Goal: Task Accomplishment & Management: Manage account settings

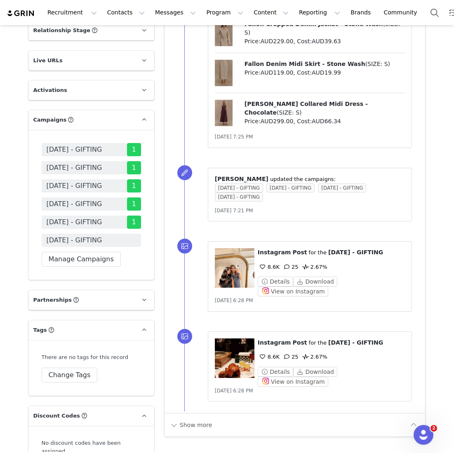
scroll to position [1529, 0]
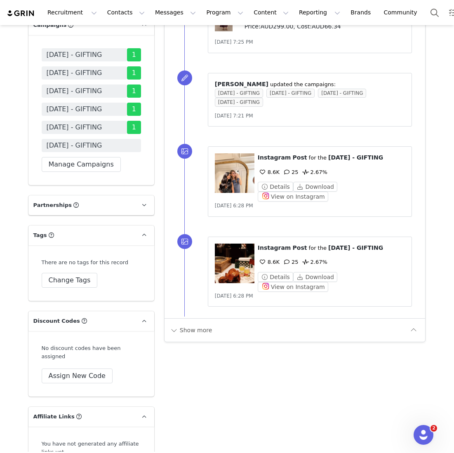
click at [112, 152] on span "OCTOBER 25 - GIFTING" at bounding box center [91, 145] width 99 height 13
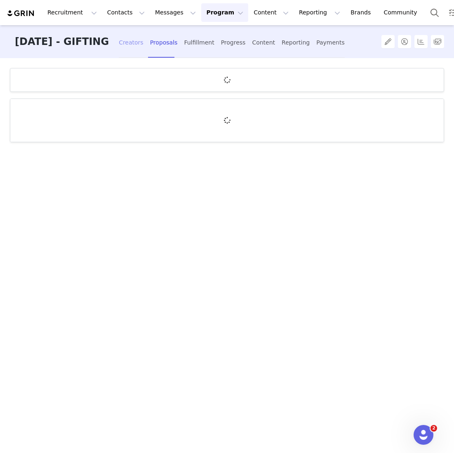
click at [136, 49] on div "Creators" at bounding box center [131, 43] width 25 height 22
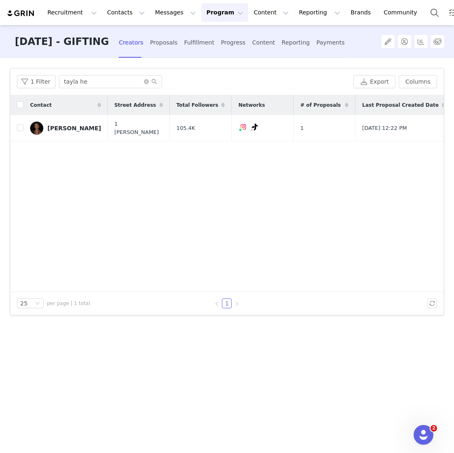
drag, startPoint x: 108, startPoint y: 88, endPoint x: 9, endPoint y: 74, distance: 99.9
click at [10, 74] on article "Filters Filter Logic And Or Archived Select No Application Status Select Contac…" at bounding box center [227, 191] width 434 height 247
click at [105, 73] on div "1 Filter tayla he Export Columns" at bounding box center [226, 81] width 433 height 27
drag, startPoint x: 95, startPoint y: 82, endPoint x: -68, endPoint y: 66, distance: 163.1
click at [0, 66] on html "Recruitment Recruitment Creator Search Curated Lists Landing Pages Web Extensio…" at bounding box center [227, 226] width 454 height 453
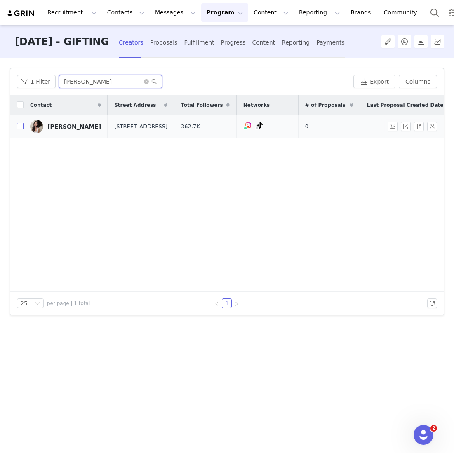
type input "kathryn"
click at [21, 129] on input "checkbox" at bounding box center [20, 126] width 7 height 7
checkbox input "true"
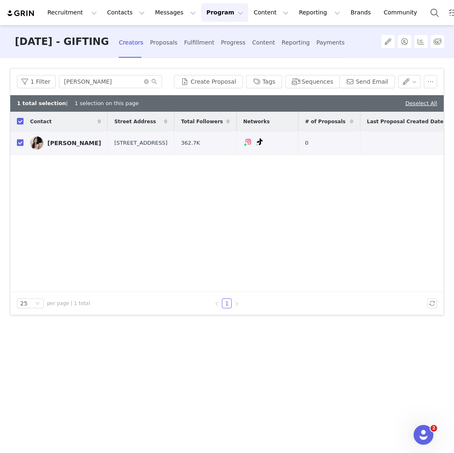
click at [220, 88] on div "1 Filter kathryn Create Proposal Tags Sequences Send Email" at bounding box center [226, 81] width 433 height 27
click at [218, 83] on button "Create Proposal" at bounding box center [208, 81] width 68 height 13
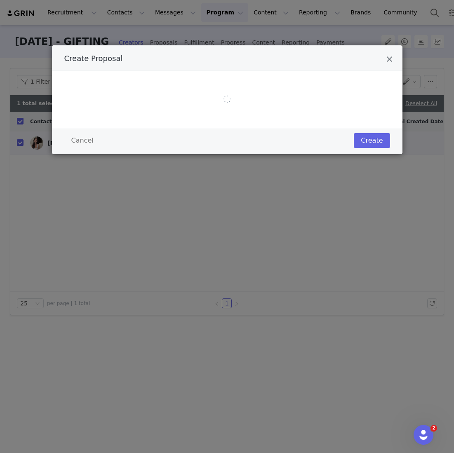
click at [201, 169] on div "Create Proposal Cancel Create" at bounding box center [227, 226] width 454 height 453
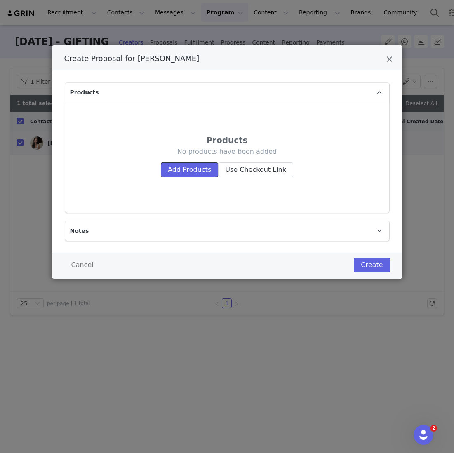
click at [201, 169] on button "Add Products" at bounding box center [189, 169] width 57 height 15
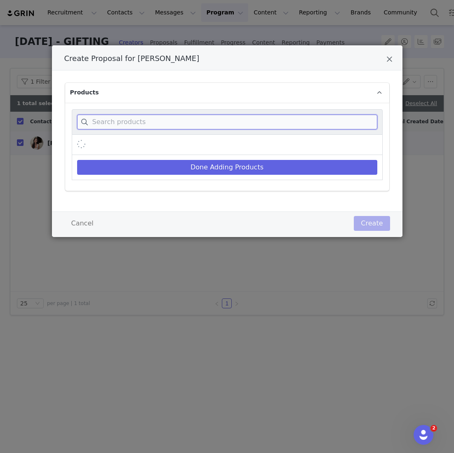
click at [199, 116] on input "Create Proposal for Kathryn Tan" at bounding box center [227, 122] width 300 height 15
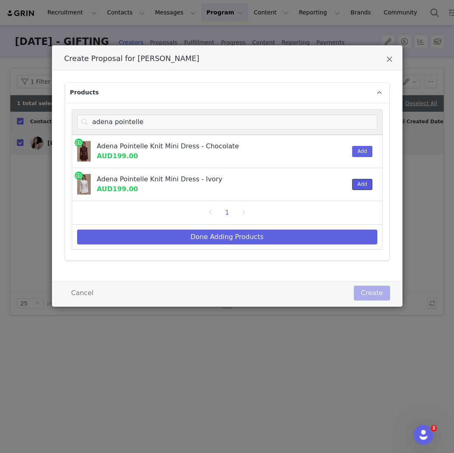
click at [363, 184] on button "Add" at bounding box center [362, 184] width 20 height 11
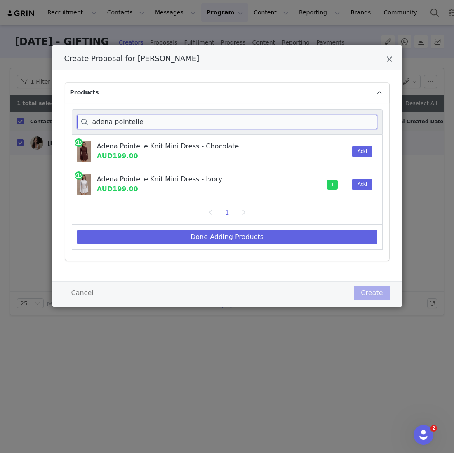
drag, startPoint x: 162, startPoint y: 119, endPoint x: 39, endPoint y: 119, distance: 122.8
click at [39, 119] on div "Create Proposal for Kathryn Tan Products adena pointelle Adena Pointelle Knit M…" at bounding box center [227, 226] width 454 height 453
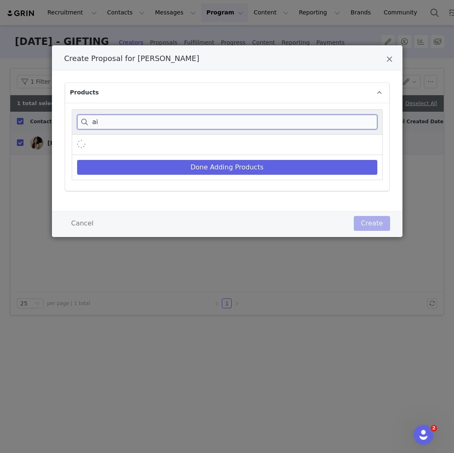
type input "a"
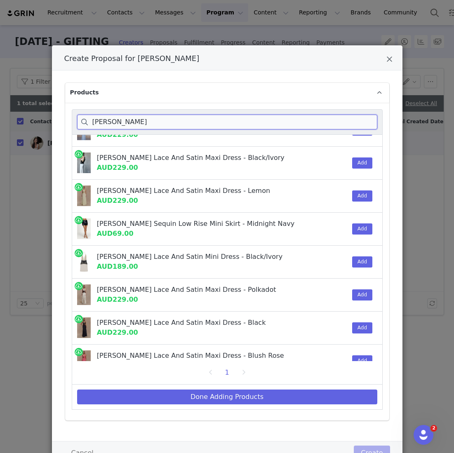
scroll to position [28, 0]
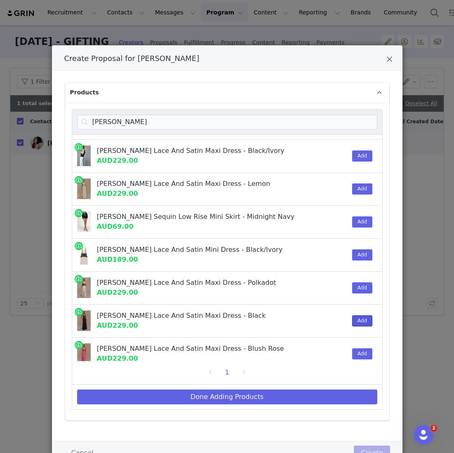
click at [360, 316] on button "Add" at bounding box center [362, 320] width 20 height 11
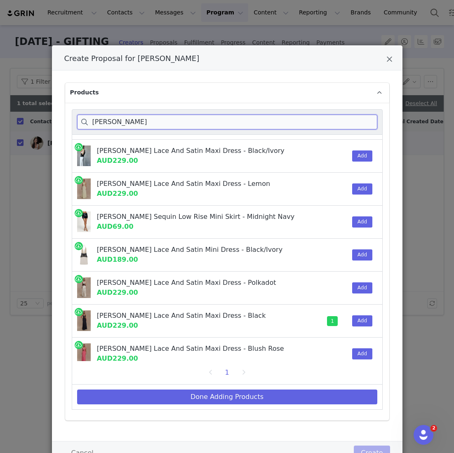
drag, startPoint x: 117, startPoint y: 120, endPoint x: 38, endPoint y: 116, distance: 78.8
click at [38, 116] on div "Create Proposal for Kathryn Tan Products dinah Dinah Lace And Satin Maxi Dress …" at bounding box center [227, 226] width 454 height 453
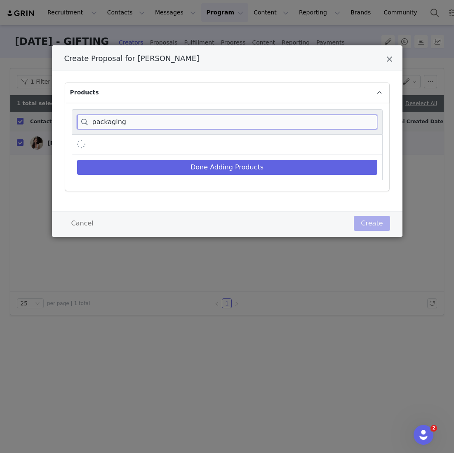
type input "packaging"
click at [240, 142] on div "Create Proposal for Kathryn Tan" at bounding box center [227, 145] width 311 height 20
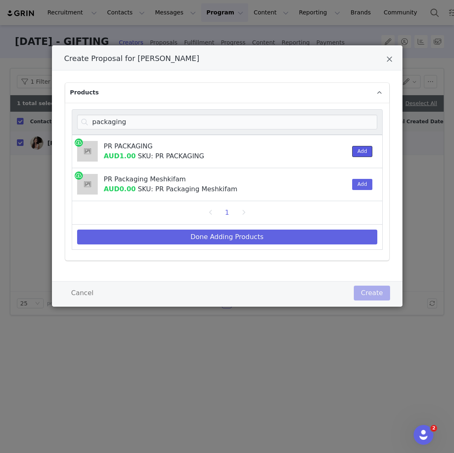
click at [353, 150] on button "Add" at bounding box center [362, 151] width 20 height 11
click at [307, 227] on div "Done Adding Products" at bounding box center [227, 237] width 311 height 25
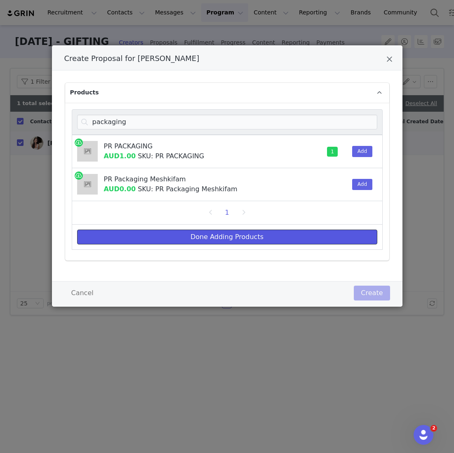
click at [304, 237] on button "Done Adding Products" at bounding box center [227, 236] width 300 height 15
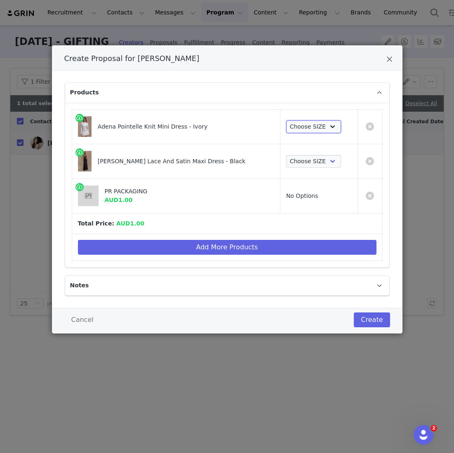
click at [289, 124] on select "Choose SIZE XXS XS S M L XL XXL 3XL" at bounding box center [313, 126] width 55 height 13
select select "27717070"
click at [286, 120] on select "Choose SIZE XXS XS S M L XL XXL 3XL" at bounding box center [313, 126] width 55 height 13
click at [291, 178] on td "No Options" at bounding box center [318, 195] width 77 height 35
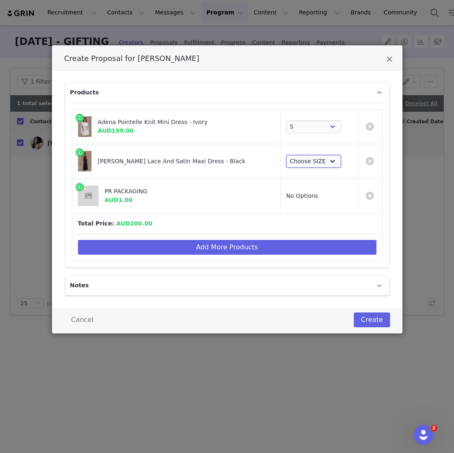
click at [292, 163] on select "Choose SIZE XXS XS S M L XL XXL 3XL" at bounding box center [313, 161] width 55 height 13
select select "26188425"
click at [286, 155] on select "Choose SIZE XXS XS S M L XL XXL 3XL" at bounding box center [313, 161] width 55 height 13
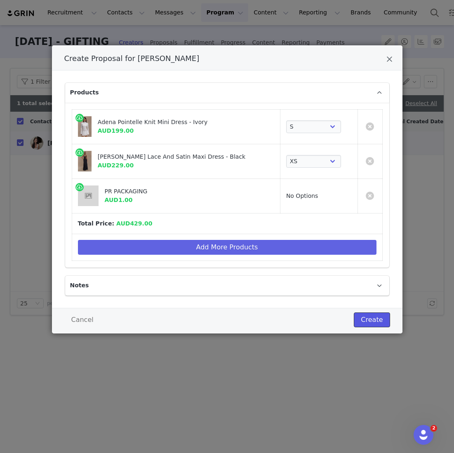
click at [373, 324] on button "Create" at bounding box center [371, 319] width 36 height 15
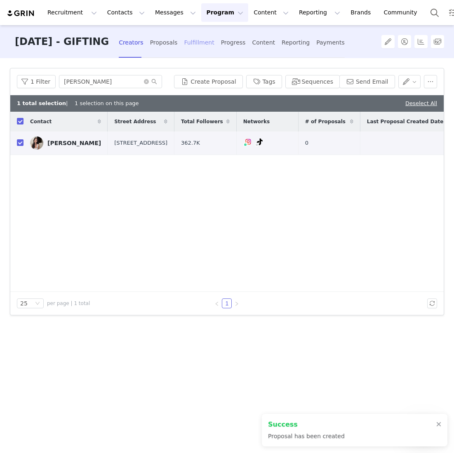
click at [200, 47] on div "Fulfillment" at bounding box center [199, 43] width 30 height 22
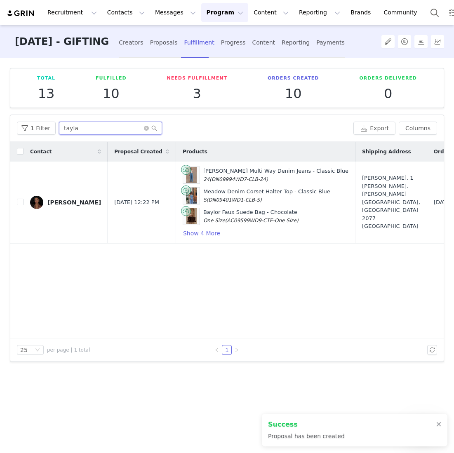
drag, startPoint x: 99, startPoint y: 131, endPoint x: 5, endPoint y: 109, distance: 96.4
click at [5, 109] on div "Total 13 Fulfilled 10 Needs Fulfillment 3 Orders Created 10 Orders Delivered 0 …" at bounding box center [227, 254] width 454 height 393
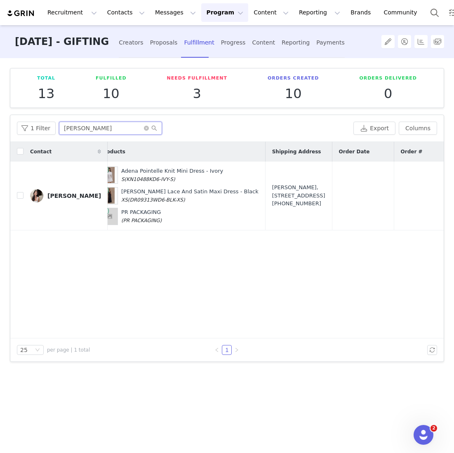
scroll to position [0, 166]
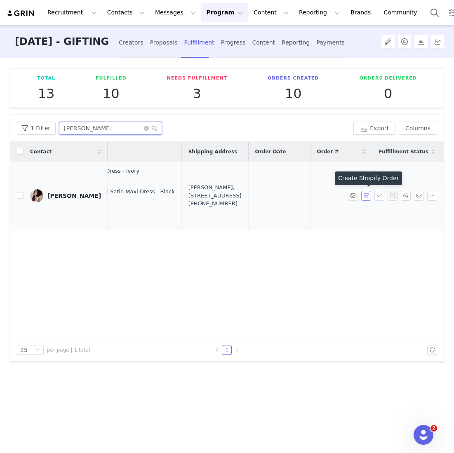
type input "kathryn"
click at [367, 195] on button "button" at bounding box center [366, 196] width 10 height 10
click at [382, 196] on button "button" at bounding box center [379, 196] width 10 height 10
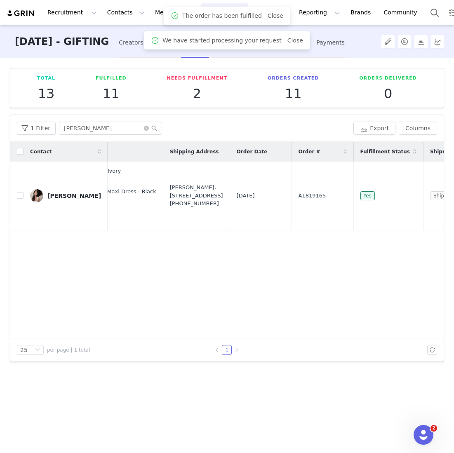
scroll to position [0, 205]
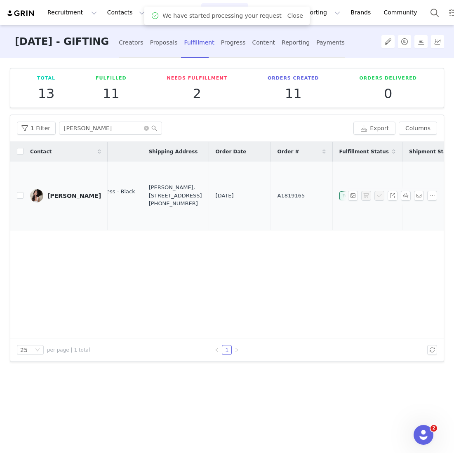
drag, startPoint x: 242, startPoint y: 198, endPoint x: 200, endPoint y: 197, distance: 42.4
click at [200, 197] on tr "Kathryn Tan Oct 1, 2025 2:27 PM Adena Pointelle Knit Mini Dress - Ivory S (KN10…" at bounding box center [167, 195] width 725 height 69
copy tr "A1819165"
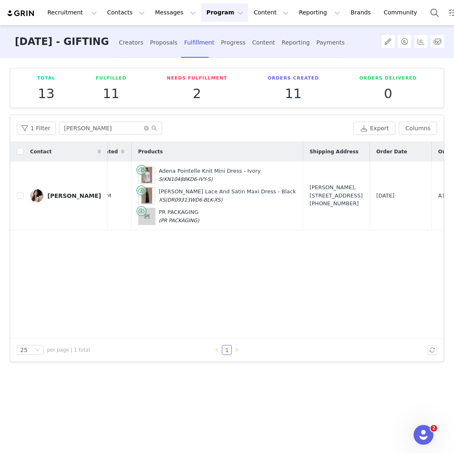
scroll to position [0, 14]
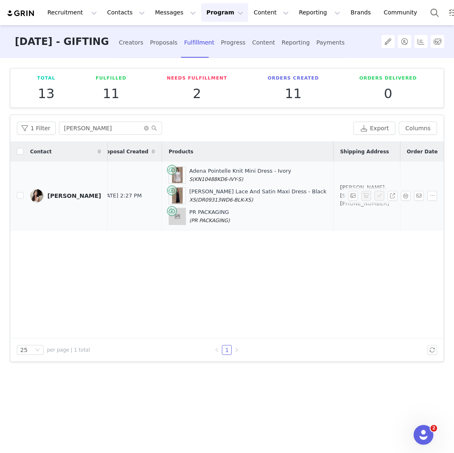
drag, startPoint x: 301, startPoint y: 204, endPoint x: 277, endPoint y: 182, distance: 32.4
click at [340, 183] on div "Kathryn Tan, 2407/63 La Trobe St. Melbourne, Victoria 3000 Australia +614022218…" at bounding box center [366, 195] width 53 height 24
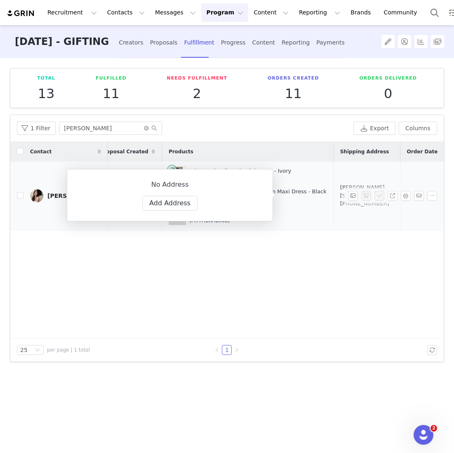
copy div "2407/63 La Trobe St. Melbourne, Victoria 3000 Australia"
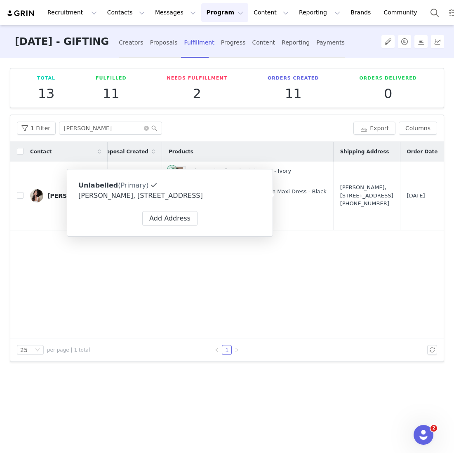
click at [263, 351] on div "1" at bounding box center [226, 350] width 175 height 10
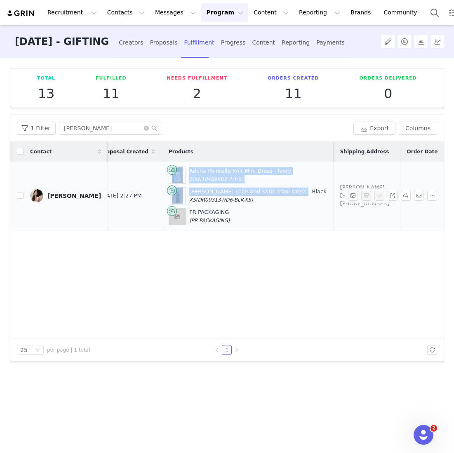
drag, startPoint x: 265, startPoint y: 190, endPoint x: 161, endPoint y: 174, distance: 105.9
click at [161, 174] on td "Adena Pointelle Knit Mini Dress - Ivory S (KN10488KD6-IVY-S) Dinah Lace And Sat…" at bounding box center [246, 195] width 171 height 69
copy div "Adena Pointelle Knit Mini Dress - Ivory S (KN10488KD6-IVY-S) Dinah Lace And Sat…"
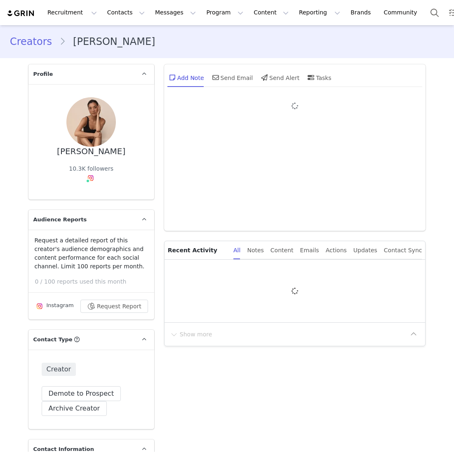
type input "Shan"
type input "Kerr"
type input "ruby@hutton-house.com"
type input "US"
select select
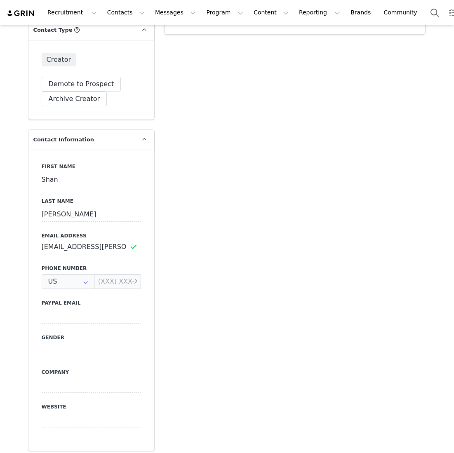
type input "+1 ([GEOGRAPHIC_DATA])"
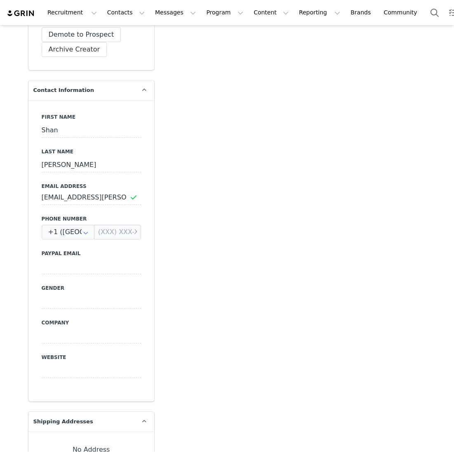
type input "+1 ([GEOGRAPHIC_DATA])"
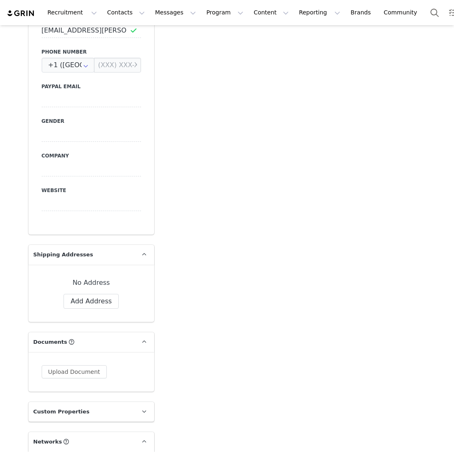
scroll to position [547, 0]
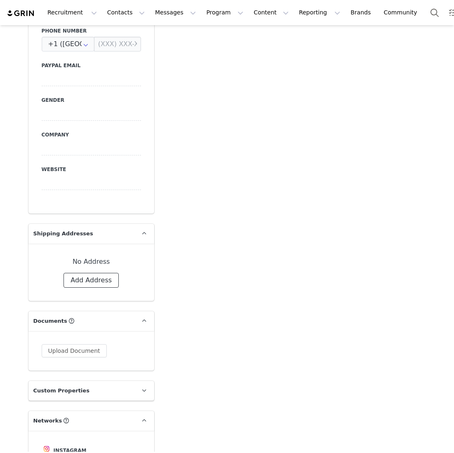
click at [103, 275] on button "Add Address" at bounding box center [90, 280] width 55 height 15
select select
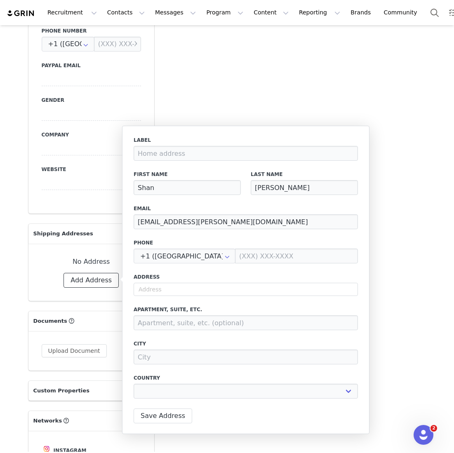
scroll to position [0, 0]
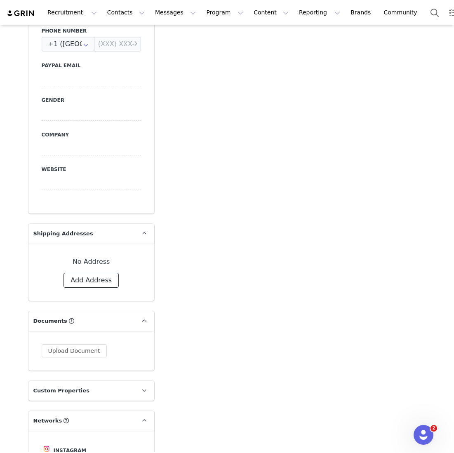
click at [83, 280] on button "Add Address" at bounding box center [90, 280] width 55 height 15
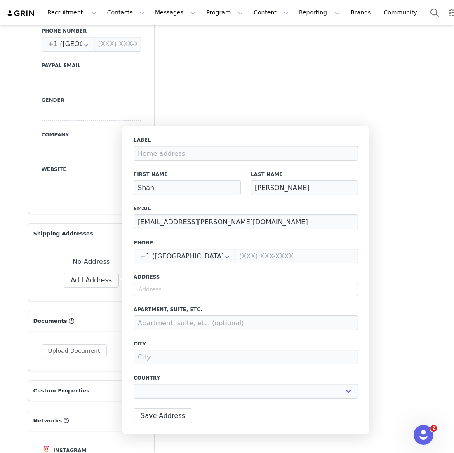
click at [154, 281] on div "Address" at bounding box center [245, 284] width 224 height 23
click at [159, 282] on div "Address" at bounding box center [245, 284] width 224 height 23
select select
paste input "498 Whitehorse Road, Surrey Hills VIC"
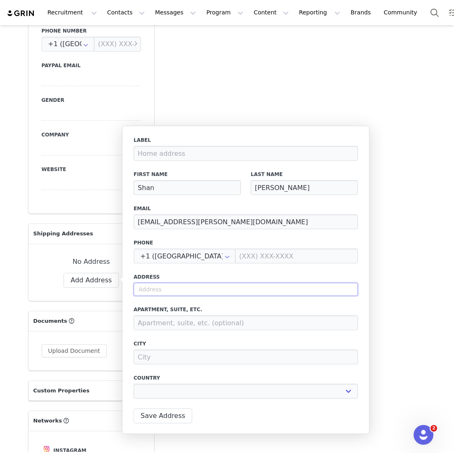
type input "498 Whitehorse Road, Surrey Hills VIC"
select select
type input "498 Whitehorse Rd"
type input "Surrey Hills"
select select "[object Object]"
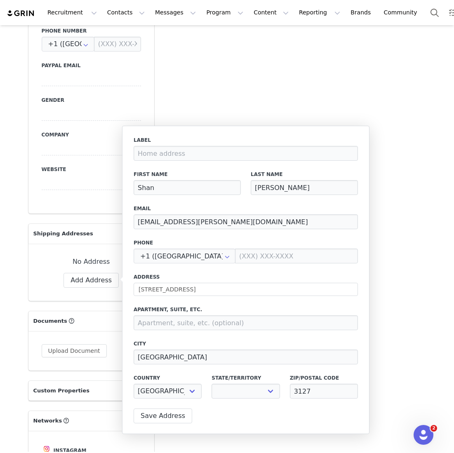
select select "[object Object]"
click at [182, 328] on input at bounding box center [245, 322] width 224 height 15
paste input "Parcel Collect 10170 77306"
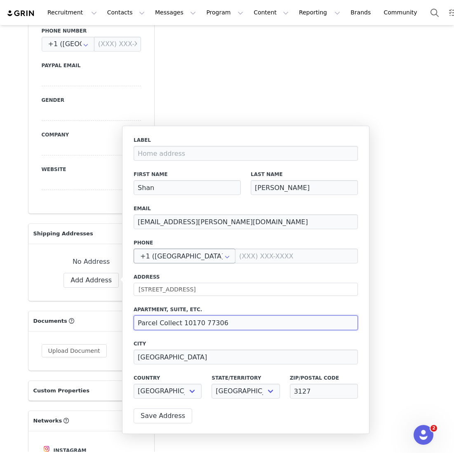
type input "Parcel Collect 10170 77306"
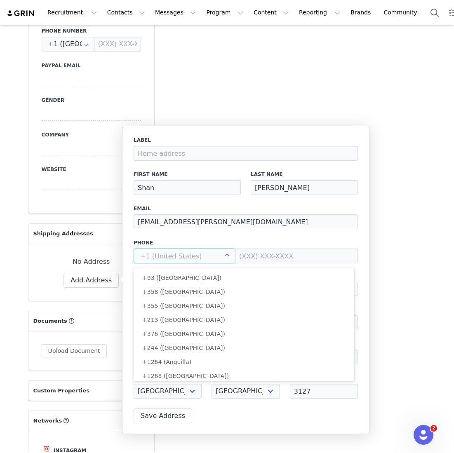
click at [204, 255] on input "text" at bounding box center [184, 255] width 102 height 15
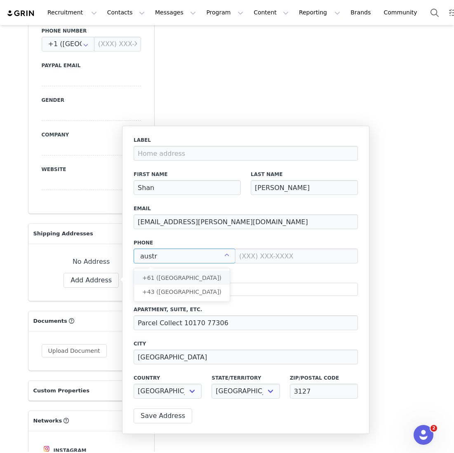
click at [209, 272] on li "+61 ([GEOGRAPHIC_DATA])" at bounding box center [182, 278] width 96 height 14
type input "+61 ([GEOGRAPHIC_DATA])"
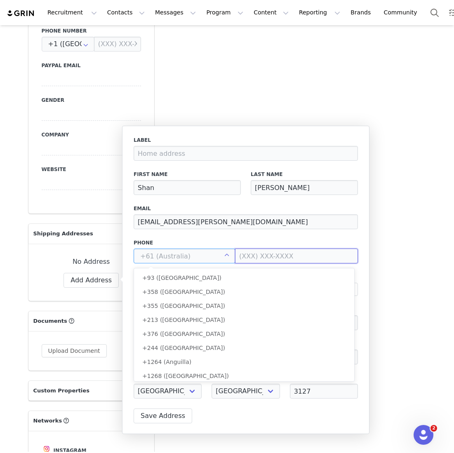
click at [250, 258] on input at bounding box center [296, 255] width 123 height 15
type input "+61 ([GEOGRAPHIC_DATA])"
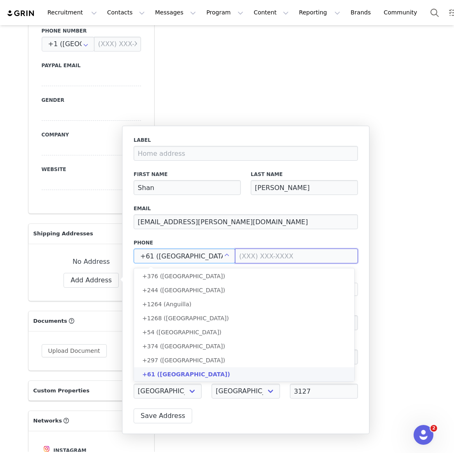
click at [250, 258] on input at bounding box center [296, 255] width 123 height 15
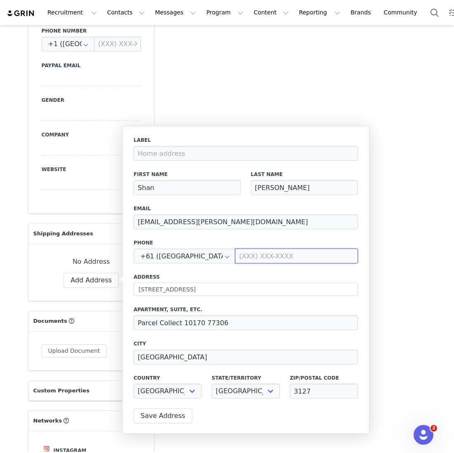
paste input "0434 125 910"
type input "0434 125 910"
click at [152, 415] on button "Save Address" at bounding box center [162, 415] width 58 height 15
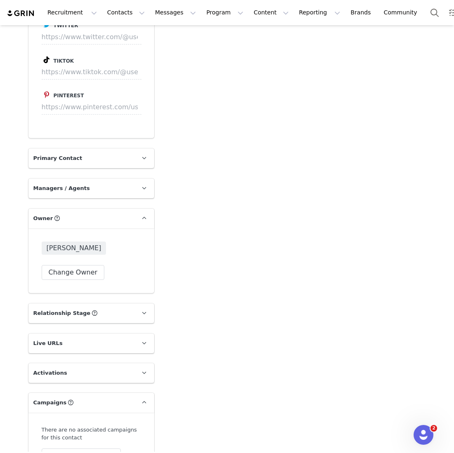
scroll to position [1128, 0]
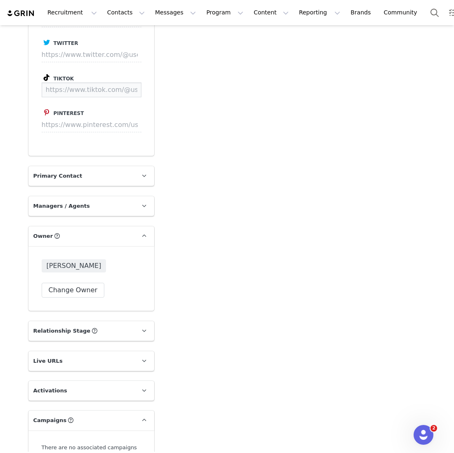
click at [83, 94] on input at bounding box center [92, 89] width 100 height 15
paste input "https://www.tiktok.com/@shan.kerr?lang=en"
click at [104, 97] on input "https://www.tiktok.com/@shan.kerr?lang=en" at bounding box center [77, 89] width 70 height 15
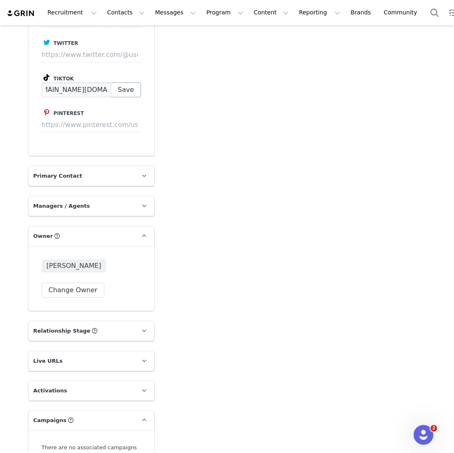
type input "https://www.tiktok.com/@shan.kerr"
click at [129, 97] on button "Save" at bounding box center [126, 89] width 30 height 15
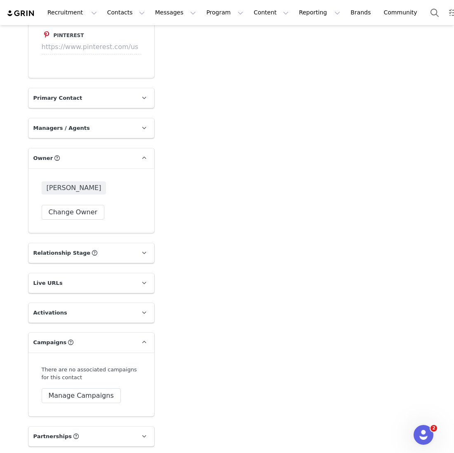
scroll to position [1261, 0]
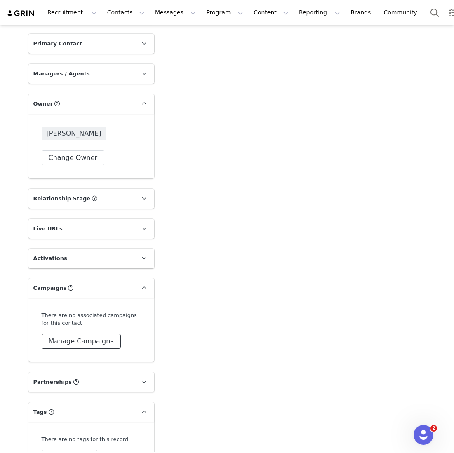
click at [83, 349] on button "Manage Campaigns" at bounding box center [81, 341] width 79 height 15
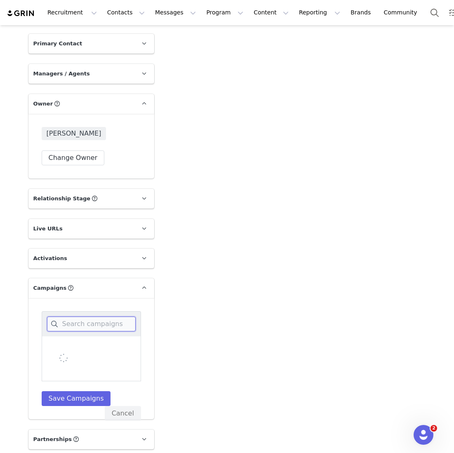
click at [85, 331] on input at bounding box center [91, 323] width 89 height 15
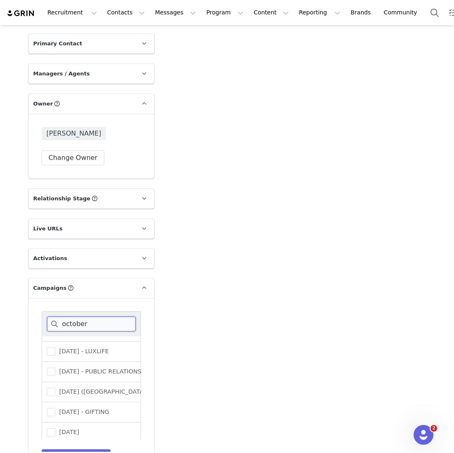
scroll to position [58, 0]
type input "october"
click at [89, 413] on span "OCTOBER 25 - GIFTING" at bounding box center [82, 409] width 54 height 8
click at [55, 405] on input "OCTOBER 25 - GIFTING" at bounding box center [55, 405] width 0 height 0
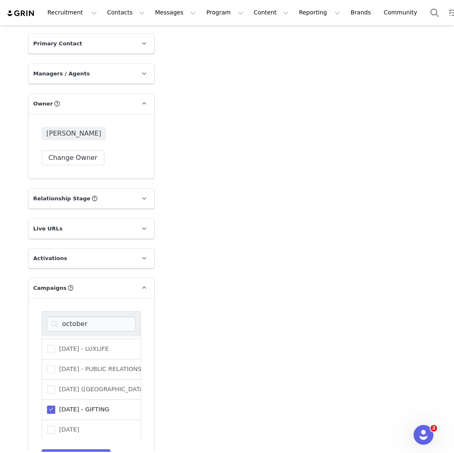
scroll to position [1335, 0]
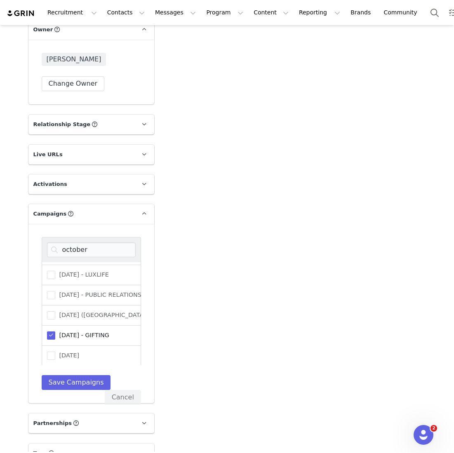
click at [80, 381] on div "october OCTOBER 23 - GIFTING OCTOBER 25 (USA) - GIFTING OCTOBER 24 - GIFTING OC…" at bounding box center [91, 313] width 99 height 153
click at [75, 389] on button "Save Campaigns" at bounding box center [76, 382] width 69 height 15
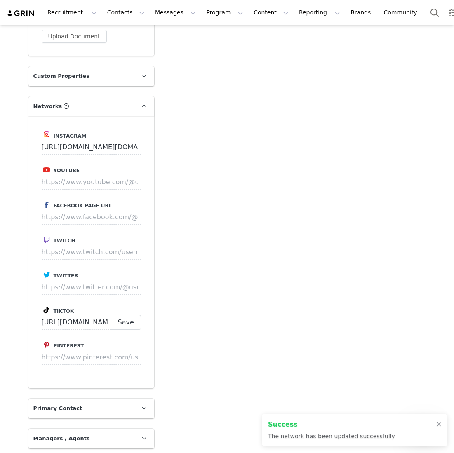
scroll to position [1235, 0]
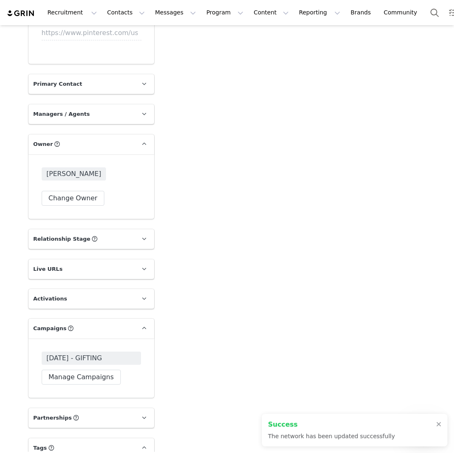
click at [131, 362] on span "[DATE] - GIFTING" at bounding box center [91, 357] width 99 height 13
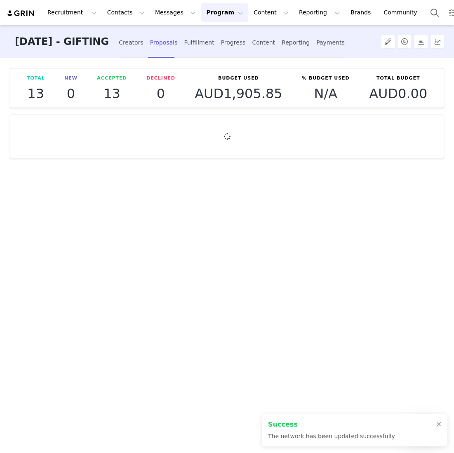
click at [144, 57] on div "Creators Proposals Fulfillment Progress Content Reporting Payments" at bounding box center [232, 41] width 226 height 33
click at [143, 42] on div "Creators" at bounding box center [131, 43] width 25 height 22
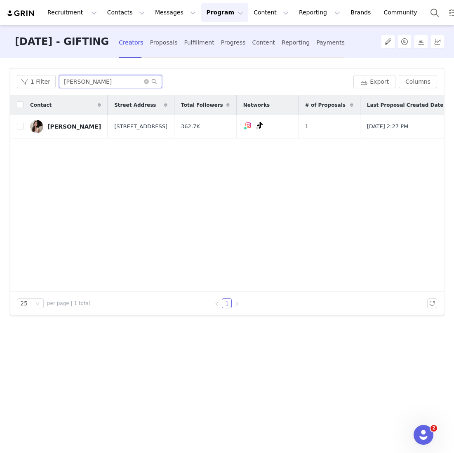
click at [90, 79] on input "kathryn" at bounding box center [110, 81] width 103 height 13
drag, startPoint x: 90, startPoint y: 79, endPoint x: 35, endPoint y: 77, distance: 55.6
click at [37, 79] on div "1 Filter kathryn" at bounding box center [183, 81] width 333 height 13
type input "shan k"
click at [20, 129] on input "checkbox" at bounding box center [20, 126] width 7 height 7
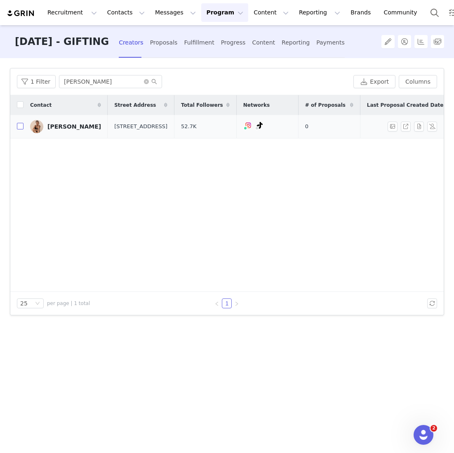
checkbox input "true"
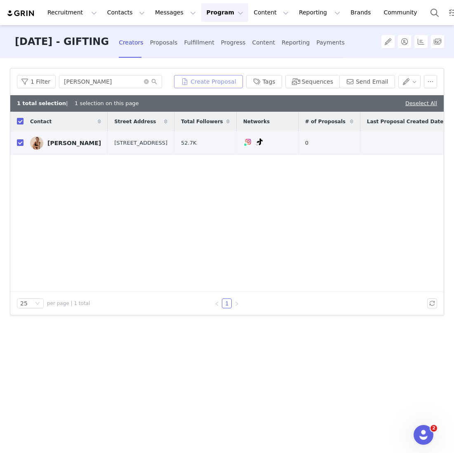
click at [209, 84] on button "Create Proposal" at bounding box center [208, 81] width 68 height 13
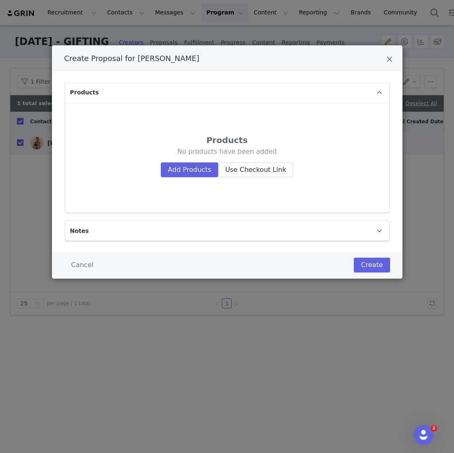
click at [194, 159] on div "No products have been added Add Products Use Checkout Link" at bounding box center [227, 162] width 278 height 30
click at [194, 161] on div "No products have been added Add Products Use Checkout Link" at bounding box center [227, 162] width 278 height 30
click at [194, 171] on button "Add Products" at bounding box center [189, 169] width 57 height 15
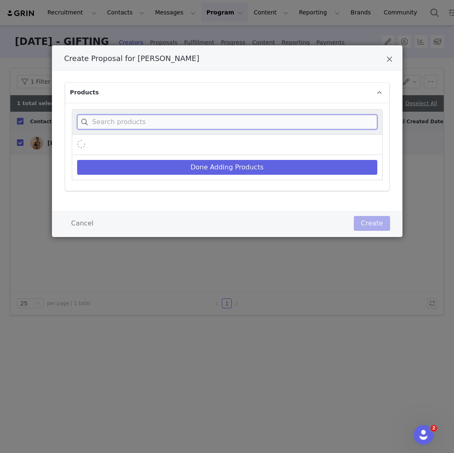
click at [191, 119] on input "Create Proposal for Shan Kerr" at bounding box center [227, 122] width 300 height 15
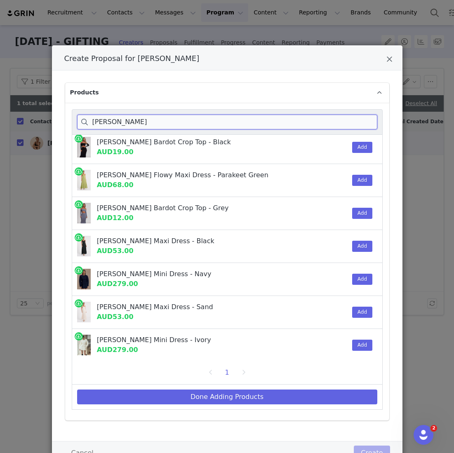
scroll to position [37, 0]
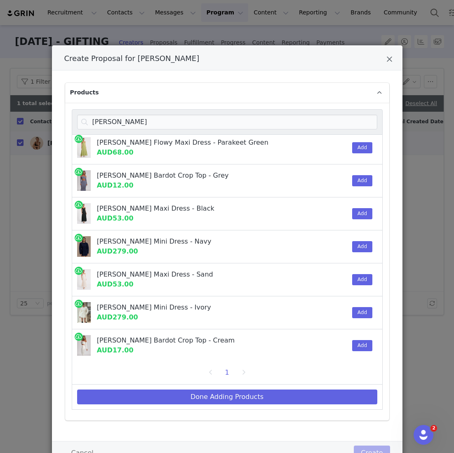
click at [341, 311] on div "Create Proposal for Shan Kerr" at bounding box center [334, 312] width 25 height 33
click at [357, 311] on button "Add" at bounding box center [362, 312] width 20 height 11
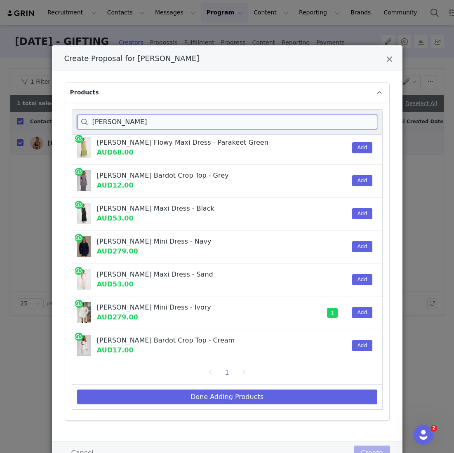
drag, startPoint x: 128, startPoint y: 128, endPoint x: 23, endPoint y: 124, distance: 104.7
click at [25, 125] on div "Create Proposal for Shan Kerr Products beatrice Beatrice Ribbed Bardot Crop Top…" at bounding box center [227, 226] width 454 height 453
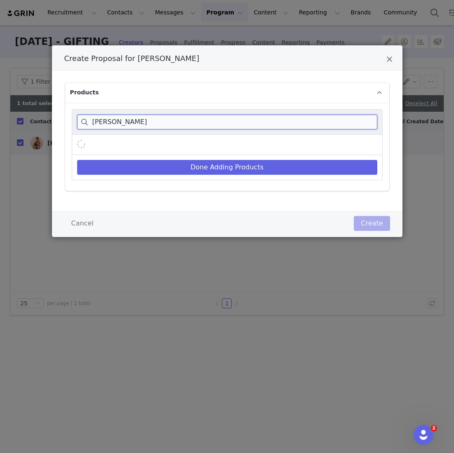
scroll to position [0, 0]
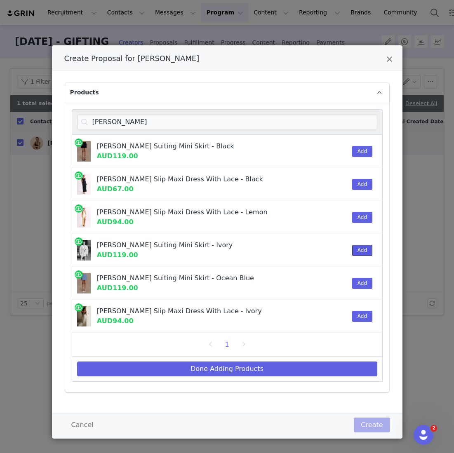
click at [362, 254] on button "Add" at bounding box center [362, 250] width 20 height 11
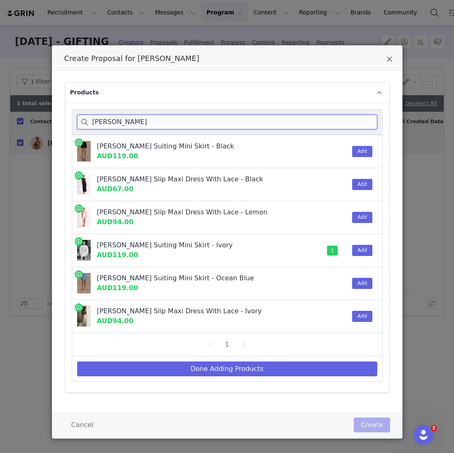
drag, startPoint x: 126, startPoint y: 122, endPoint x: 42, endPoint y: 118, distance: 83.7
click at [44, 118] on div "Create Proposal for Shan Kerr Products gina s Gina Suiting Mini Skirt - Black A…" at bounding box center [227, 226] width 454 height 453
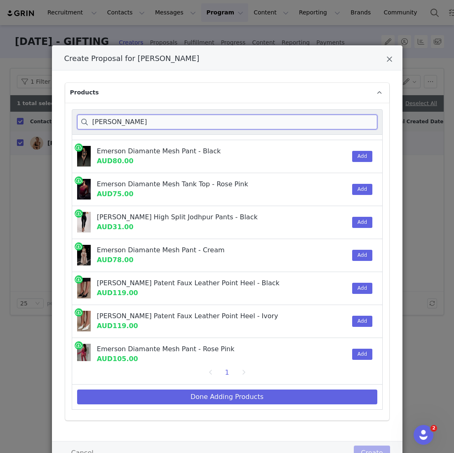
scroll to position [62, 0]
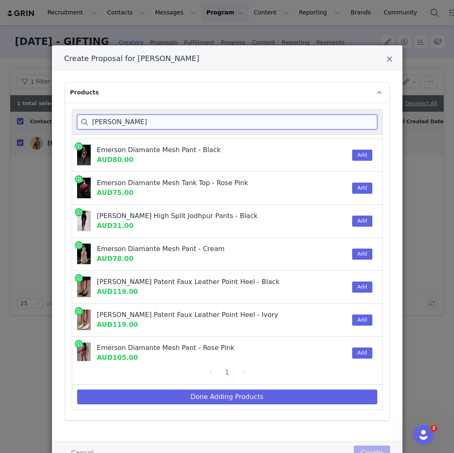
type input "emerson"
click at [356, 327] on div "Add" at bounding box center [359, 320] width 25 height 33
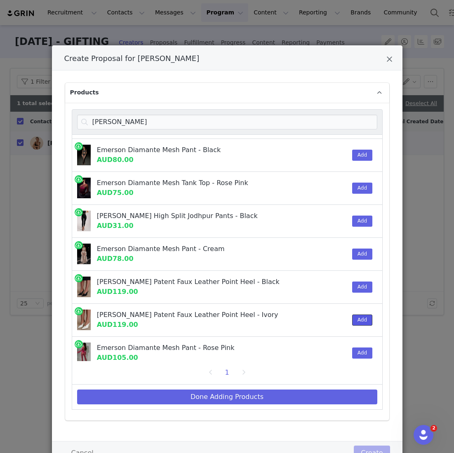
click at [360, 322] on button "Add" at bounding box center [362, 319] width 20 height 11
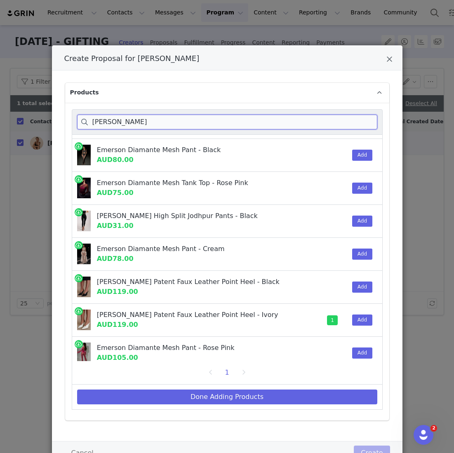
drag, startPoint x: 134, startPoint y: 126, endPoint x: 56, endPoint y: 100, distance: 81.7
click at [57, 100] on div "Products emerson Emerson Diamante Mesh Tank Top - Black AUD52.00 Add Emerson Hi…" at bounding box center [227, 255] width 350 height 371
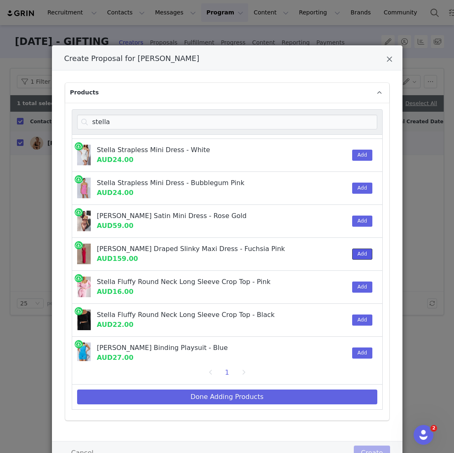
click at [358, 251] on button "Add" at bounding box center [362, 253] width 20 height 11
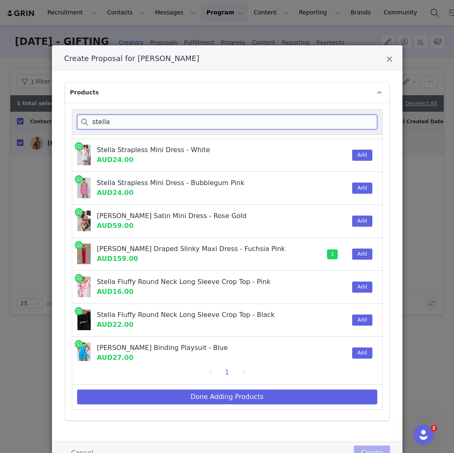
drag, startPoint x: 117, startPoint y: 121, endPoint x: 39, endPoint y: 119, distance: 77.9
click at [39, 119] on div "Create Proposal for Shan Kerr Products stella Stella Draped Slinky Maxi Dress -…" at bounding box center [227, 226] width 454 height 453
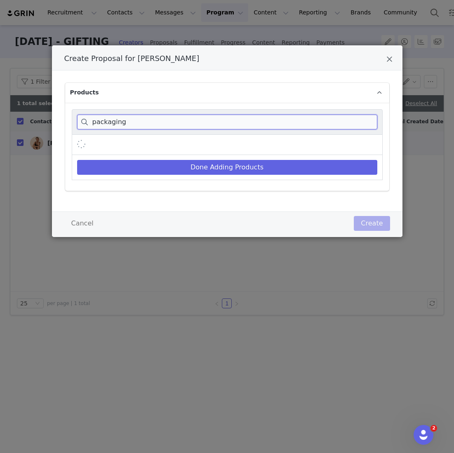
scroll to position [0, 0]
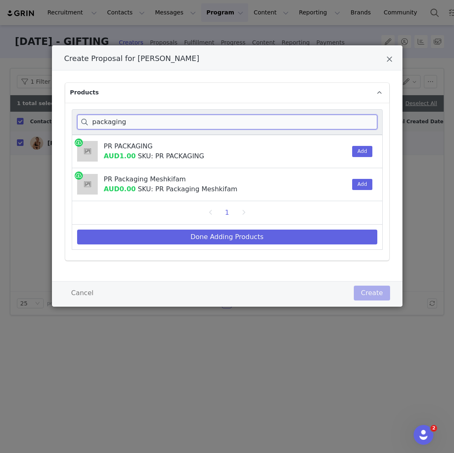
type input "packaging"
click at [361, 161] on div "Add" at bounding box center [359, 151] width 25 height 33
click at [361, 157] on div "Add" at bounding box center [359, 151] width 25 height 33
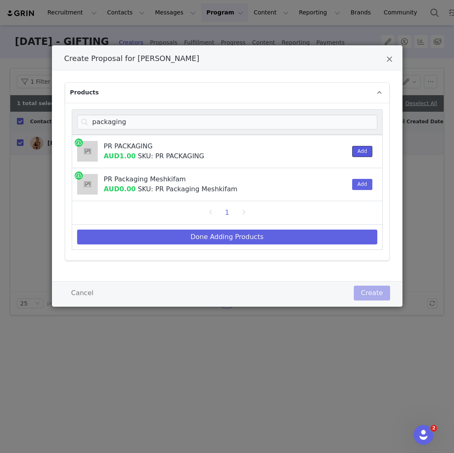
click at [361, 151] on button "Add" at bounding box center [362, 151] width 20 height 11
click at [298, 228] on div "Done Adding Products" at bounding box center [227, 237] width 311 height 25
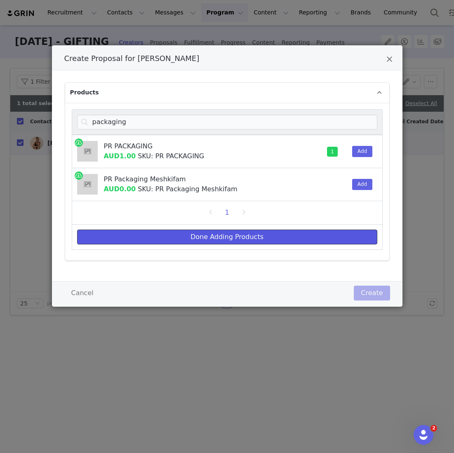
click at [281, 241] on button "Done Adding Products" at bounding box center [227, 236] width 300 height 15
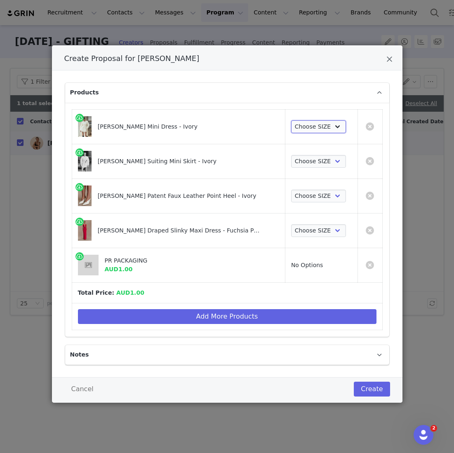
click at [297, 126] on select "Choose SIZE XXS XS S M L XL XXL 3XL" at bounding box center [318, 126] width 55 height 13
select select "27695927"
click at [291, 120] on select "Choose SIZE XXS XS S M L XL XXL 3XL" at bounding box center [318, 126] width 55 height 13
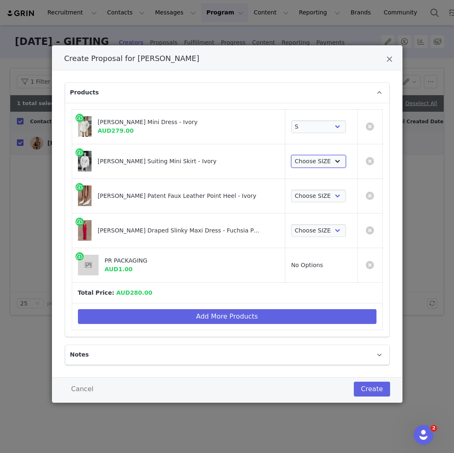
click at [293, 163] on select "Choose SIZE XXS XS S M L XL XXL 3XL" at bounding box center [318, 161] width 55 height 13
select select "27694688"
click at [291, 155] on select "Choose SIZE XXS XS S M L XL XXL 3XL" at bounding box center [318, 161] width 55 height 13
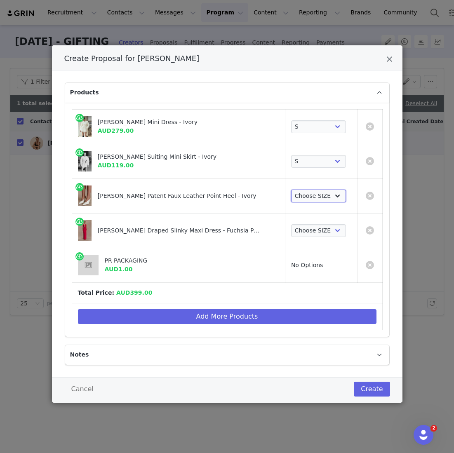
click at [291, 191] on select "Choose SIZE 35 36 37 38 39 40 41" at bounding box center [318, 196] width 55 height 13
select select "27695921"
click at [291, 190] on select "Choose SIZE 35 36 37 38 39 40 41" at bounding box center [318, 196] width 55 height 13
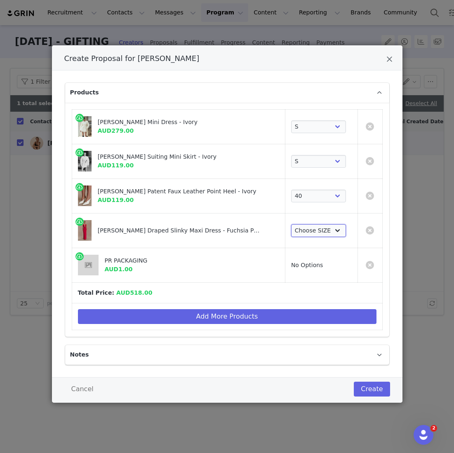
click at [296, 225] on select "Choose SIZE XXS XS S M L XL XXL 3XL" at bounding box center [318, 230] width 55 height 13
select select "27635657"
click at [291, 224] on select "Choose SIZE XXS XS S M L XL XXL 3XL" at bounding box center [318, 230] width 55 height 13
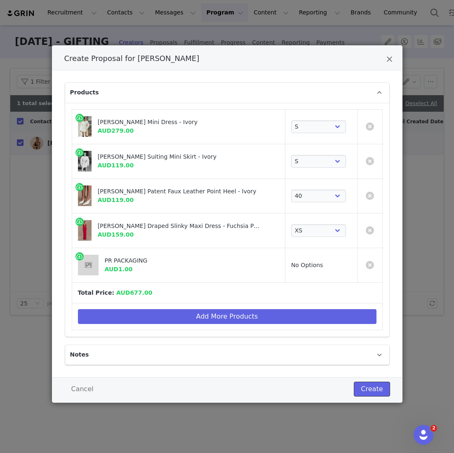
click at [370, 389] on button "Create" at bounding box center [371, 388] width 36 height 15
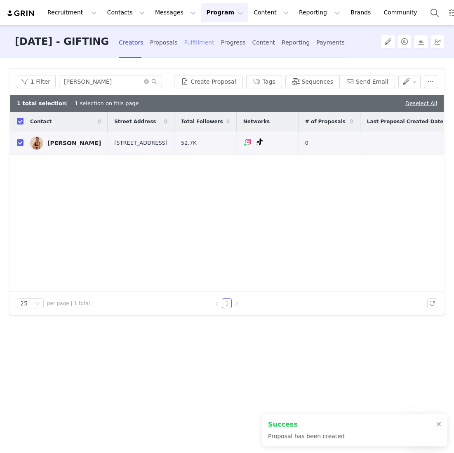
click at [211, 40] on div "Fulfillment" at bounding box center [199, 43] width 30 height 22
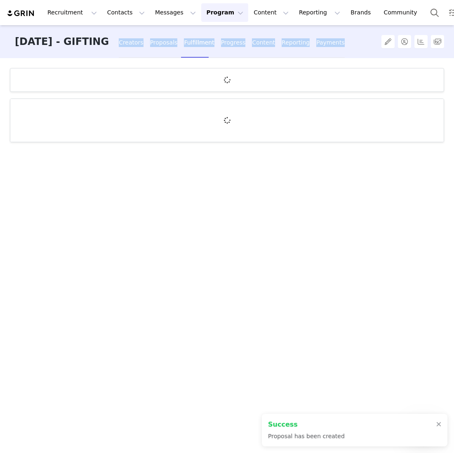
click at [211, 40] on div "Fulfillment" at bounding box center [199, 43] width 30 height 22
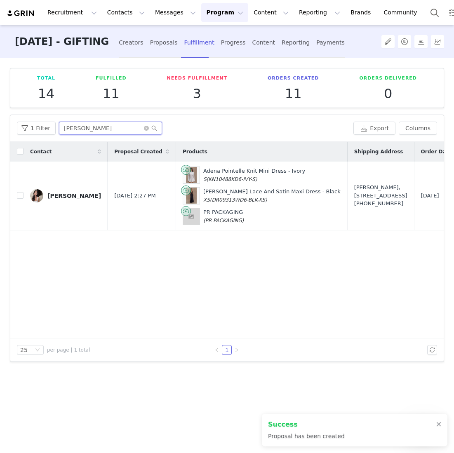
drag, startPoint x: 84, startPoint y: 128, endPoint x: 9, endPoint y: 117, distance: 75.0
click at [10, 117] on article "Filters Filter Logic And Or Archived Select No Contact Tag Select Fulfillment S…" at bounding box center [227, 238] width 434 height 247
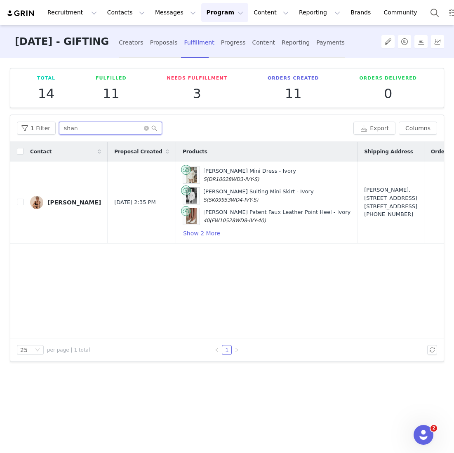
scroll to position [0, 121]
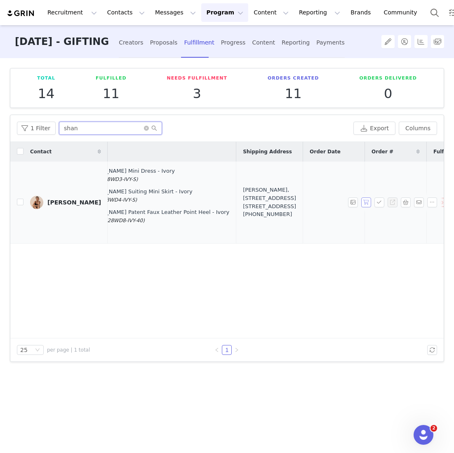
type input "shan"
click at [363, 204] on button "button" at bounding box center [366, 202] width 10 height 10
click at [377, 204] on button "button" at bounding box center [379, 202] width 10 height 10
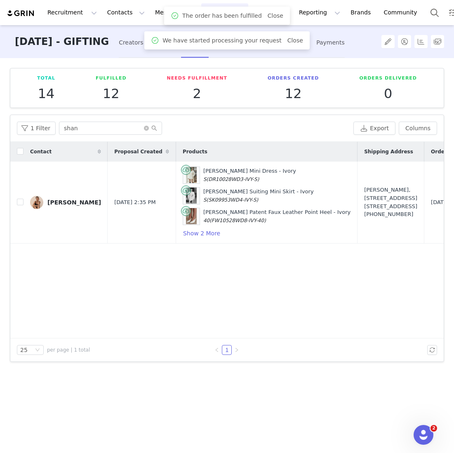
scroll to position [0, 203]
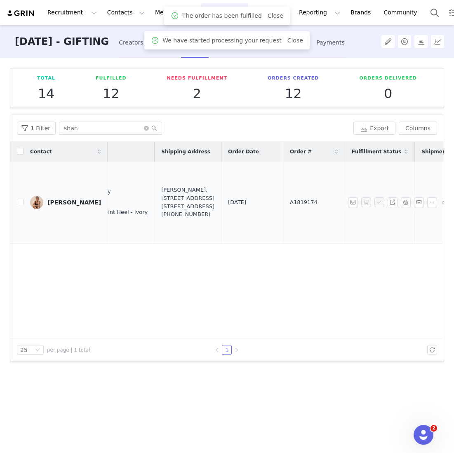
drag, startPoint x: 233, startPoint y: 199, endPoint x: 206, endPoint y: 199, distance: 26.8
click at [206, 199] on tr "Shan Kerr Oct 1, 2025 2:35 PM Beatrice Blazer Mini Dress - Ivory S (DR10028WD3-…" at bounding box center [175, 202] width 735 height 82
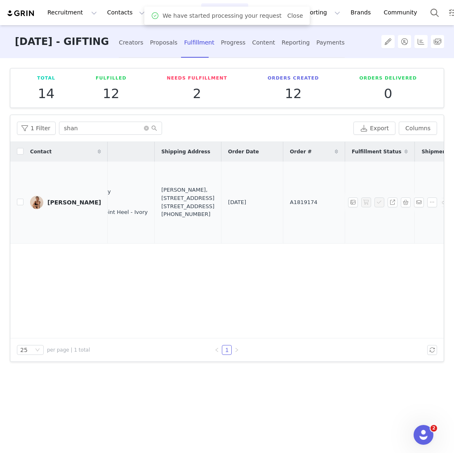
copy tr "A1819174"
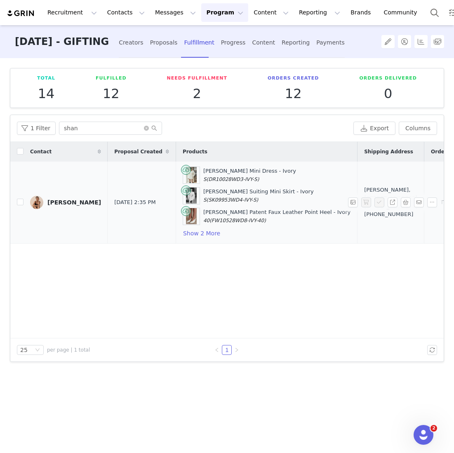
drag, startPoint x: 328, startPoint y: 225, endPoint x: 336, endPoint y: 167, distance: 58.6
click at [357, 167] on td "Shan Kerr, 498 Whitehorse Rd. Parcel Collect 10170 77306 Surrey Hills, Victoria…" at bounding box center [390, 202] width 67 height 82
click at [179, 239] on td "Beatrice Blazer Mini Dress - Ivory S (DR10028WD3-IVY-S) Gina Suiting Mini Skirt…" at bounding box center [265, 202] width 181 height 82
click at [182, 234] on button "Show 2 More" at bounding box center [201, 233] width 38 height 10
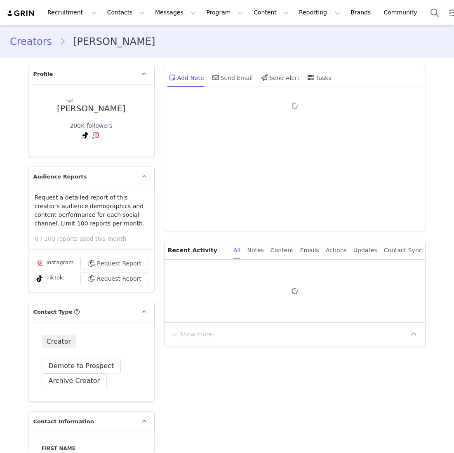
type input "+1 ([GEOGRAPHIC_DATA])"
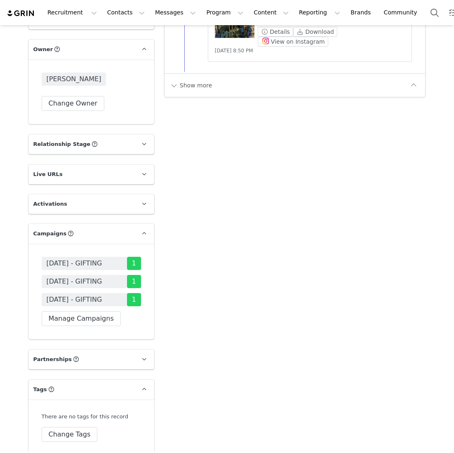
scroll to position [1335, 0]
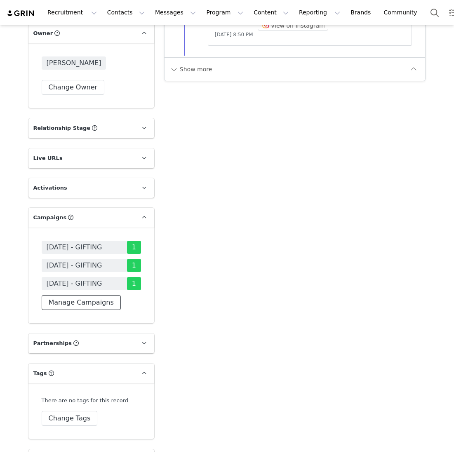
click at [81, 310] on button "Manage Campaigns" at bounding box center [81, 302] width 79 height 15
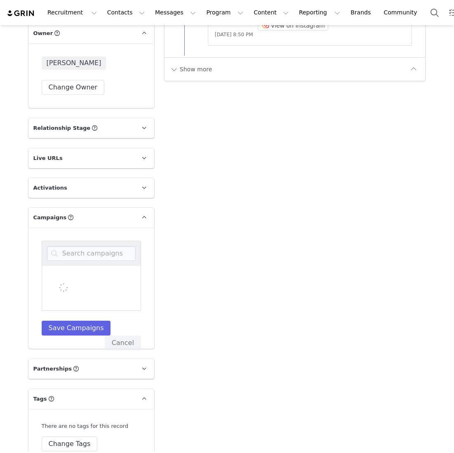
click at [86, 261] on div at bounding box center [91, 253] width 99 height 25
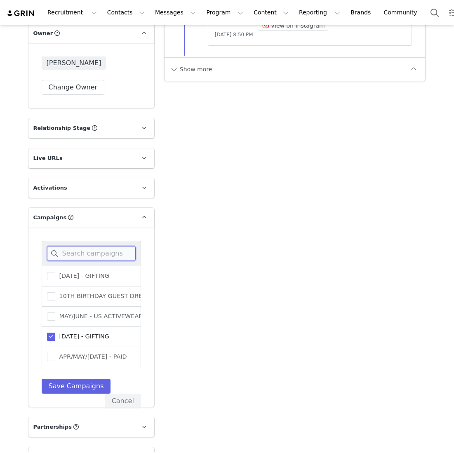
click at [90, 261] on input at bounding box center [91, 253] width 89 height 15
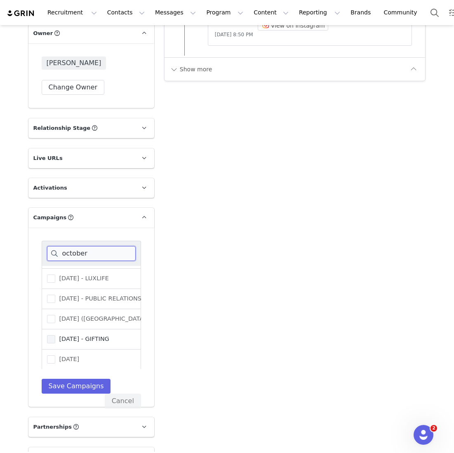
type input "october"
click at [84, 343] on span "[DATE] - GIFTING" at bounding box center [82, 339] width 54 height 8
click at [55, 335] on input "[DATE] - GIFTING" at bounding box center [55, 335] width 0 height 0
click at [73, 393] on button "Save Campaigns" at bounding box center [76, 386] width 69 height 15
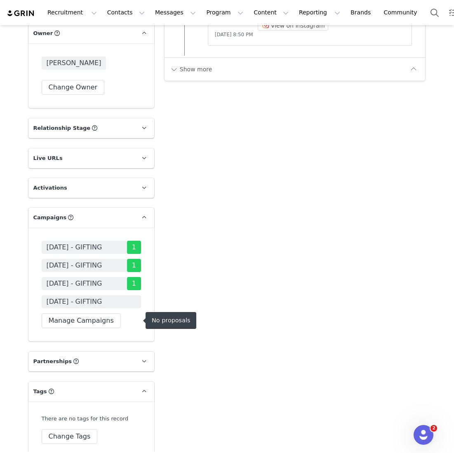
click at [92, 306] on span "[DATE] - GIFTING" at bounding box center [75, 302] width 56 height 10
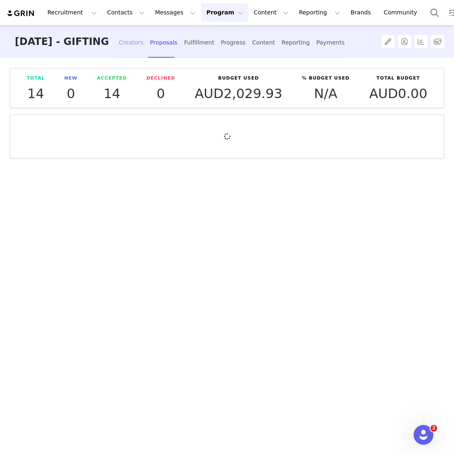
click at [143, 42] on div "Creators" at bounding box center [131, 43] width 25 height 22
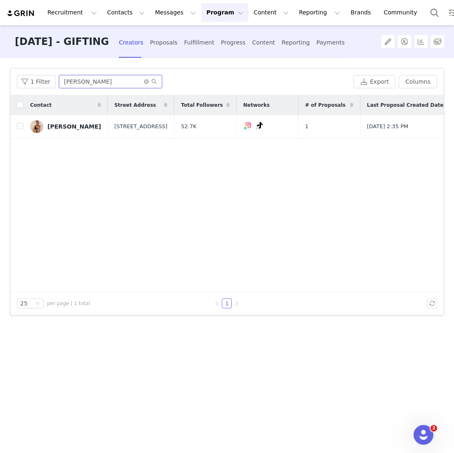
drag, startPoint x: 82, startPoint y: 80, endPoint x: -5, endPoint y: 71, distance: 86.9
click at [0, 71] on html "Recruitment Recruitment Creator Search Curated Lists Landing Pages Web Extensio…" at bounding box center [227, 226] width 454 height 453
type input "bri"
click at [20, 127] on input "checkbox" at bounding box center [20, 126] width 7 height 7
checkbox input "true"
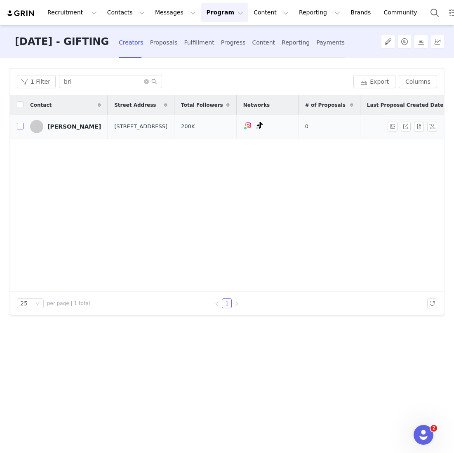
checkbox input "true"
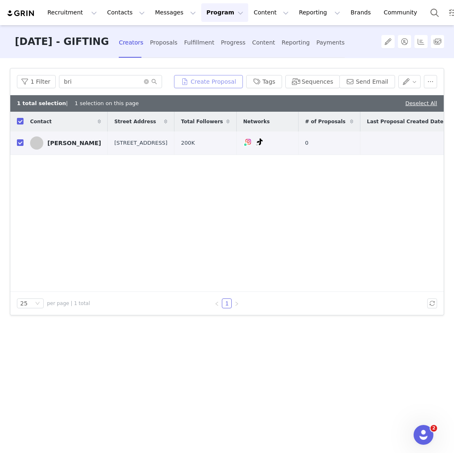
click at [197, 79] on button "Create Proposal" at bounding box center [208, 81] width 68 height 13
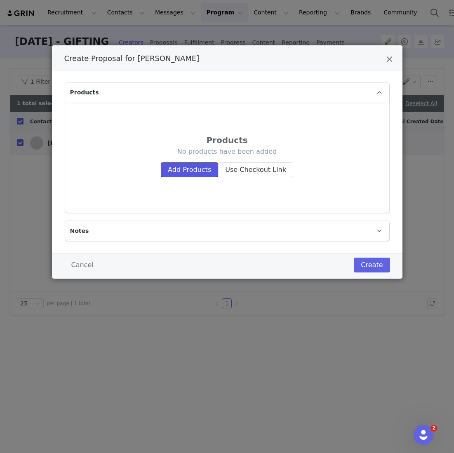
click at [193, 173] on button "Add Products" at bounding box center [189, 169] width 57 height 15
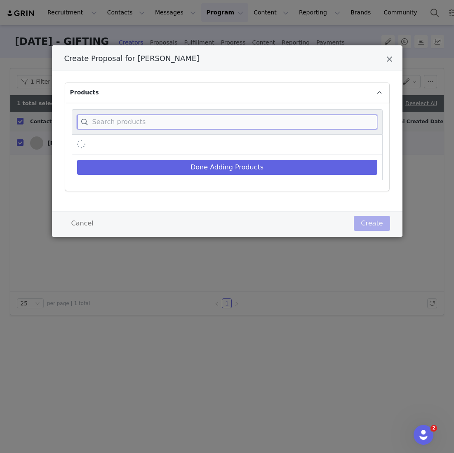
click at [184, 124] on input "Create Proposal for Briddy Li" at bounding box center [227, 122] width 300 height 15
type input "a"
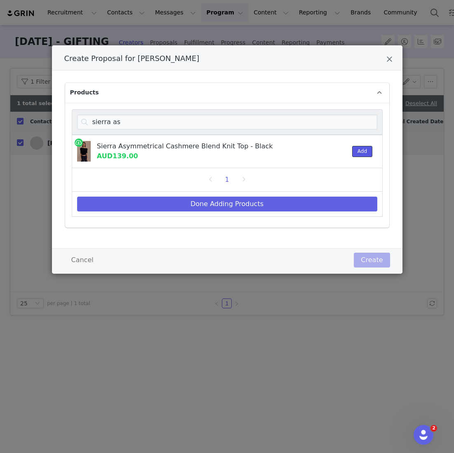
click at [363, 151] on button "Add" at bounding box center [362, 151] width 20 height 11
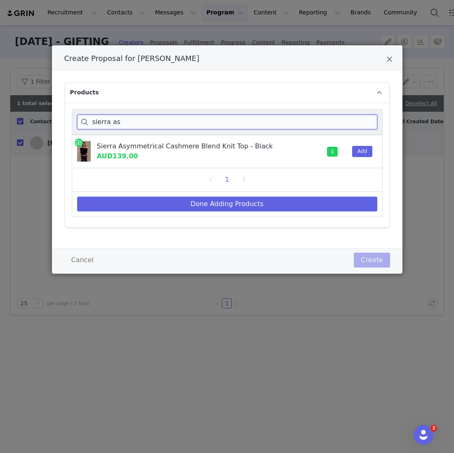
drag, startPoint x: 138, startPoint y: 120, endPoint x: 42, endPoint y: 117, distance: 96.4
click at [42, 117] on div "Create Proposal for Briddy Li Products sierra as Sierra Asymmetrical Cashmere B…" at bounding box center [227, 226] width 454 height 453
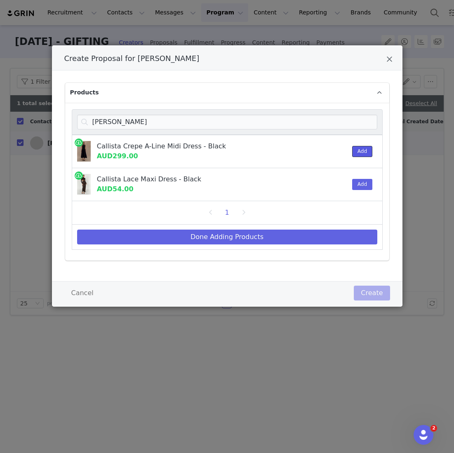
click at [360, 147] on button "Add" at bounding box center [362, 151] width 20 height 11
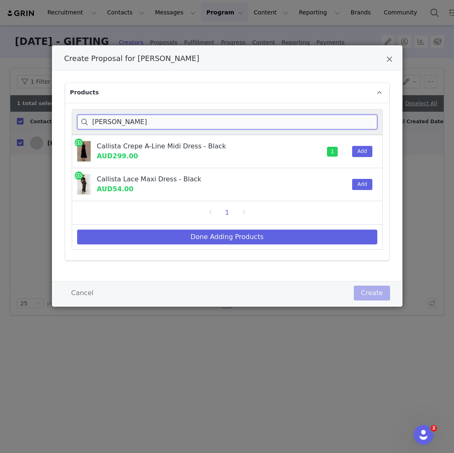
drag, startPoint x: 90, startPoint y: 119, endPoint x: 54, endPoint y: 112, distance: 36.4
click at [54, 112] on div "Products callis Callista Crepe A-Line Midi Dress - Black AUD299.00 1 Add Callis…" at bounding box center [227, 175] width 350 height 211
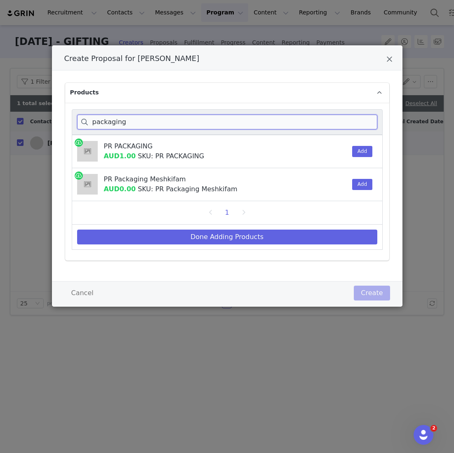
type input "packaging"
click at [377, 150] on div "PR PACKAGING AUD1.00 SKU: PR PACKAGING Add" at bounding box center [227, 151] width 311 height 33
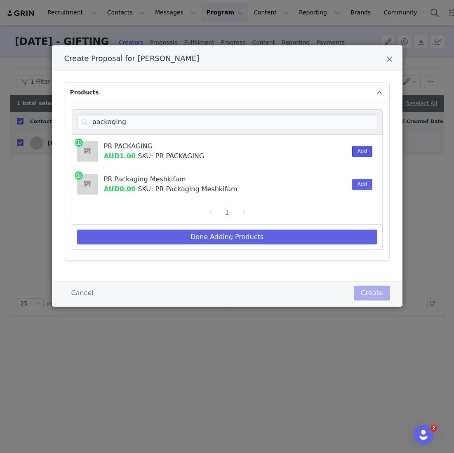
click at [368, 150] on button "Add" at bounding box center [362, 151] width 20 height 11
click at [301, 218] on div "1" at bounding box center [227, 212] width 311 height 23
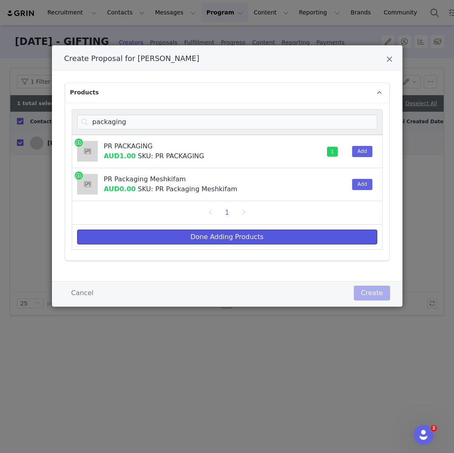
click at [287, 236] on button "Done Adding Products" at bounding box center [227, 236] width 300 height 15
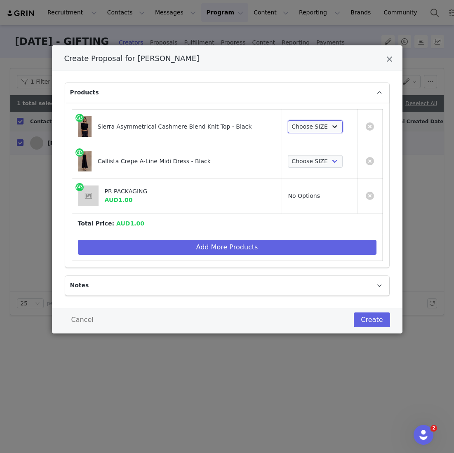
click at [306, 131] on select "Choose SIZE XXS XS S M L XL XXL 3XL" at bounding box center [315, 126] width 55 height 13
select select "27694392"
click at [288, 120] on select "Choose SIZE XXS XS S M L XL XXL 3XL" at bounding box center [315, 126] width 55 height 13
click at [302, 158] on select "Choose SIZE XXS XS S M L XL XXL 3XL" at bounding box center [315, 161] width 55 height 13
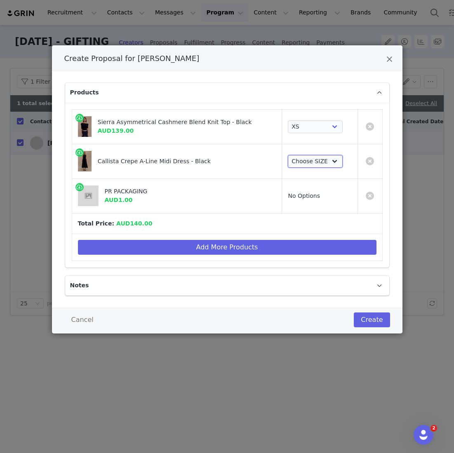
select select "27355355"
click at [288, 155] on select "Choose SIZE XXS XS S M L XL XXL 3XL" at bounding box center [315, 161] width 55 height 13
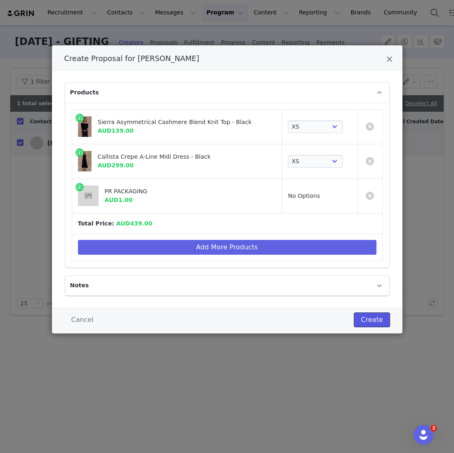
click at [371, 318] on button "Create" at bounding box center [371, 319] width 36 height 15
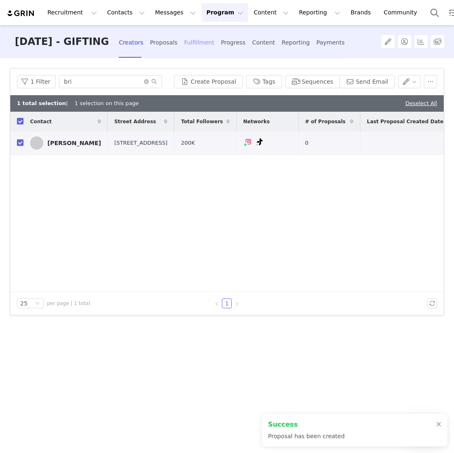
click at [211, 47] on div "Fulfillment" at bounding box center [199, 43] width 30 height 22
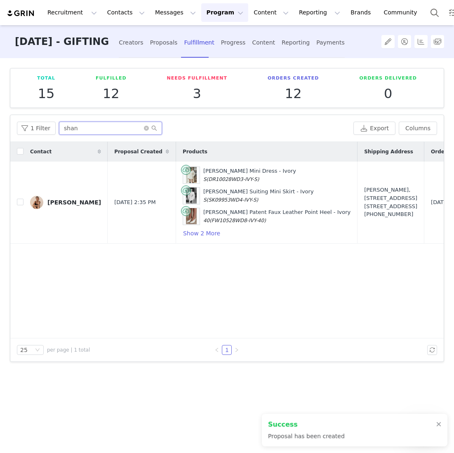
drag, startPoint x: 97, startPoint y: 127, endPoint x: -26, endPoint y: 120, distance: 123.0
click at [0, 120] on html "Recruitment Recruitment Creator Search Curated Lists Landing Pages Web Extensio…" at bounding box center [227, 226] width 454 height 453
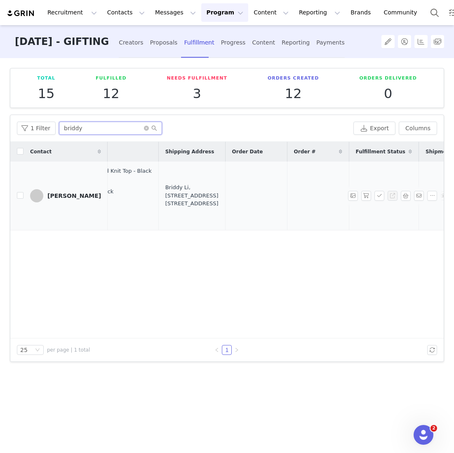
scroll to position [0, 192]
type input "briddy"
click at [168, 193] on div "Briddy Li, 1 Avon Rd. Unit B801 Pymble, New South Wales 2076 Australia" at bounding box center [194, 195] width 53 height 24
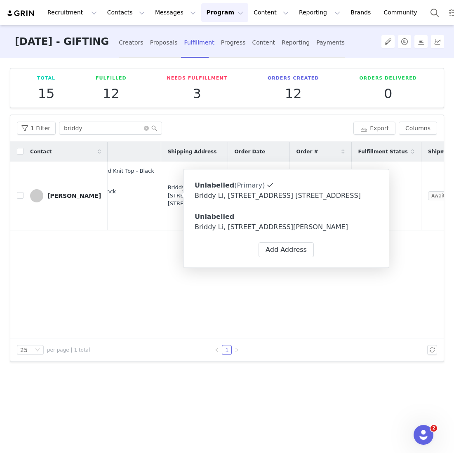
click at [254, 232] on div "Briddy Li, 16 Archer St. Chatswood, New South Wales 2067 Australia" at bounding box center [285, 227] width 183 height 10
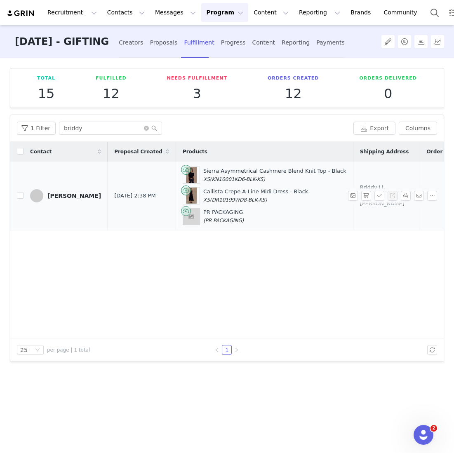
scroll to position [0, 94]
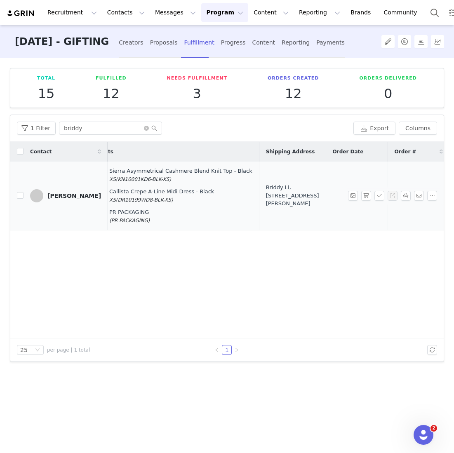
click at [266, 189] on div "Briddy Li, 16 Archer St. Chatswood, New South Wales 2067 Australia" at bounding box center [292, 195] width 53 height 24
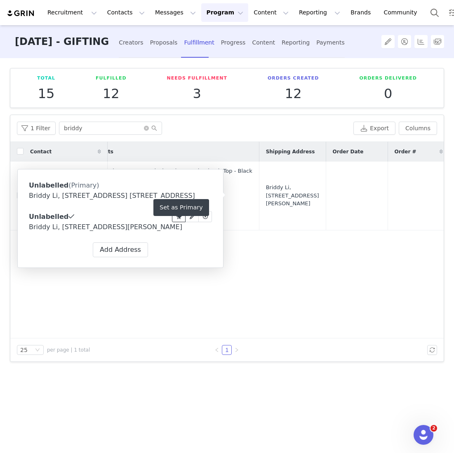
click at [181, 219] on icon at bounding box center [179, 216] width 6 height 5
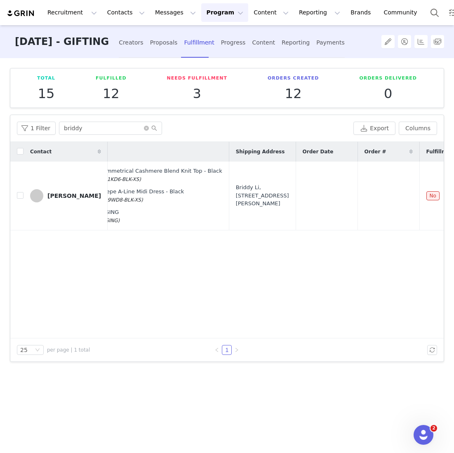
scroll to position [0, 126]
click at [234, 190] on div "Briddy Li, 16 Archer St. Chatswood, New South Wales 2067 Australia" at bounding box center [260, 195] width 53 height 24
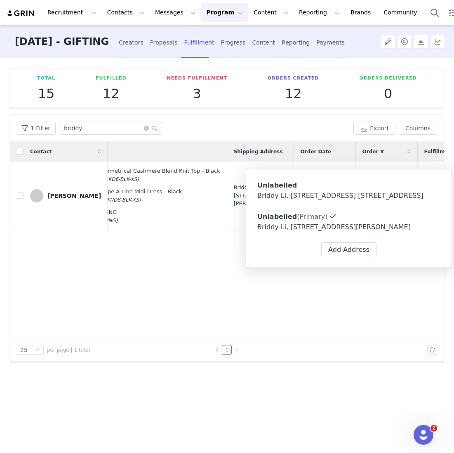
click at [197, 246] on div "Contact Proposal Created Products Shipping Address Order Date Order # Fulfillme…" at bounding box center [226, 240] width 433 height 197
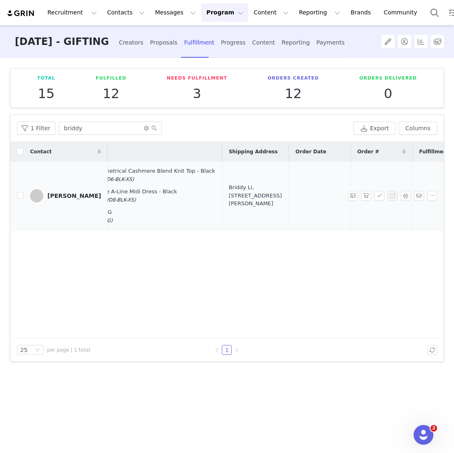
scroll to position [0, 133]
click at [366, 195] on button "button" at bounding box center [366, 196] width 10 height 10
click at [384, 196] on button "button" at bounding box center [379, 196] width 10 height 10
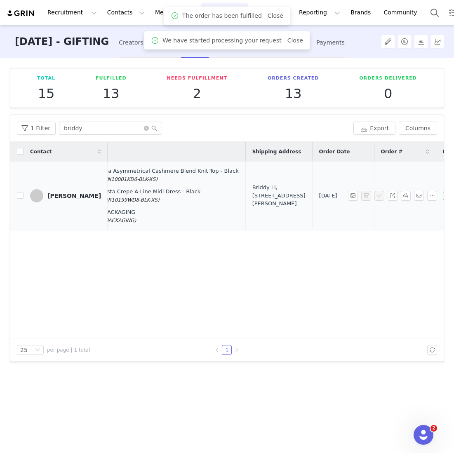
scroll to position [0, 202]
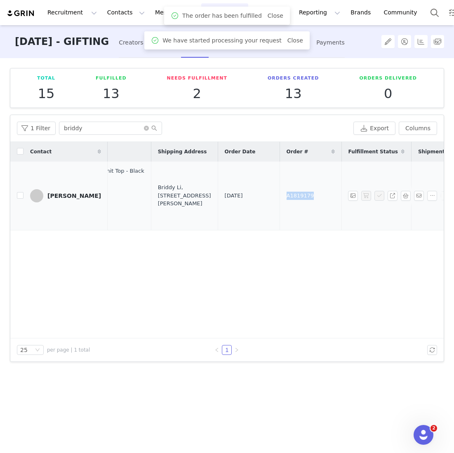
drag, startPoint x: 286, startPoint y: 197, endPoint x: 241, endPoint y: 197, distance: 45.7
click at [279, 197] on td "A1819179" at bounding box center [310, 195] width 62 height 69
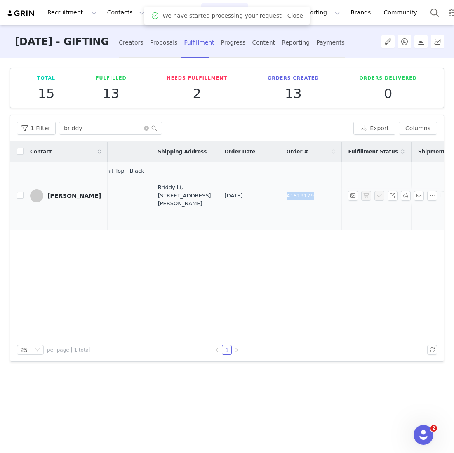
copy span "A1819179"
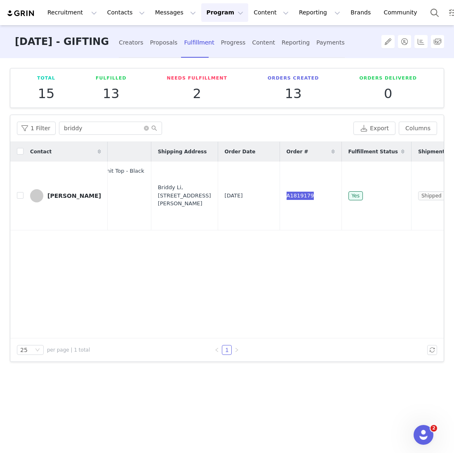
scroll to position [0, 0]
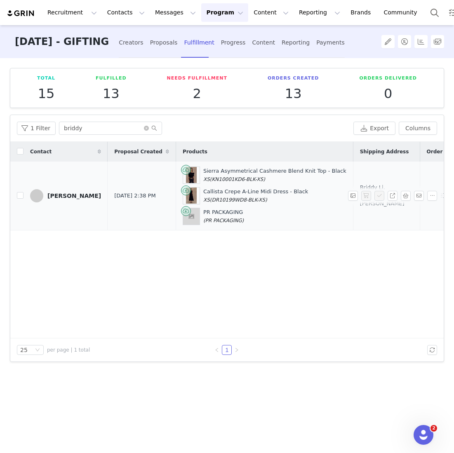
drag, startPoint x: 353, startPoint y: 214, endPoint x: 348, endPoint y: 180, distance: 34.1
click at [360, 183] on div "Briddy Li, 16 Archer St. Chatswood, New South Wales 2067 Australia" at bounding box center [386, 195] width 53 height 24
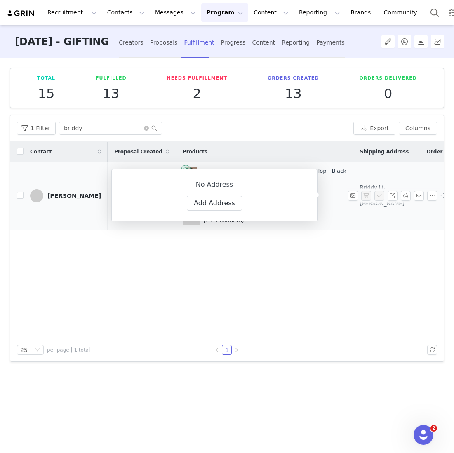
copy div "16 Archer St. Chatswood, New South Wales 2067 Australia"
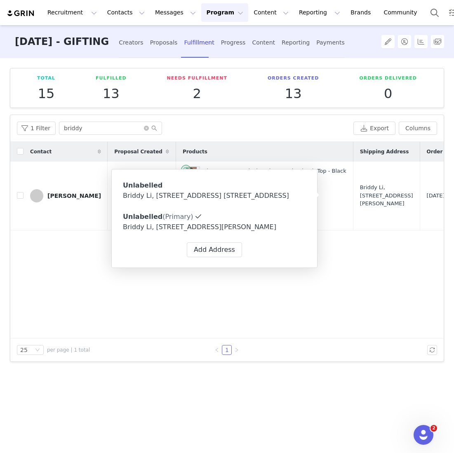
click at [239, 365] on div "Total 15 Fulfilled 13 Needs Fulfillment 2 Orders Created 13 Orders Delivered 0 …" at bounding box center [227, 254] width 454 height 393
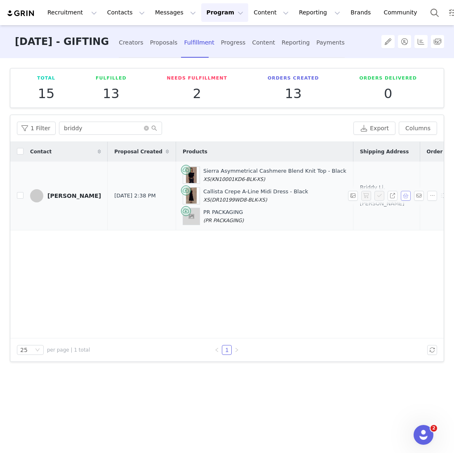
click at [407, 195] on button "button" at bounding box center [405, 196] width 10 height 10
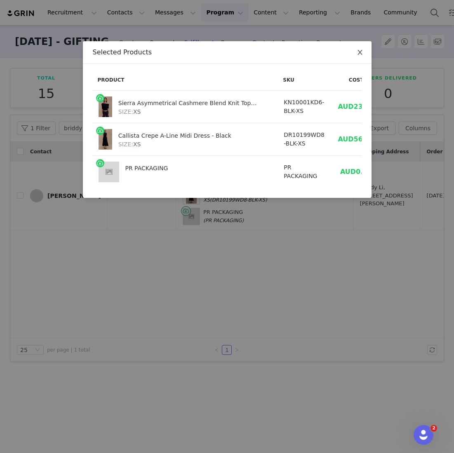
click at [356, 52] on span "Close" at bounding box center [359, 52] width 23 height 23
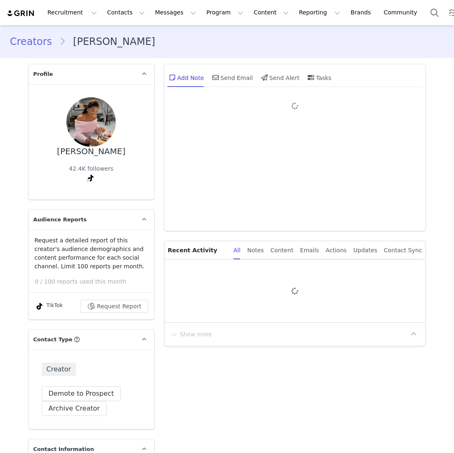
type input "+1 ([GEOGRAPHIC_DATA])"
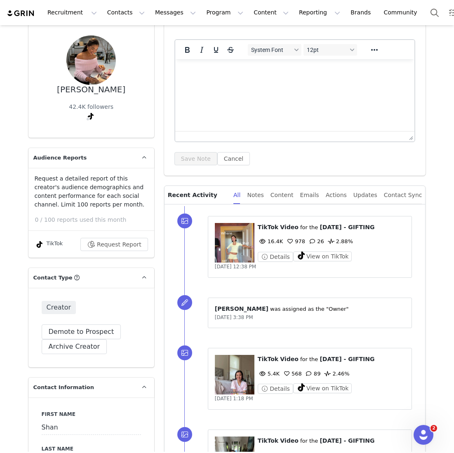
scroll to position [71, 0]
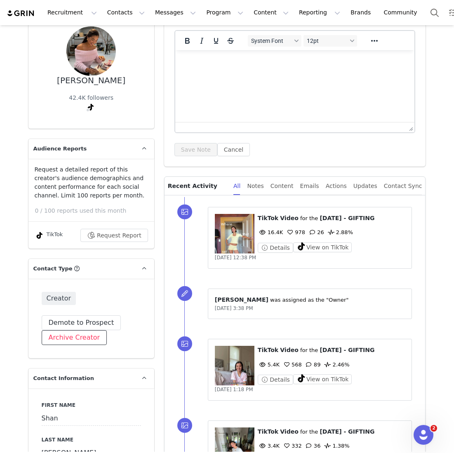
click at [90, 334] on button "Archive Creator" at bounding box center [75, 337] width 66 height 15
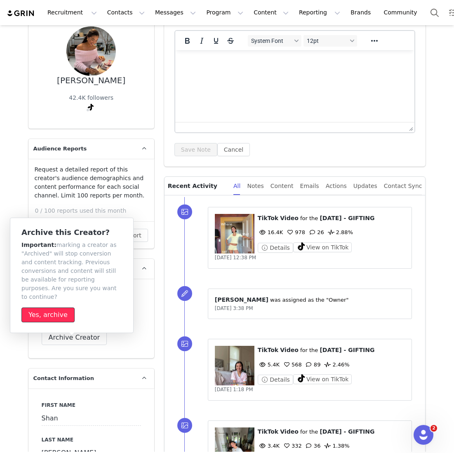
click at [66, 307] on button "Yes, archive" at bounding box center [47, 314] width 53 height 15
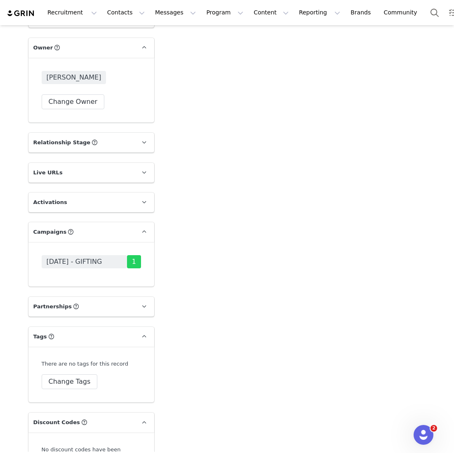
scroll to position [1160, 0]
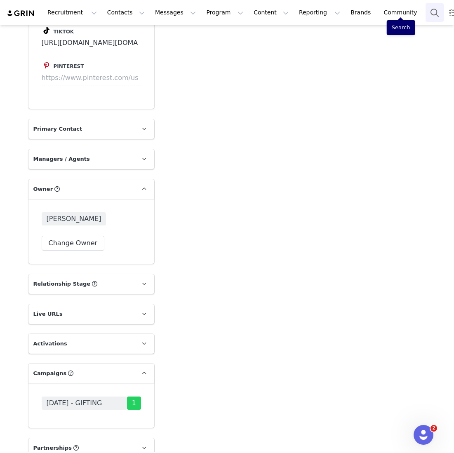
click at [425, 13] on button "Search" at bounding box center [434, 12] width 18 height 19
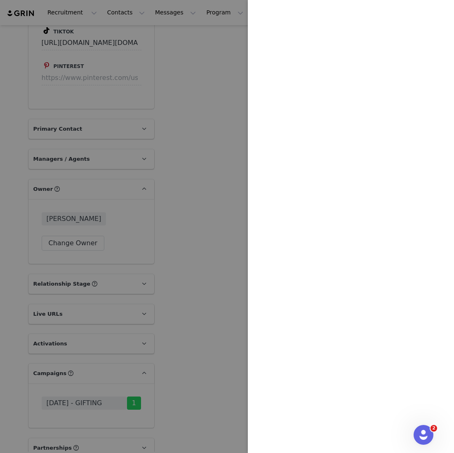
click at [175, 115] on div at bounding box center [227, 226] width 454 height 453
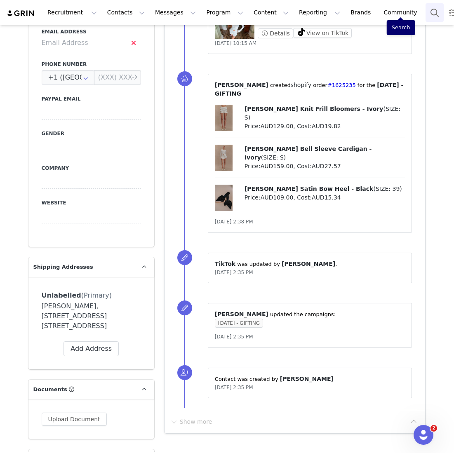
scroll to position [0, 0]
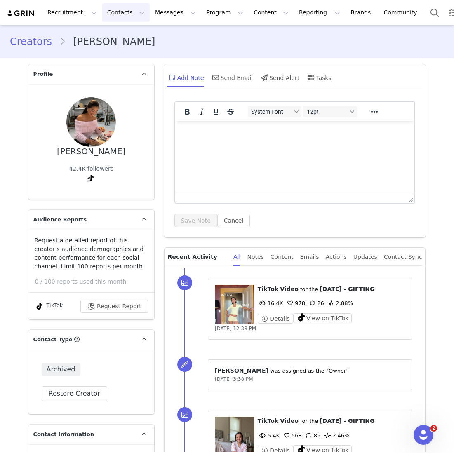
click at [107, 13] on button "Contacts Contacts" at bounding box center [125, 12] width 47 height 19
click at [106, 40] on link "Creators" at bounding box center [128, 36] width 65 height 15
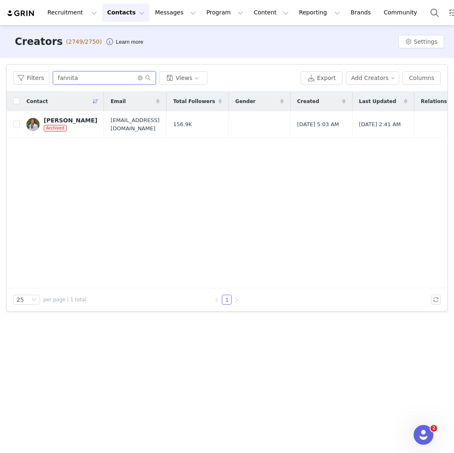
drag, startPoint x: 78, startPoint y: 80, endPoint x: 3, endPoint y: 70, distance: 75.6
click at [4, 74] on div "Filters Filter Logic And Or Archived Select Owner Select Contact Tag Select Rel…" at bounding box center [227, 188] width 454 height 260
click at [43, 75] on button "Filters" at bounding box center [31, 77] width 36 height 13
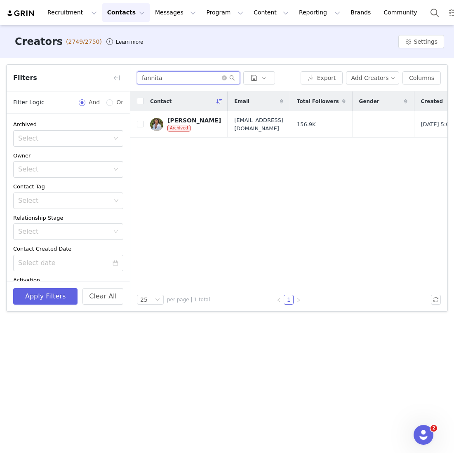
drag, startPoint x: 159, startPoint y: 78, endPoint x: 103, endPoint y: 76, distance: 55.2
click at [106, 77] on article "Filters Filter Logic And Or Archived Select Owner Select Contact Tag Select Rel…" at bounding box center [226, 187] width 441 height 247
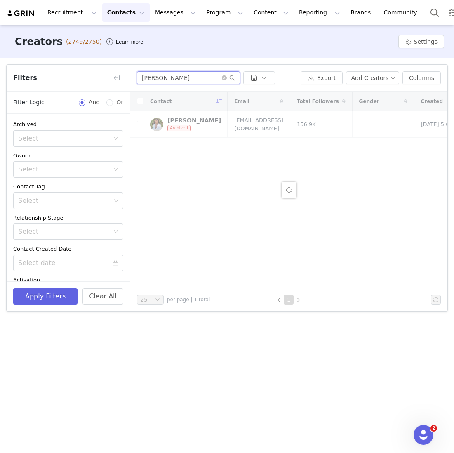
type input "[PERSON_NAME]"
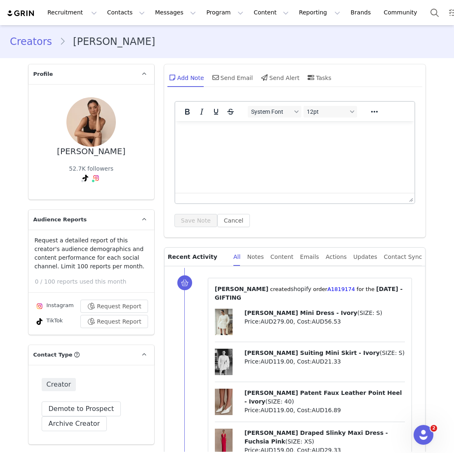
scroll to position [120, 0]
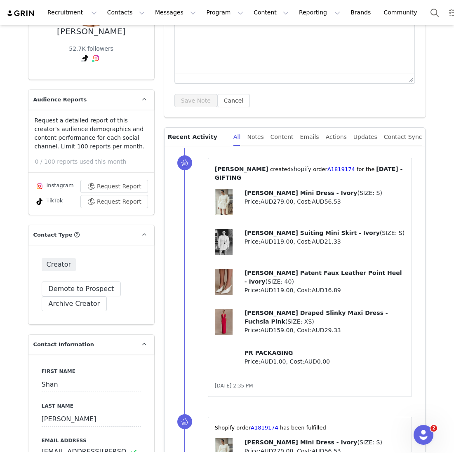
click at [219, 184] on div "⁨ [PERSON_NAME] ⁩ created⁨ shopify ⁩⁨⁩ order⁨ A1819174 ⁩ for the ⁨ [DATE] - GIF…" at bounding box center [310, 277] width 190 height 225
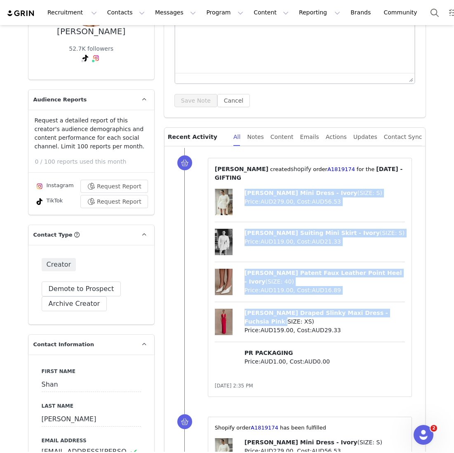
drag, startPoint x: 243, startPoint y: 191, endPoint x: 374, endPoint y: 315, distance: 180.1
click at [219, 315] on div "Beatrice Blazer Mini Dress - Ivory ( SIZE: S ) Price: AUD279.00 , Cost: AUD56.5…" at bounding box center [310, 285] width 190 height 193
copy div "Beatrice Blazer Mini Dress - Ivory ( SIZE: S ) Price: AUD279.00 , Cost: AUD56.5…"
click at [219, 7] on button "Search" at bounding box center [434, 12] width 18 height 19
click at [219, 8] on button "Search" at bounding box center [434, 12] width 18 height 19
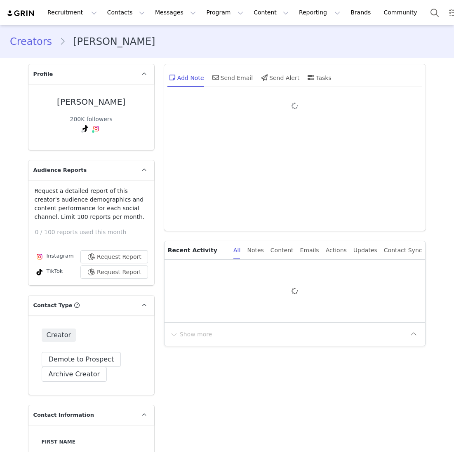
type input "+1 ([GEOGRAPHIC_DATA])"
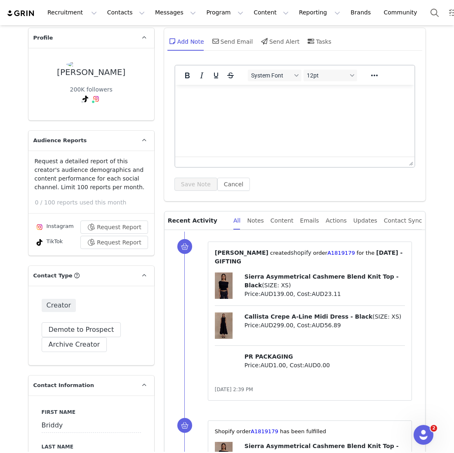
drag, startPoint x: 388, startPoint y: 316, endPoint x: 232, endPoint y: 267, distance: 164.2
click at [232, 267] on div "⁨ [PERSON_NAME] ⁩ created⁨ shopify ⁩⁨⁩ order⁨ A1819179 ⁩ for the ⁨ [DATE] - GIF…" at bounding box center [310, 320] width 190 height 145
copy div "Sierra Asymmetrical Cashmere Blend Knit Top - Black ( SIZE: XS ) Price: AUD139.…"
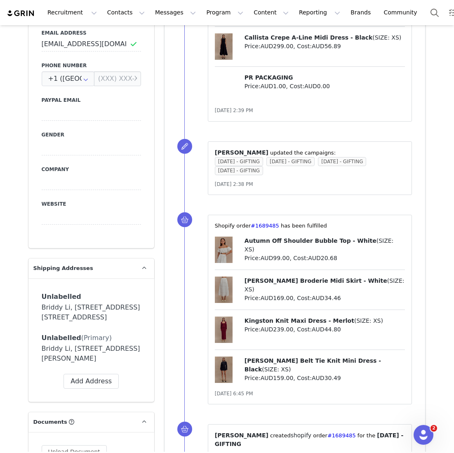
scroll to position [518, 0]
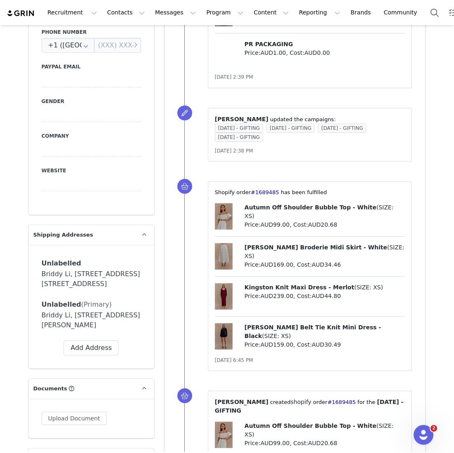
drag, startPoint x: 91, startPoint y: 346, endPoint x: 72, endPoint y: 325, distance: 28.0
click at [72, 325] on div "Briddy Li, [STREET_ADDRESS][PERSON_NAME]" at bounding box center [91, 320] width 99 height 20
copy div "16 Archer St. Chatswood, New South Wales 2067 Australia"
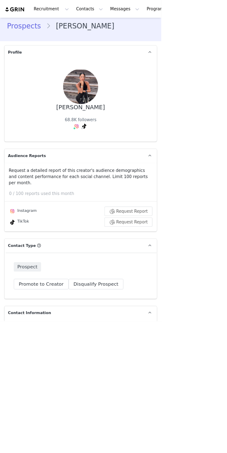
type input "+1 ([GEOGRAPHIC_DATA])"
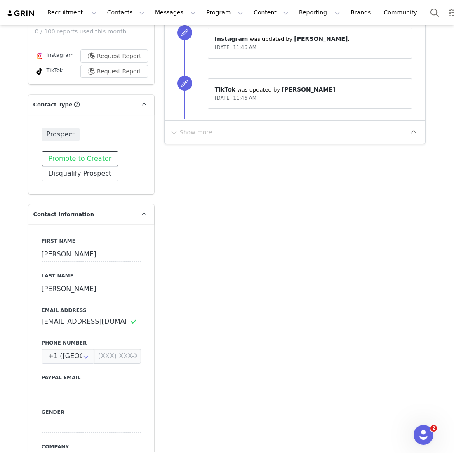
click at [87, 159] on button "Promote to Creator" at bounding box center [80, 158] width 77 height 15
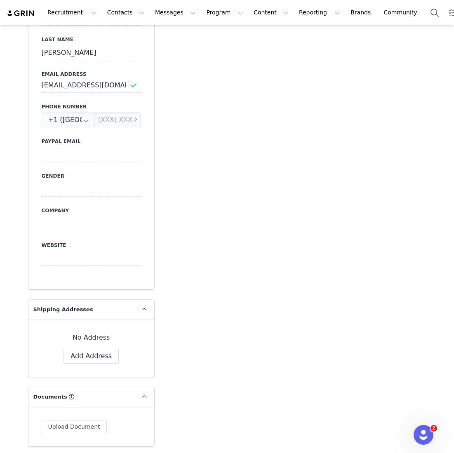
scroll to position [528, 0]
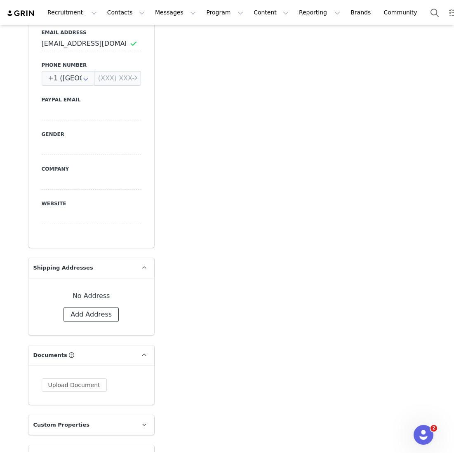
click at [87, 309] on button "Add Address" at bounding box center [90, 314] width 55 height 15
select select
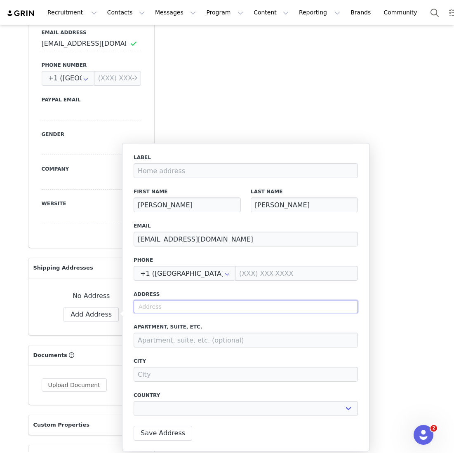
click at [190, 309] on input "text" at bounding box center [245, 306] width 224 height 13
paste input "24 College Parade, Kew, 3101, Vic, Australia"
type input "24 College Parade, Kew, 3101, Vic, Australia"
select select
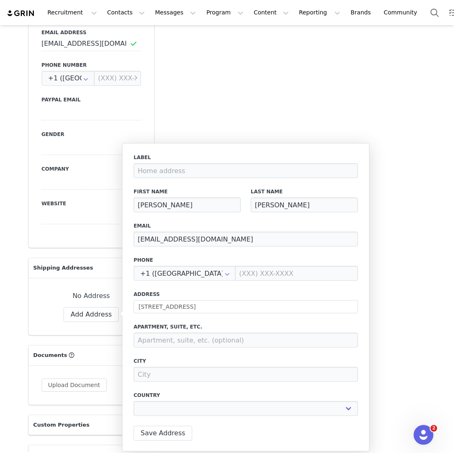
type input "24 College Parade"
type input "Kew"
select select "[object Object]"
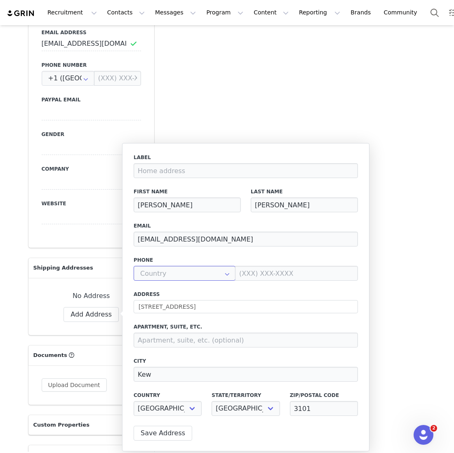
click at [191, 271] on input "text" at bounding box center [184, 273] width 102 height 15
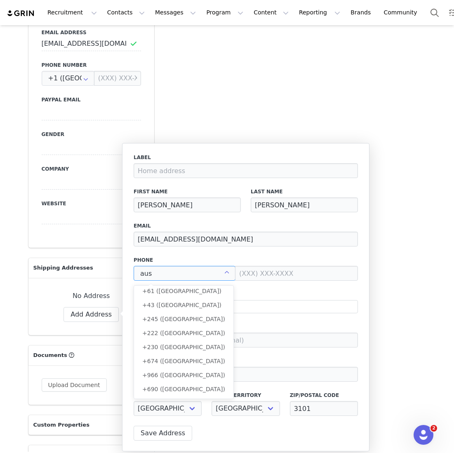
scroll to position [0, 0]
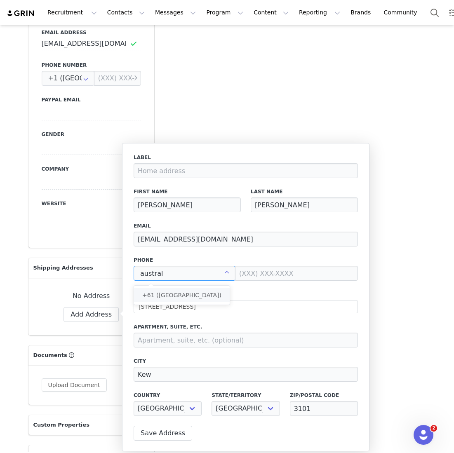
click at [182, 298] on li "+61 ([GEOGRAPHIC_DATA])" at bounding box center [182, 295] width 96 height 14
type input "+61 ([GEOGRAPHIC_DATA])"
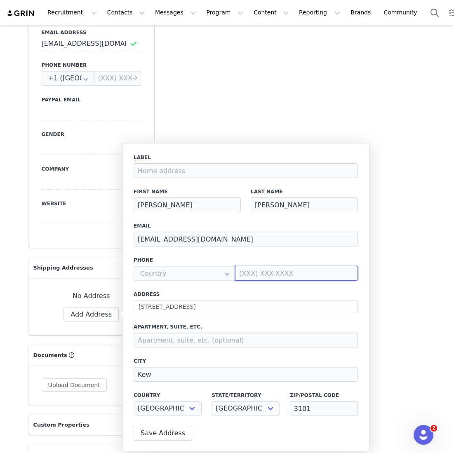
click at [219, 278] on input at bounding box center [296, 273] width 123 height 15
type input "+61 ([GEOGRAPHIC_DATA])"
click at [219, 278] on input at bounding box center [296, 273] width 123 height 15
paste input "0438000630"
type input "0438 000 630"
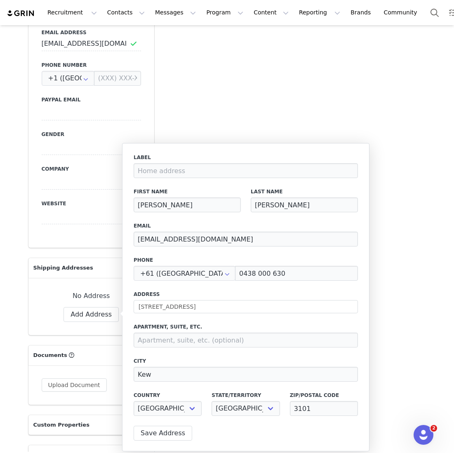
click at [219, 288] on div "Label First Name Emily Last Name Quach Email emilyquachcontact@gmail.com Phone …" at bounding box center [245, 287] width 224 height 267
click at [154, 438] on button "Save Address" at bounding box center [162, 433] width 58 height 15
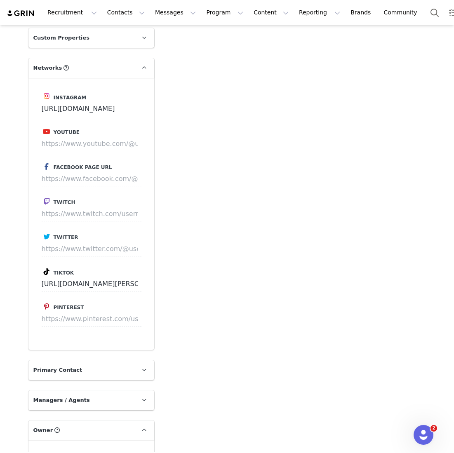
scroll to position [1275, 0]
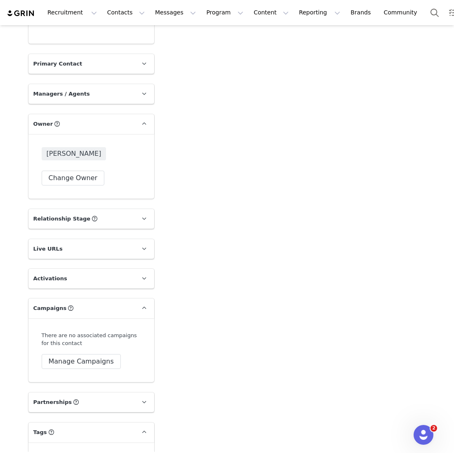
click at [68, 157] on div "Emma Tenaglia Change Owner" at bounding box center [91, 166] width 126 height 65
click at [68, 171] on button "Change Owner" at bounding box center [73, 178] width 63 height 15
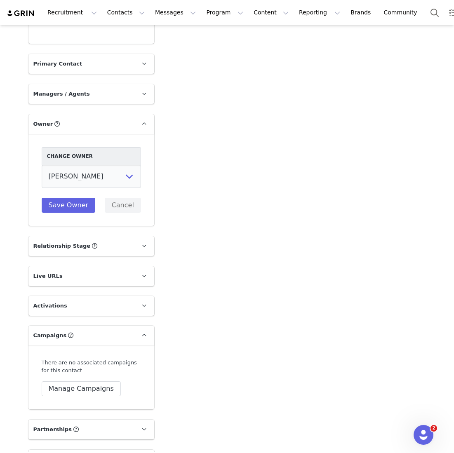
click at [97, 160] on div "Change Owner Vivienne Lee Georgia Kalatzis Sabrina Nicholas Vendela Byrnes Sama…" at bounding box center [91, 180] width 99 height 66
click at [97, 165] on select "Vivienne Lee Georgia Kalatzis Sabrina Nicholas Vendela Byrnes Samantha Wong Isa…" at bounding box center [91, 176] width 99 height 23
select select "2269c7d2-27ea-42cc-a414-844ccea8fa0f"
click at [42, 165] on select "Vivienne Lee Georgia Kalatzis Sabrina Nicholas Vendela Byrnes Samantha Wong Isa…" at bounding box center [91, 176] width 99 height 23
click at [67, 159] on div "Change Owner Vivienne Lee Georgia Kalatzis Sabrina Nicholas Vendela Byrnes Sama…" at bounding box center [91, 180] width 99 height 66
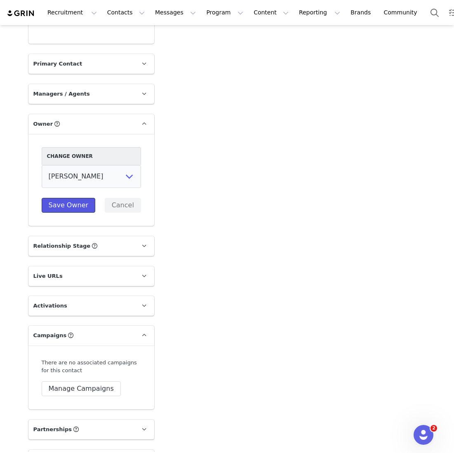
click at [67, 198] on button "Save Owner" at bounding box center [69, 205] width 54 height 15
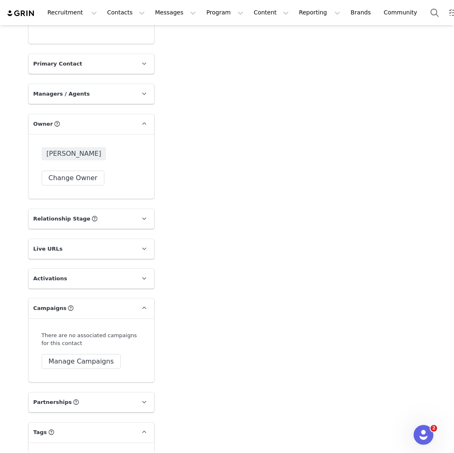
scroll to position [1312, 0]
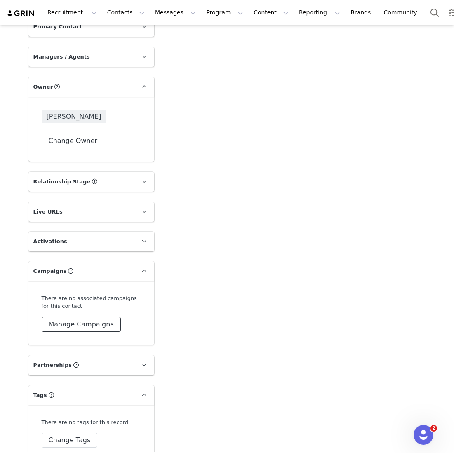
click at [77, 317] on button "Manage Campaigns" at bounding box center [81, 324] width 79 height 15
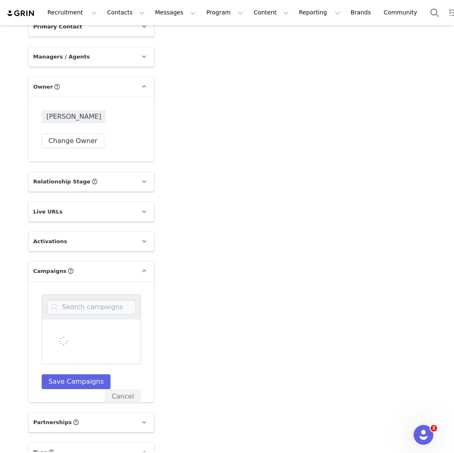
click at [77, 294] on div at bounding box center [91, 306] width 99 height 25
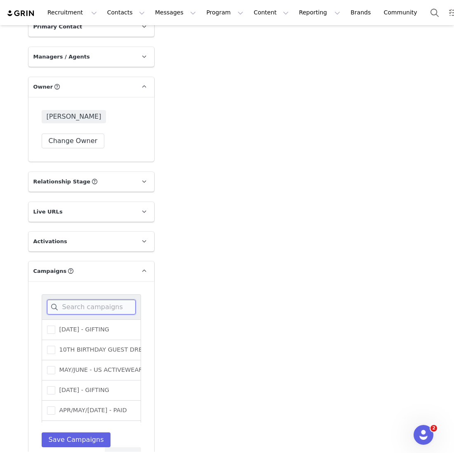
click at [84, 299] on input at bounding box center [91, 306] width 89 height 15
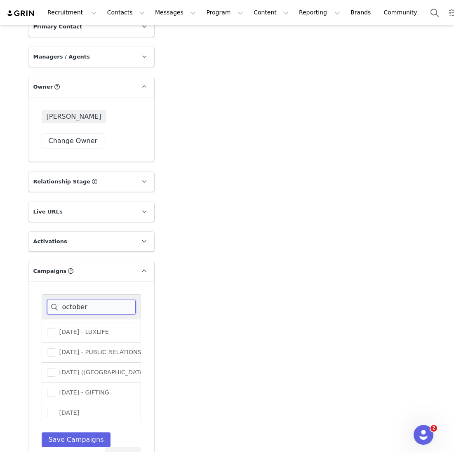
type input "october"
click at [94, 383] on div "[DATE] - GIFTING" at bounding box center [91, 393] width 99 height 20
click at [94, 388] on span "[DATE] - GIFTING" at bounding box center [82, 392] width 54 height 8
click at [55, 388] on input "[DATE] - GIFTING" at bounding box center [55, 388] width 0 height 0
click at [75, 432] on button "Save Campaigns" at bounding box center [76, 439] width 69 height 15
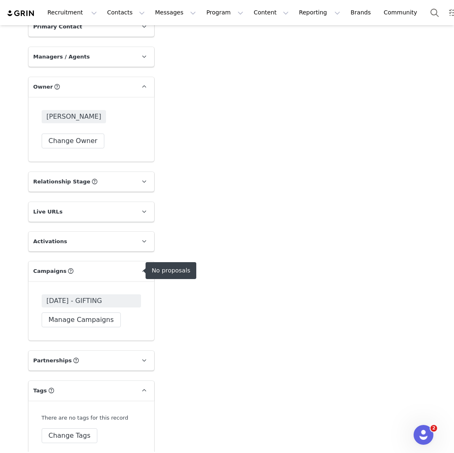
click at [91, 296] on span "[DATE] - GIFTING" at bounding box center [75, 301] width 56 height 10
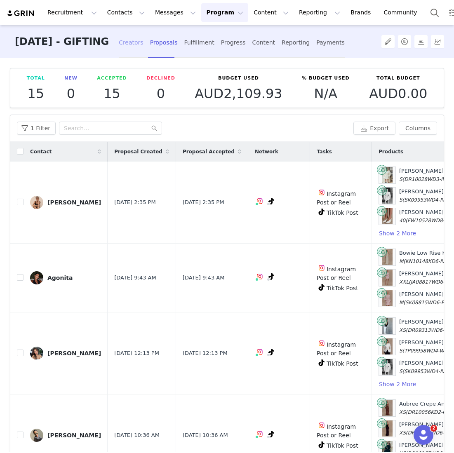
click at [138, 47] on div "Creators" at bounding box center [131, 43] width 25 height 22
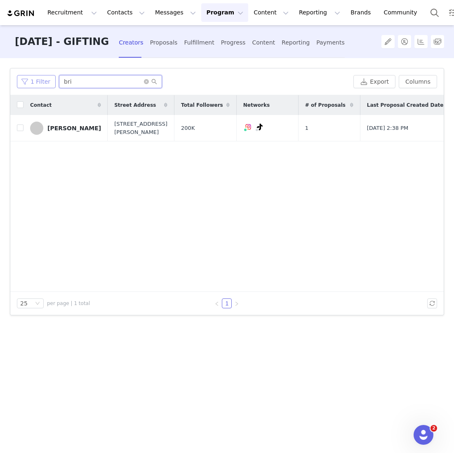
drag, startPoint x: 91, startPoint y: 82, endPoint x: 24, endPoint y: 77, distance: 67.4
click at [24, 77] on div "1 Filter bri" at bounding box center [183, 81] width 333 height 13
type input "emily"
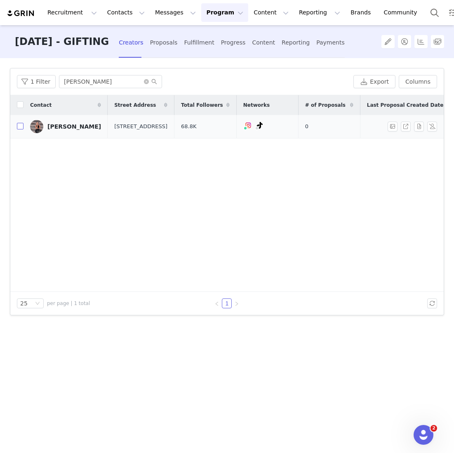
click at [17, 129] on input "checkbox" at bounding box center [20, 126] width 7 height 7
checkbox input "true"
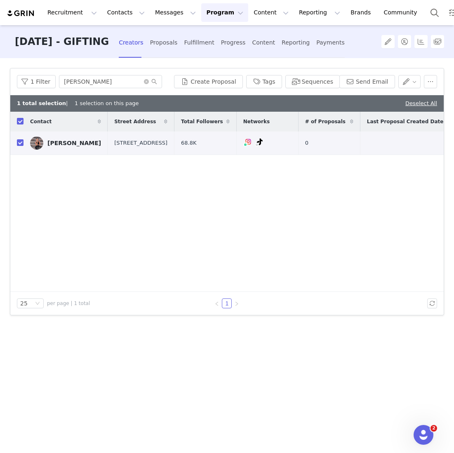
click at [214, 89] on div "1 Filter emily Create Proposal Tags Sequences Send Email" at bounding box center [226, 81] width 433 height 27
click at [207, 79] on button "Create Proposal" at bounding box center [208, 81] width 68 height 13
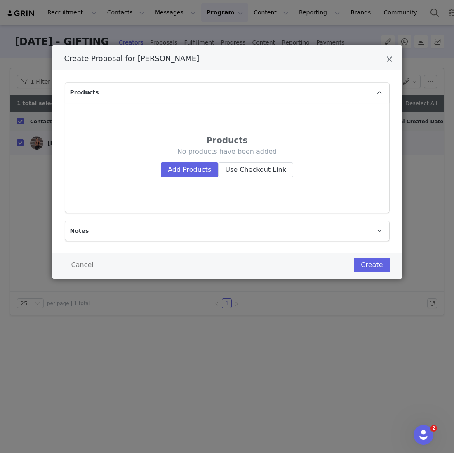
click at [180, 159] on div "No products have been added Add Products Use Checkout Link" at bounding box center [227, 162] width 278 height 30
click at [180, 162] on div "No products have been added Add Products Use Checkout Link" at bounding box center [227, 162] width 278 height 30
click at [180, 166] on button "Add Products" at bounding box center [189, 169] width 57 height 15
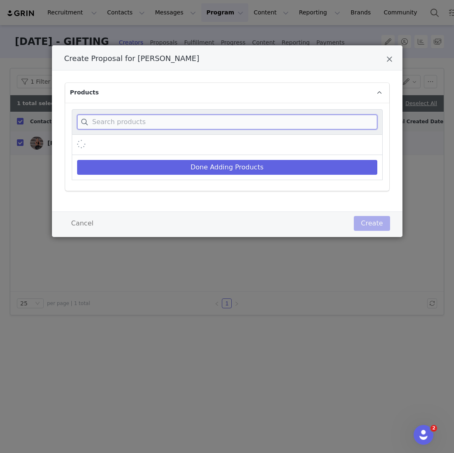
click at [167, 120] on input "Create Proposal for Emily Quach" at bounding box center [227, 122] width 300 height 15
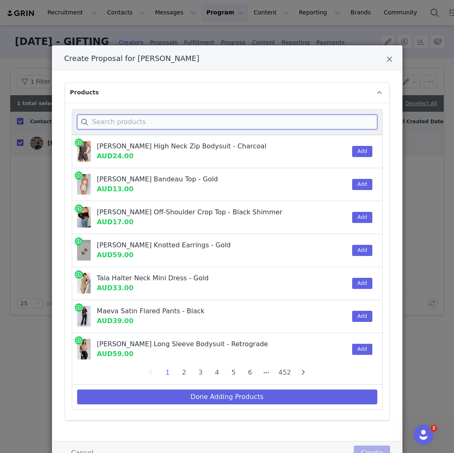
click at [165, 118] on input "Create Proposal for Emily Quach" at bounding box center [227, 122] width 300 height 15
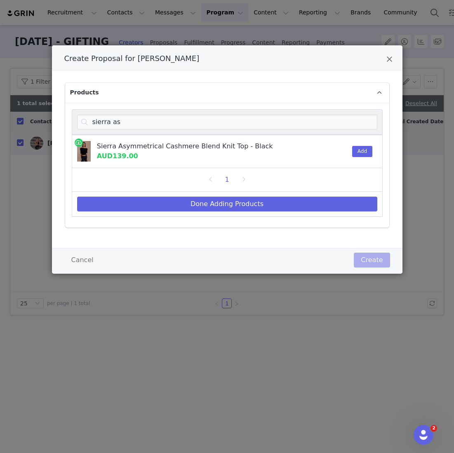
click at [219, 145] on div "Add" at bounding box center [359, 151] width 25 height 33
click at [219, 147] on button "Add" at bounding box center [362, 151] width 20 height 11
drag, startPoint x: 135, startPoint y: 131, endPoint x: 112, endPoint y: 120, distance: 24.5
click at [115, 121] on div "sierra as" at bounding box center [227, 122] width 311 height 26
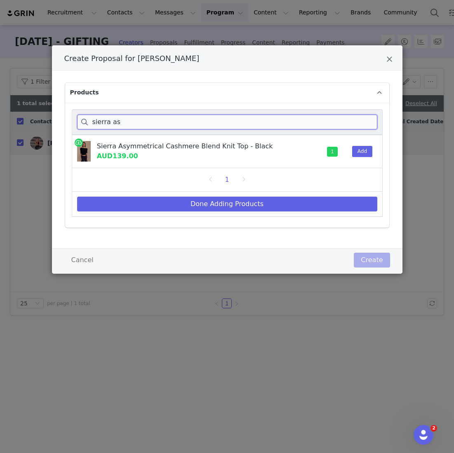
drag, startPoint x: 121, startPoint y: 120, endPoint x: 38, endPoint y: 115, distance: 83.0
click at [38, 117] on div "Create Proposal for Emily Quach Products sierra as Sierra Asymmetrical Cashmere…" at bounding box center [227, 226] width 454 height 453
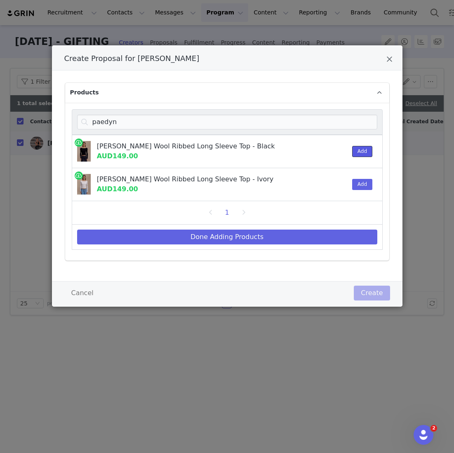
click at [219, 155] on button "Add" at bounding box center [362, 151] width 20 height 11
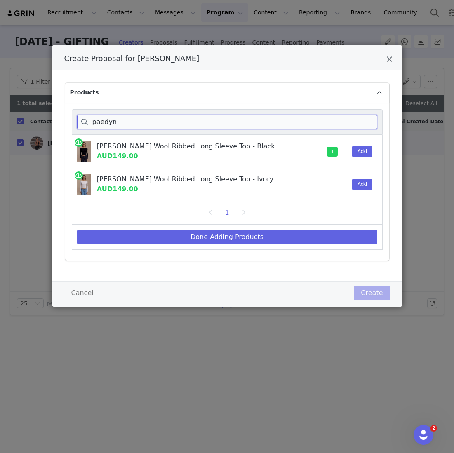
drag, startPoint x: 118, startPoint y: 121, endPoint x: 56, endPoint y: 117, distance: 61.5
click at [64, 119] on div "Products paedyn Paedyn Merino Wool Ribbed Long Sleeve Top - Black AUD149.00 1 A…" at bounding box center [226, 172] width 325 height 178
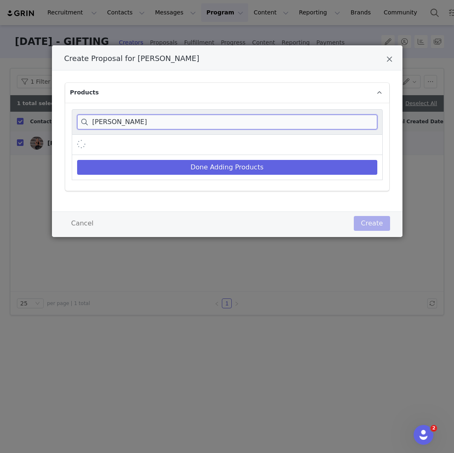
type input "emerson"
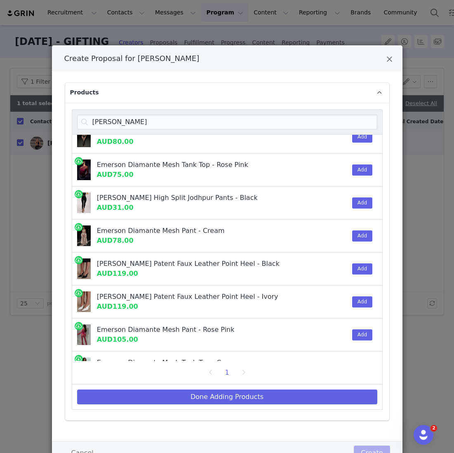
scroll to position [88, 0]
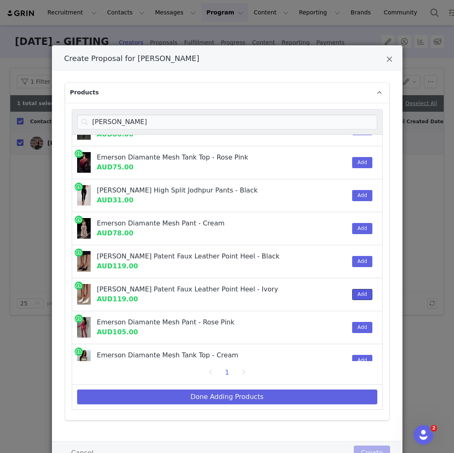
click at [219, 289] on button "Add" at bounding box center [362, 294] width 20 height 11
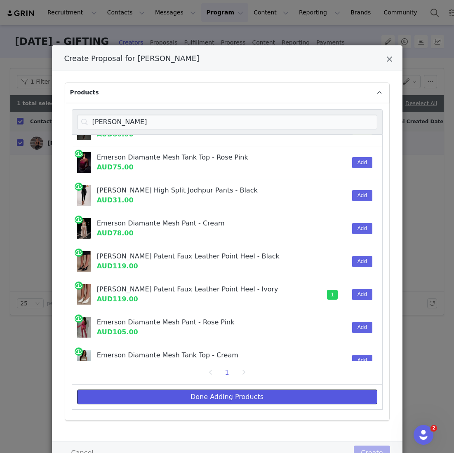
click at [157, 394] on button "Done Adding Products" at bounding box center [227, 396] width 300 height 15
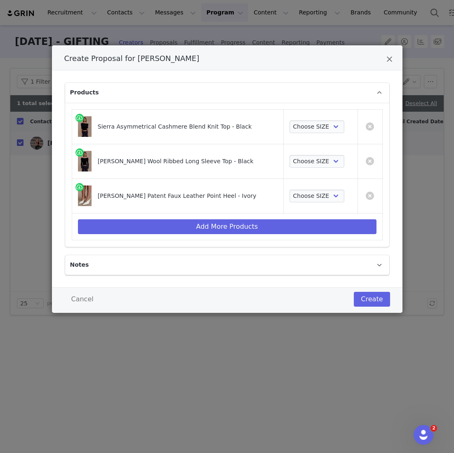
click at [219, 136] on td "Choose SIZE XXS XS S M L XL XXL 3XL" at bounding box center [320, 126] width 74 height 35
click at [219, 125] on select "Choose SIZE XXS XS S M L XL XXL 3XL" at bounding box center [316, 126] width 55 height 13
click at [219, 120] on select "Choose SIZE XXS XS S M L XL XXL 3XL" at bounding box center [316, 126] width 55 height 13
click at [219, 129] on select "Choose SIZE XXS XS S M L XL XXL 3XL" at bounding box center [316, 126] width 55 height 13
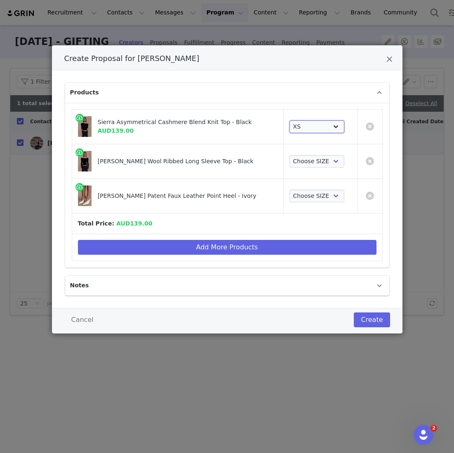
select select "27694391"
click at [219, 120] on select "Choose SIZE XXS XS S M L XL XXL 3XL" at bounding box center [316, 126] width 55 height 13
click at [219, 156] on select "Choose SIZE XXS XS S M L XL XXL 3XL" at bounding box center [316, 161] width 55 height 13
select select "27694460"
click at [219, 155] on select "Choose SIZE XXS XS S M L XL XXL 3XL" at bounding box center [316, 161] width 55 height 13
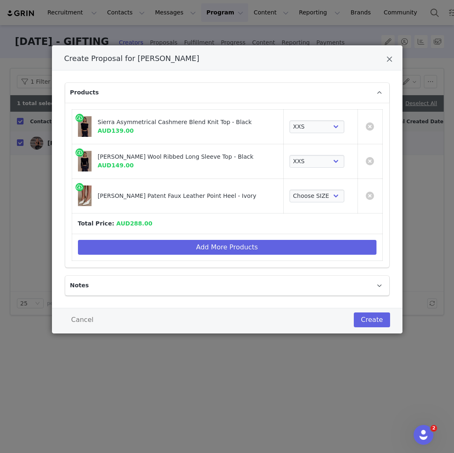
click at [219, 190] on div "Emerson Patent Faux Leather Point Heel - Ivory" at bounding box center [177, 196] width 199 height 23
click at [219, 197] on select "Choose SIZE 35 36 37 38 39 40 41" at bounding box center [316, 196] width 55 height 13
select select "27695919"
click at [219, 190] on select "Choose SIZE 35 36 37 38 39 40 41" at bounding box center [316, 196] width 55 height 13
drag, startPoint x: 320, startPoint y: 197, endPoint x: 264, endPoint y: 241, distance: 71.3
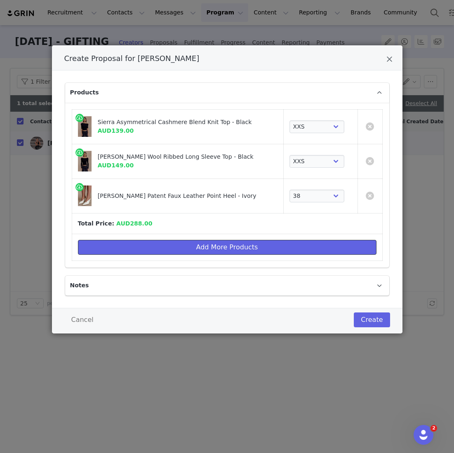
click at [219, 241] on button "Add More Products" at bounding box center [227, 247] width 298 height 15
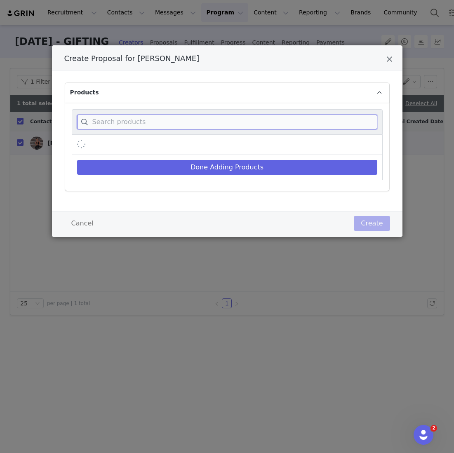
click at [193, 121] on input "Create Proposal for Emily Quach" at bounding box center [227, 122] width 300 height 15
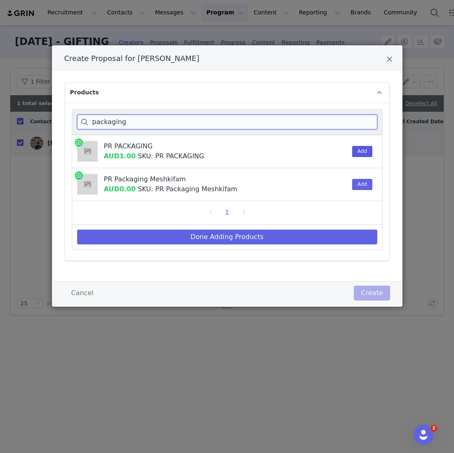
type input "packaging"
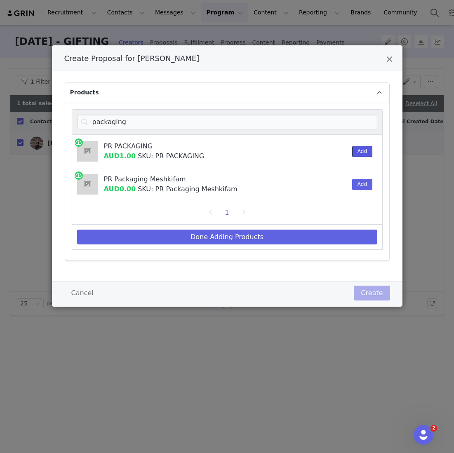
click at [219, 146] on button "Add" at bounding box center [362, 151] width 20 height 11
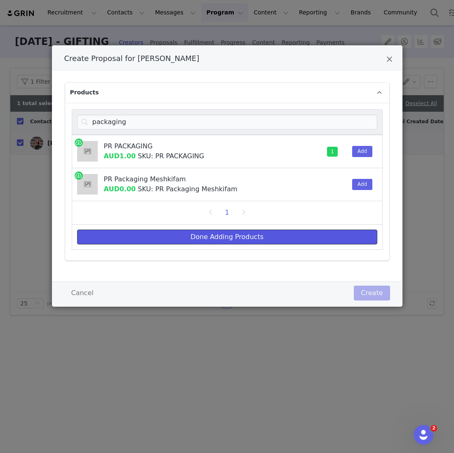
click at [185, 238] on button "Done Adding Products" at bounding box center [227, 236] width 300 height 15
select select "27694391"
select select "27694460"
select select "27695919"
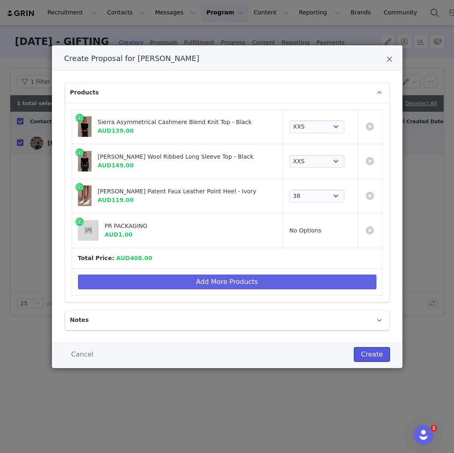
click at [219, 351] on button "Create" at bounding box center [371, 354] width 36 height 15
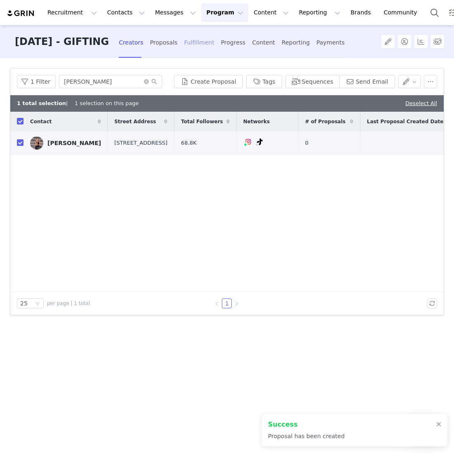
click at [214, 52] on div "Fulfillment" at bounding box center [199, 43] width 30 height 22
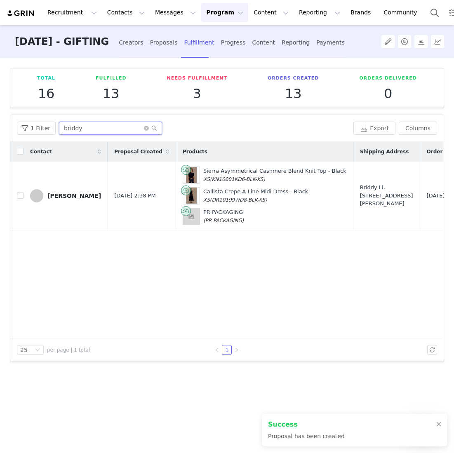
drag, startPoint x: 95, startPoint y: 125, endPoint x: -23, endPoint y: 121, distance: 118.3
click at [0, 121] on html "Recruitment Recruitment Creator Search Curated Lists Landing Pages Web Extensio…" at bounding box center [227, 226] width 454 height 453
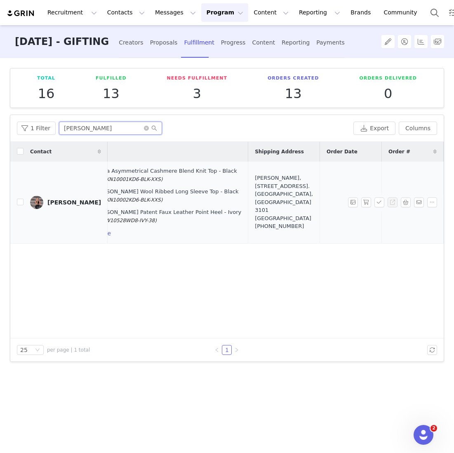
scroll to position [0, 190]
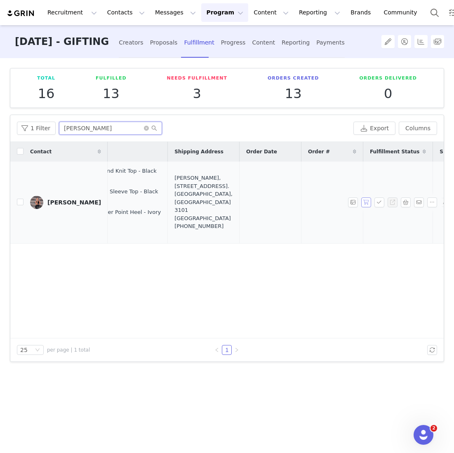
type input "emily"
click at [219, 201] on button "button" at bounding box center [366, 202] width 10 height 10
click at [219, 201] on button "button" at bounding box center [379, 202] width 10 height 10
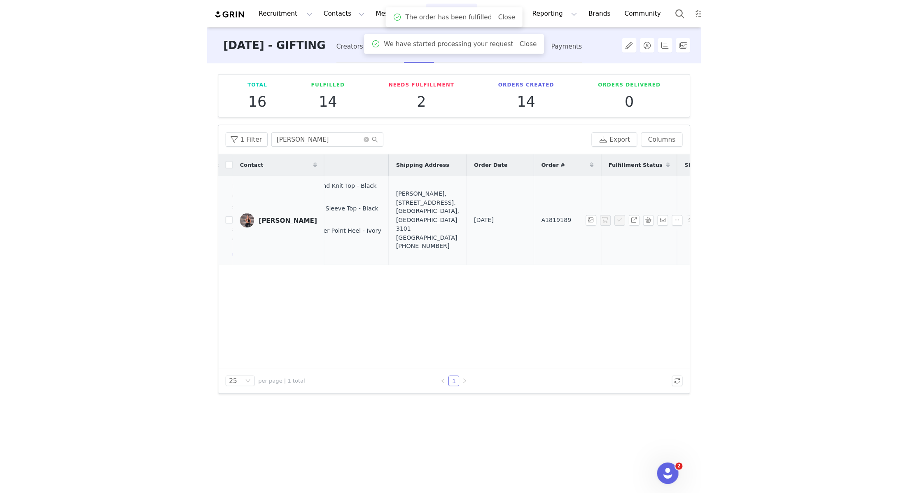
scroll to position [0, 248]
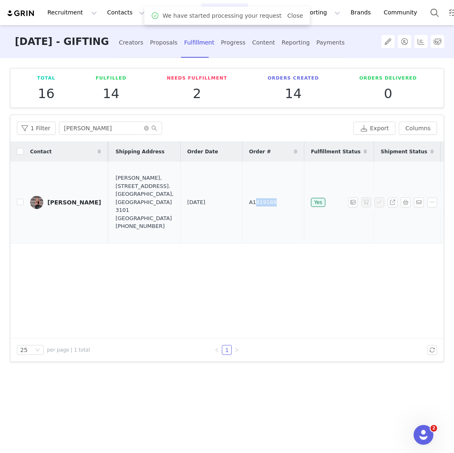
drag, startPoint x: 232, startPoint y: 200, endPoint x: 190, endPoint y: 200, distance: 41.6
click at [190, 200] on tr "Emily Quach Oct 1, 2025 2:55 PM Sierra Asymmetrical Cashmere Blend Knit Top - B…" at bounding box center [132, 202] width 740 height 82
copy tr "A1819189"
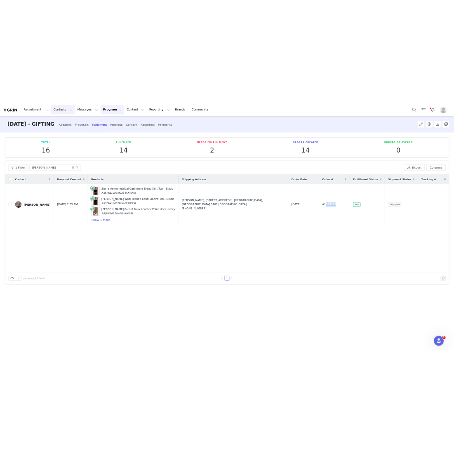
scroll to position [0, 0]
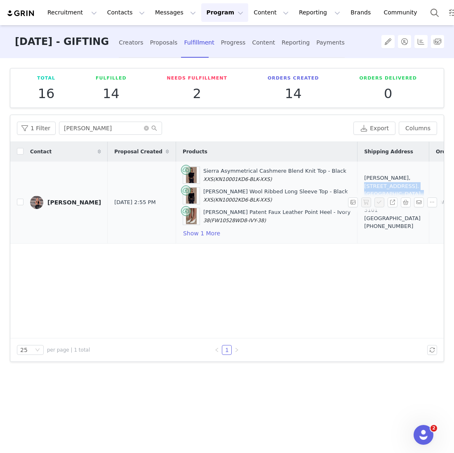
drag, startPoint x: 353, startPoint y: 213, endPoint x: 363, endPoint y: 188, distance: 26.8
click at [219, 188] on div "Emily Quach, 24 College Parade. Kew, Victoria 3101 Australia +610438000630" at bounding box center [393, 202] width 58 height 56
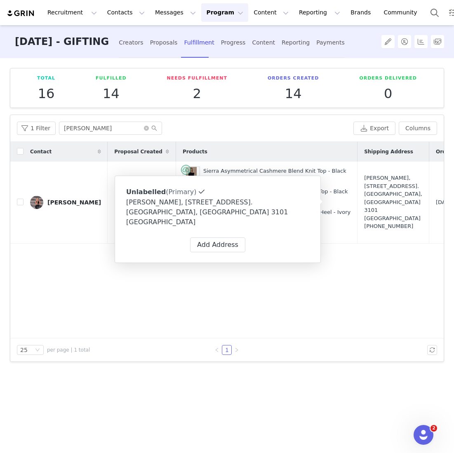
click at [206, 276] on div "Contact Proposal Created Products Shipping Address Order Date Order # Fulfillme…" at bounding box center [226, 240] width 433 height 197
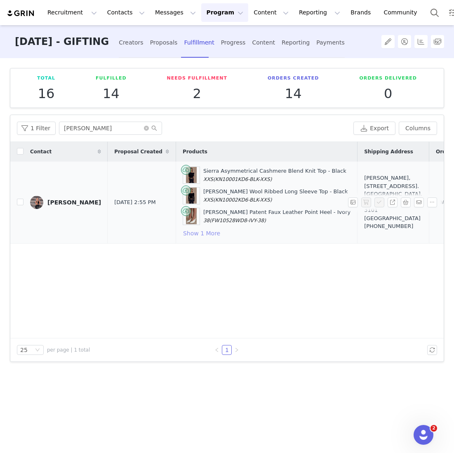
click at [182, 236] on button "Show 1 More" at bounding box center [201, 233] width 38 height 10
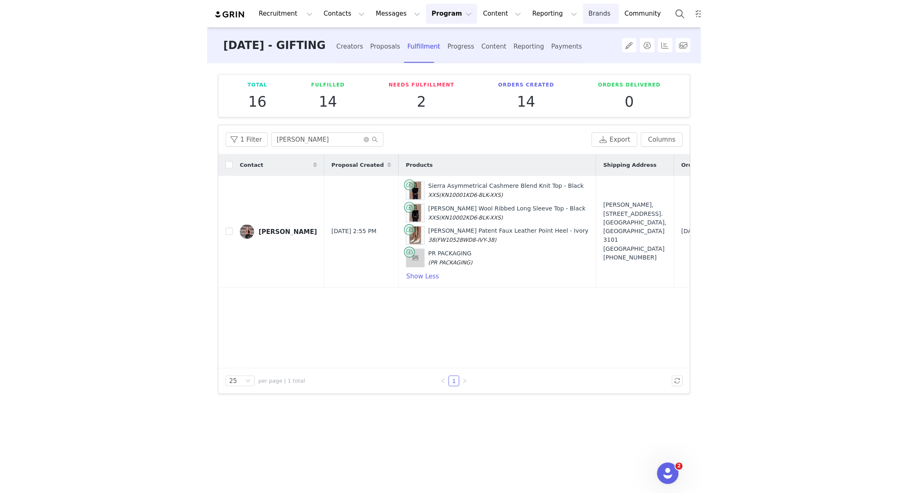
scroll to position [0, 19]
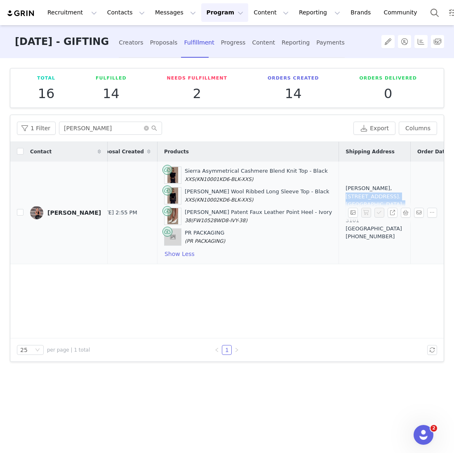
drag, startPoint x: 341, startPoint y: 195, endPoint x: 342, endPoint y: 218, distance: 23.5
click at [219, 218] on div "Emily Quach, 24 College Parade. Kew, Victoria 3101 Australia +610438000630" at bounding box center [374, 212] width 58 height 56
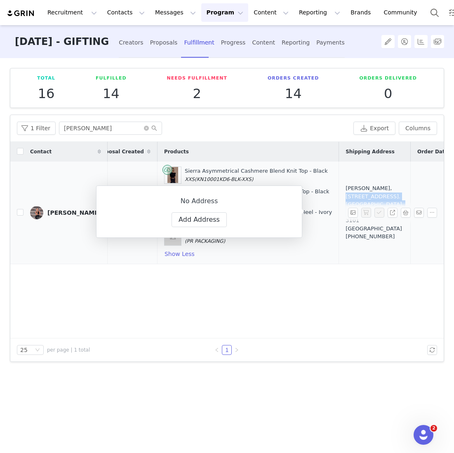
copy div "24 College Parade. Kew, Victoria 3101 Australia"
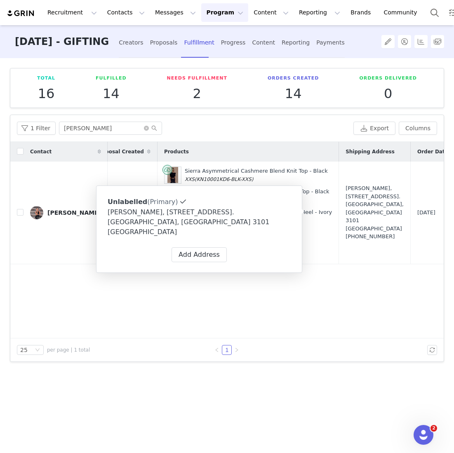
click at [154, 265] on div "Contact Proposal Created Products Shipping Address Order Date Order # Fulfillme…" at bounding box center [226, 240] width 433 height 197
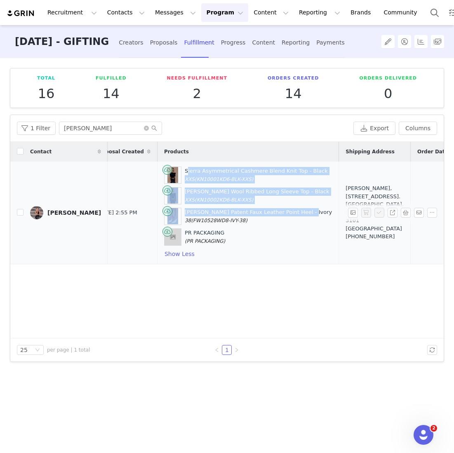
drag, startPoint x: 280, startPoint y: 211, endPoint x: 159, endPoint y: 167, distance: 128.1
click at [164, 167] on div "Sierra Asymmetrical Cashmere Blend Knit Top - Black XXS (KN10001KD6-BLK-XXS) Pa…" at bounding box center [248, 212] width 168 height 92
copy div "Sierra Asymmetrical Cashmere Blend Knit Top - Black XXS (KN10001KD6-BLK-XXS) Pa…"
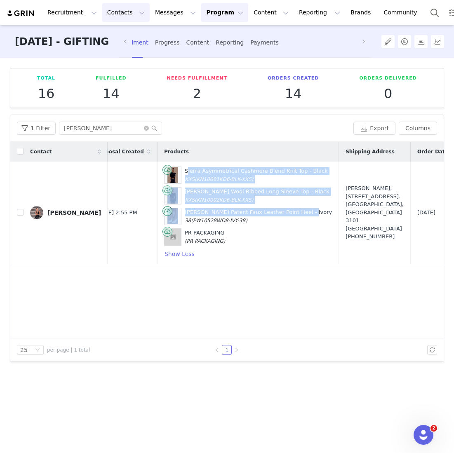
click at [120, 14] on button "Contacts Contacts" at bounding box center [125, 12] width 47 height 19
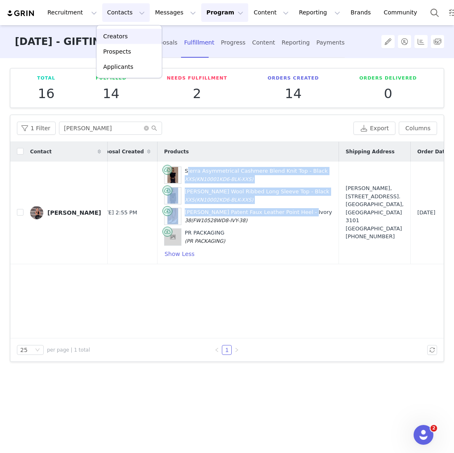
click at [126, 36] on div "Creators" at bounding box center [128, 36] width 55 height 9
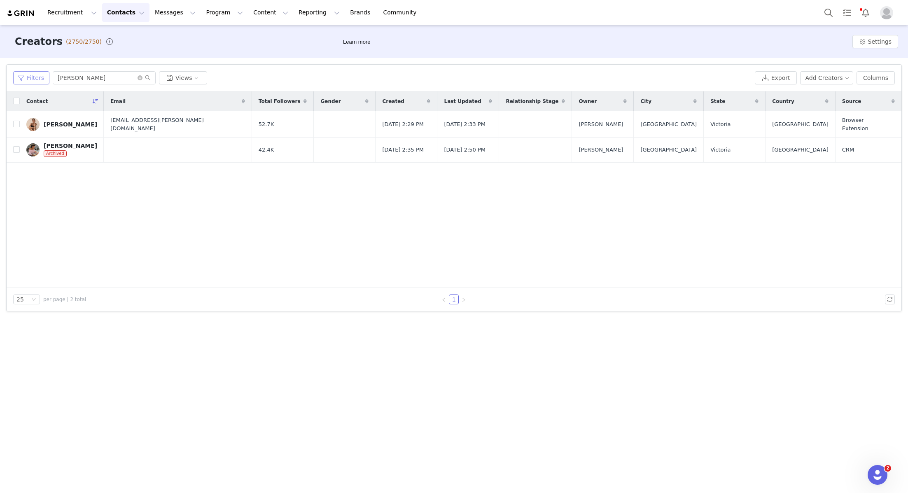
click at [44, 80] on button "Filters" at bounding box center [31, 77] width 36 height 13
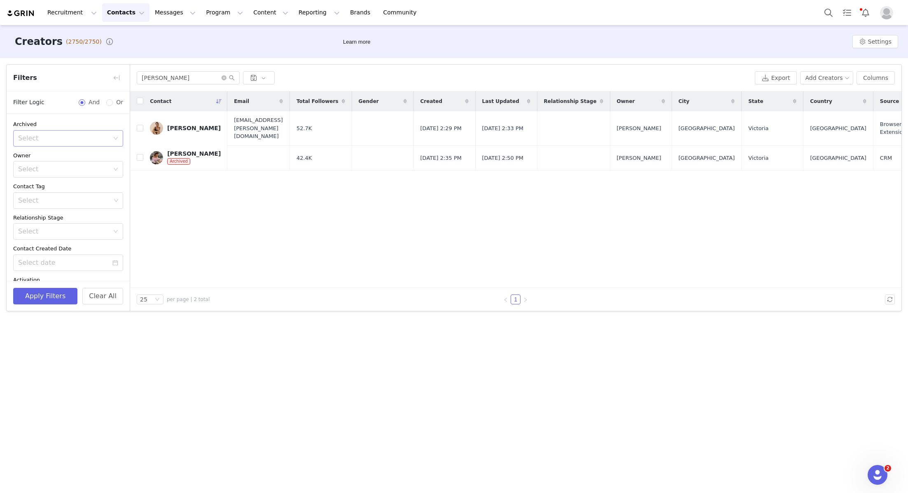
click at [69, 132] on div "Select" at bounding box center [65, 139] width 95 height 16
click at [57, 165] on li "No" at bounding box center [68, 169] width 110 height 13
click at [56, 165] on div "Select" at bounding box center [63, 169] width 91 height 8
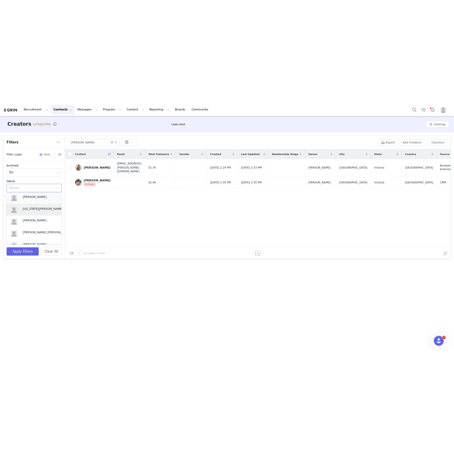
scroll to position [1, 0]
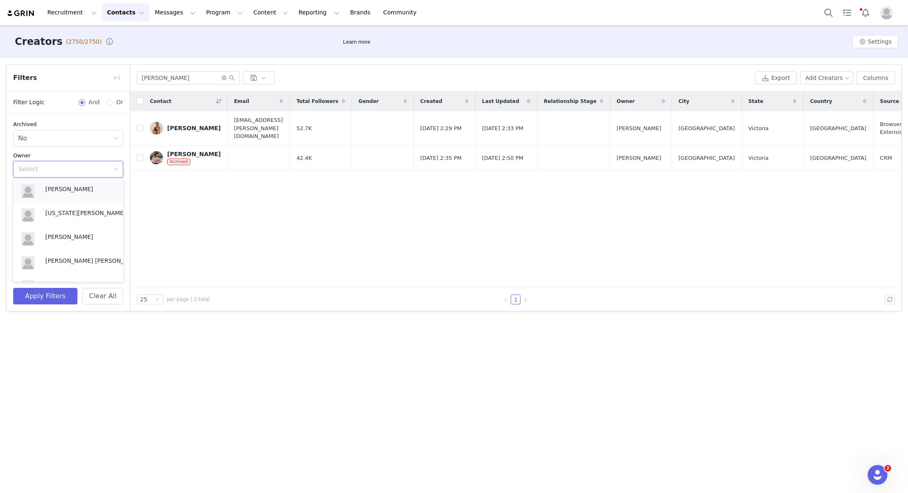
click at [62, 190] on p "Vivienne Lee" at bounding box center [80, 189] width 70 height 9
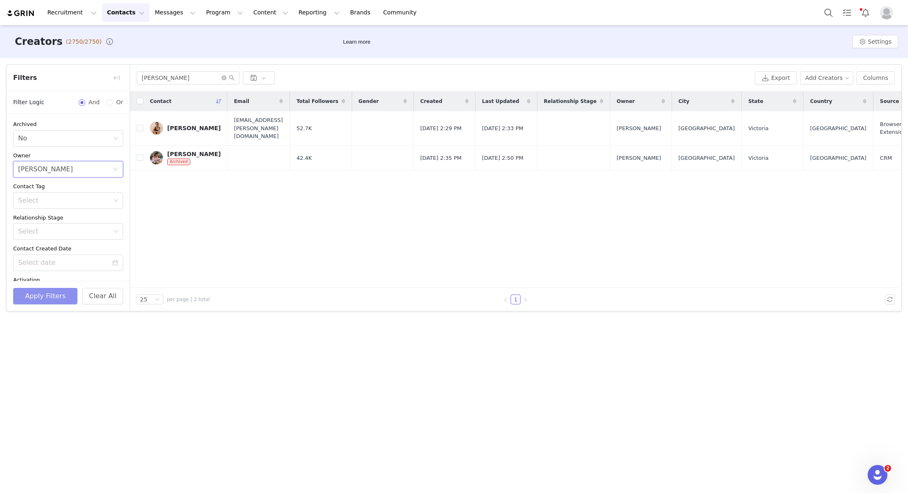
click at [48, 292] on button "Apply Filters" at bounding box center [45, 296] width 64 height 16
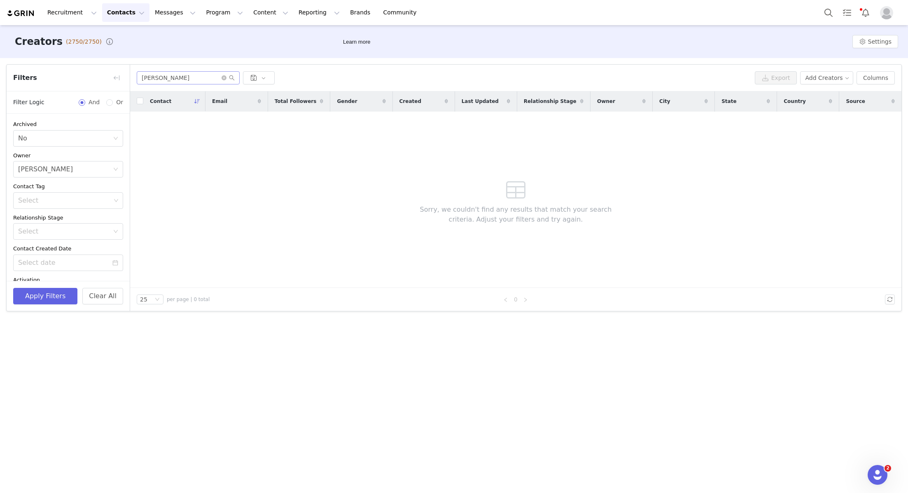
click at [219, 76] on span at bounding box center [228, 78] width 13 height 6
click at [219, 76] on icon "icon: close-circle" at bounding box center [224, 77] width 5 height 5
click at [47, 290] on button "Apply Filters" at bounding box center [45, 296] width 64 height 16
click at [52, 301] on button "Apply Filters" at bounding box center [45, 296] width 64 height 16
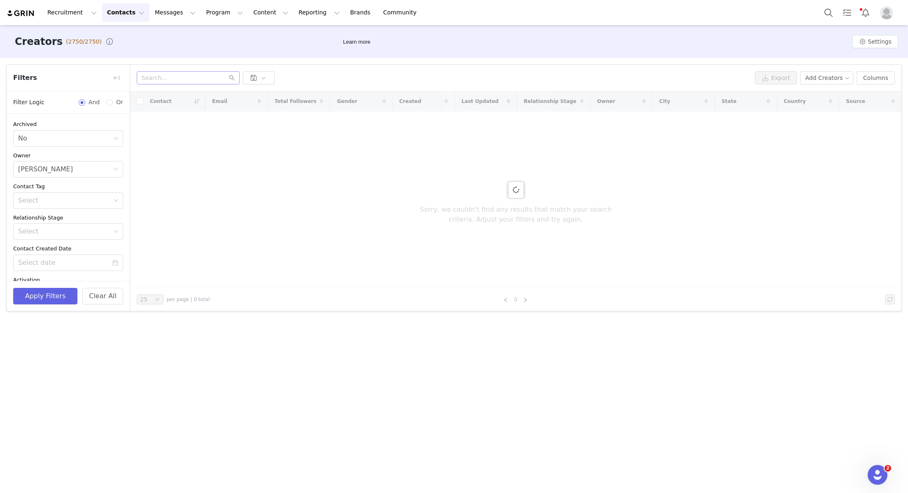
click at [58, 357] on div "Creators (2750/2750) Learn more Settings Filters Filter Logic And Or Archived S…" at bounding box center [454, 258] width 908 height 467
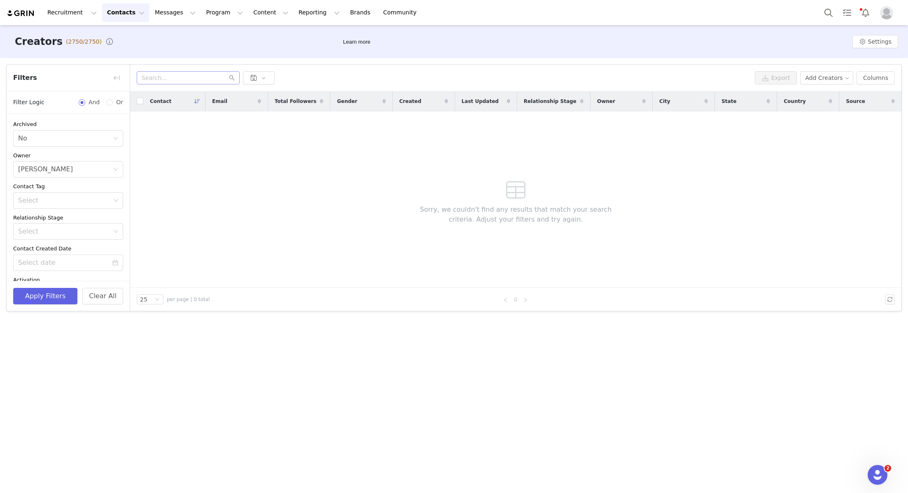
click at [219, 285] on div "Contact Email Total Followers Gender Created Last Updated Relationship Stage Ow…" at bounding box center [516, 189] width 772 height 197
click at [115, 72] on button "button" at bounding box center [116, 77] width 13 height 13
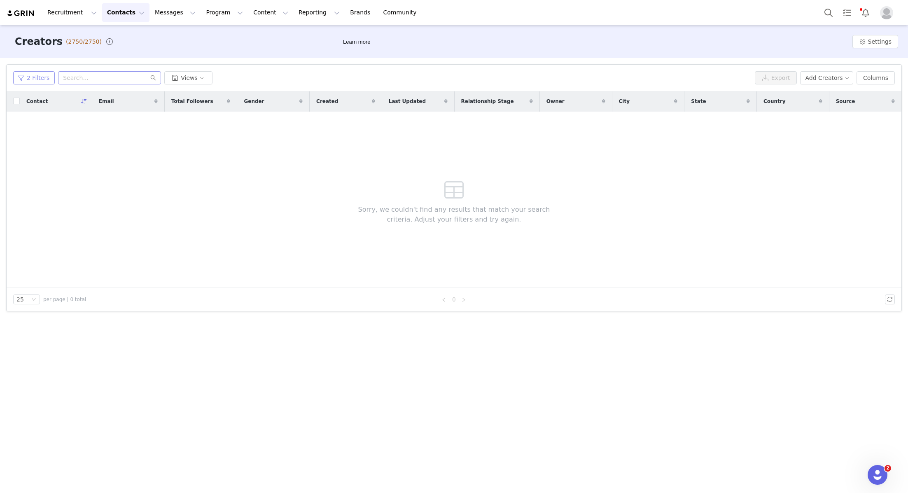
click at [46, 80] on button "2 Filters" at bounding box center [34, 77] width 42 height 13
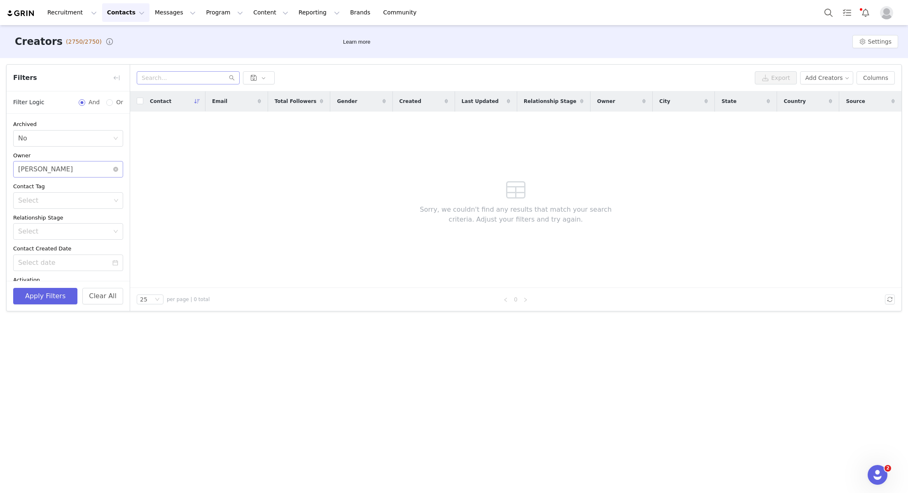
click at [80, 163] on div "Select Vivienne Lee" at bounding box center [65, 169] width 95 height 16
click at [185, 231] on div "Contact Email Total Followers Gender Created Last Updated Relationship Stage Ow…" at bounding box center [516, 189] width 772 height 197
click at [118, 76] on button "button" at bounding box center [116, 77] width 13 height 13
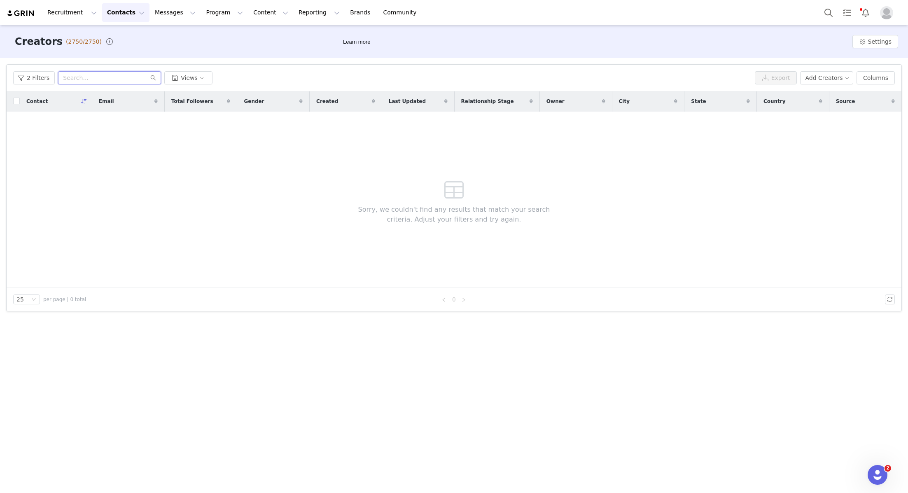
click at [73, 81] on input "text" at bounding box center [109, 77] width 103 height 13
click at [42, 81] on button "2 Filters" at bounding box center [34, 77] width 42 height 13
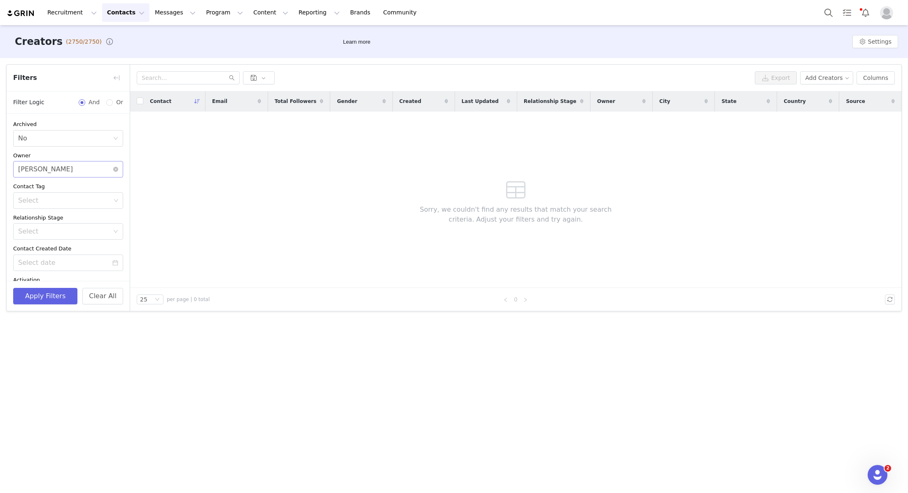
click at [57, 168] on div "Select Vivienne Lee" at bounding box center [65, 169] width 95 height 16
click at [65, 225] on li "Georgia Kalatzis" at bounding box center [68, 215] width 110 height 24
click at [42, 310] on div "Apply Filters Clear All" at bounding box center [68, 296] width 123 height 30
click at [42, 301] on button "Apply Filters" at bounding box center [45, 296] width 64 height 16
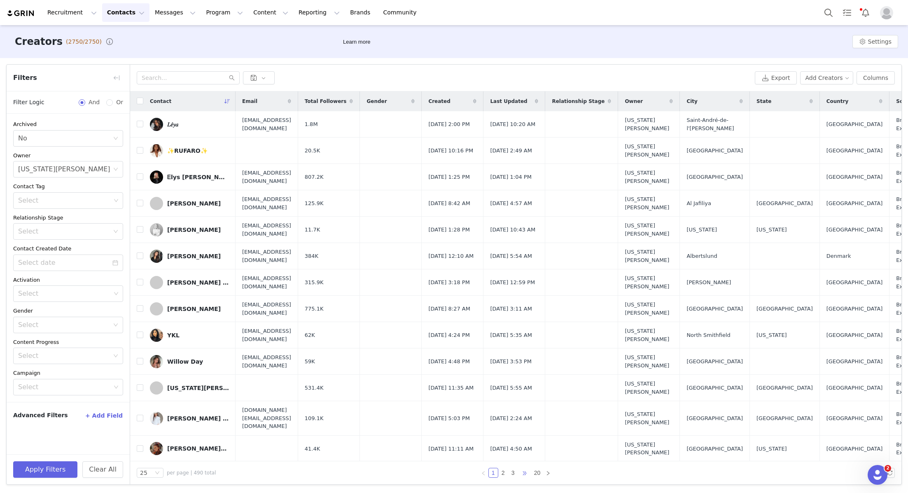
click at [219, 452] on span "•••" at bounding box center [524, 473] width 13 height 10
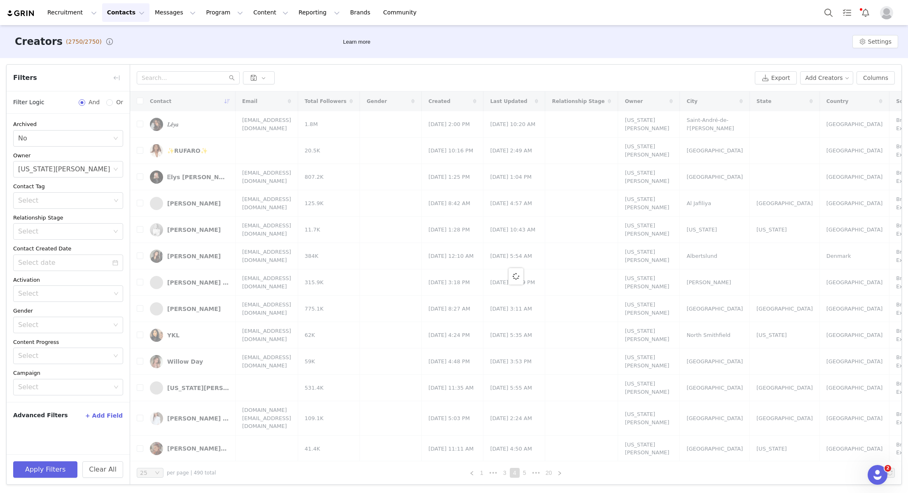
click at [219, 452] on span "•••" at bounding box center [536, 473] width 13 height 10
click at [219, 452] on link "20" at bounding box center [549, 472] width 12 height 9
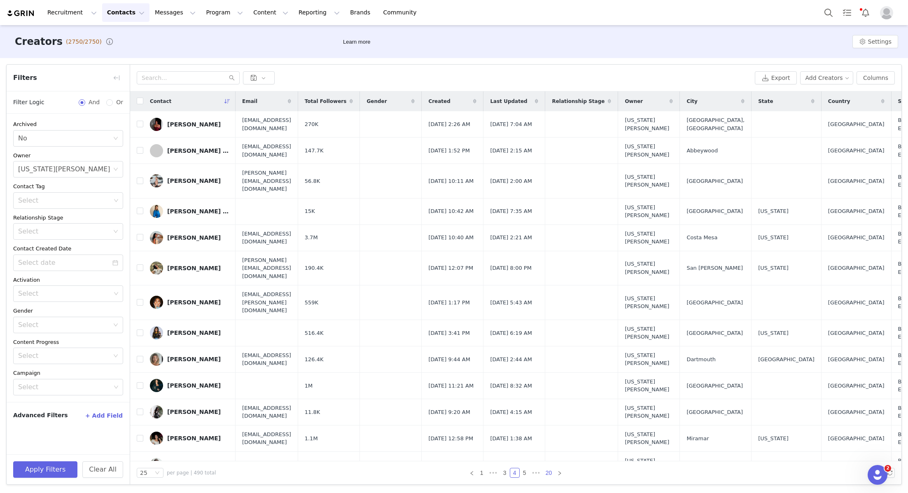
click at [219, 452] on link "20" at bounding box center [549, 472] width 12 height 9
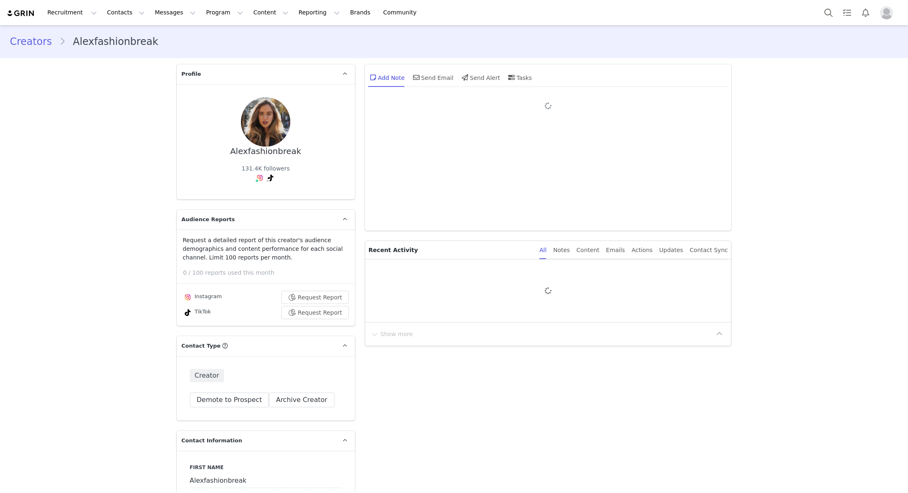
type input "+1 ([GEOGRAPHIC_DATA])"
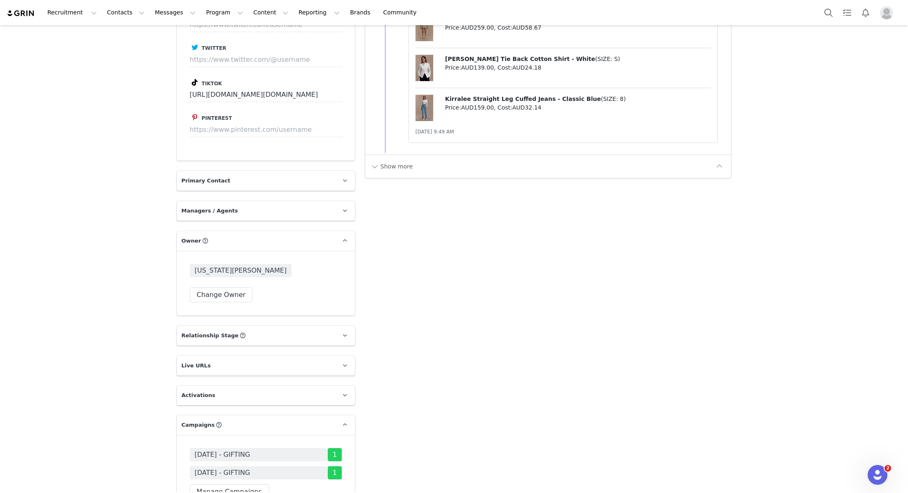
scroll to position [1134, 0]
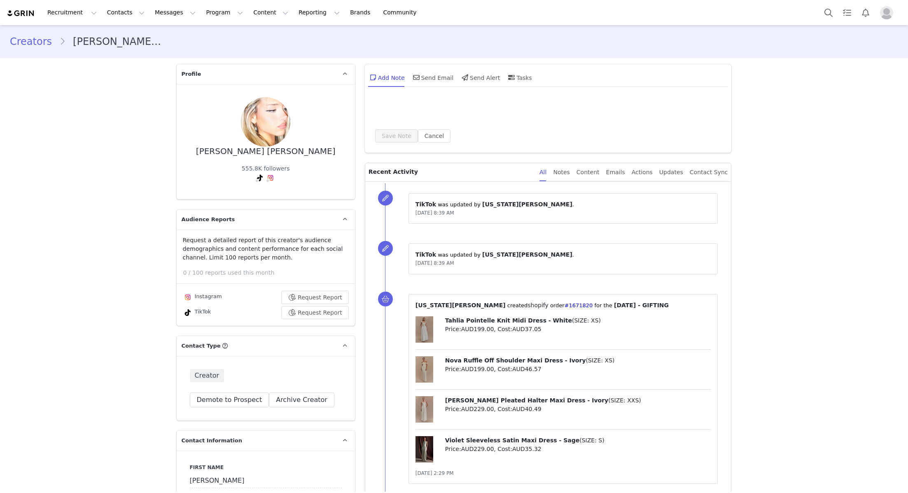
type input "+1 ([GEOGRAPHIC_DATA])"
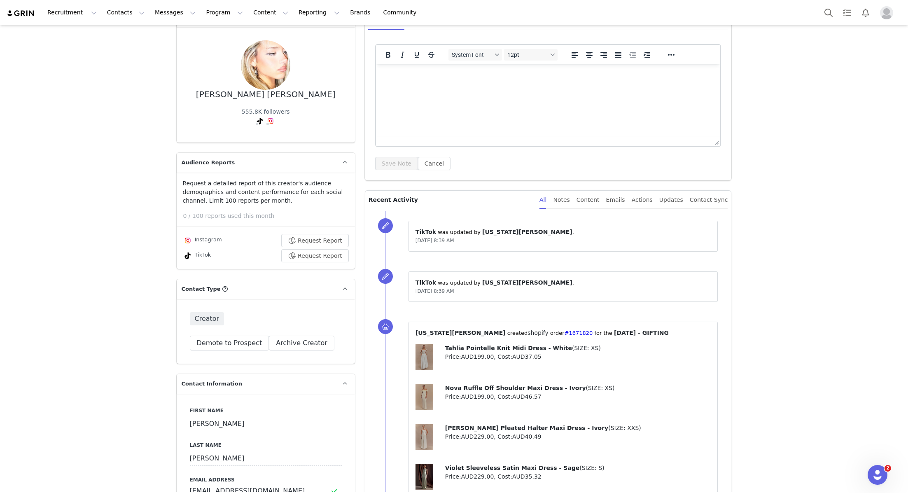
scroll to position [61, 0]
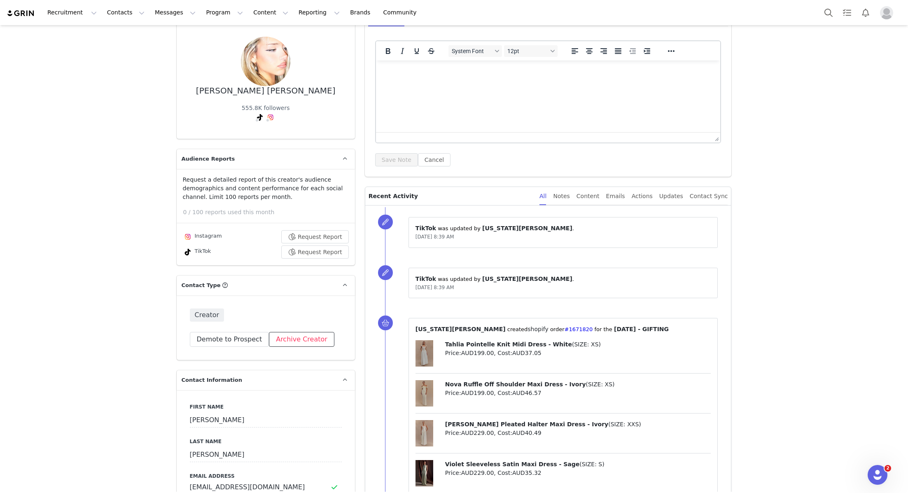
click at [281, 342] on button "Archive Creator" at bounding box center [302, 339] width 66 height 15
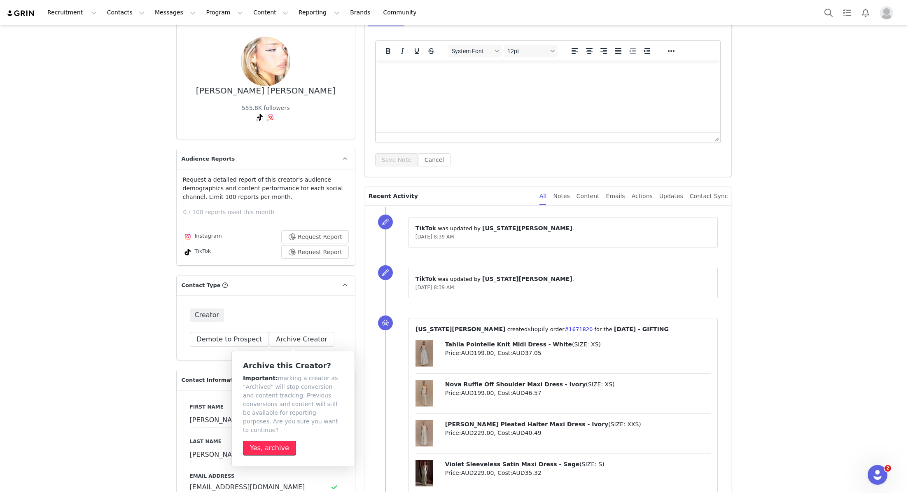
click at [265, 441] on button "Yes, archive" at bounding box center [269, 448] width 53 height 15
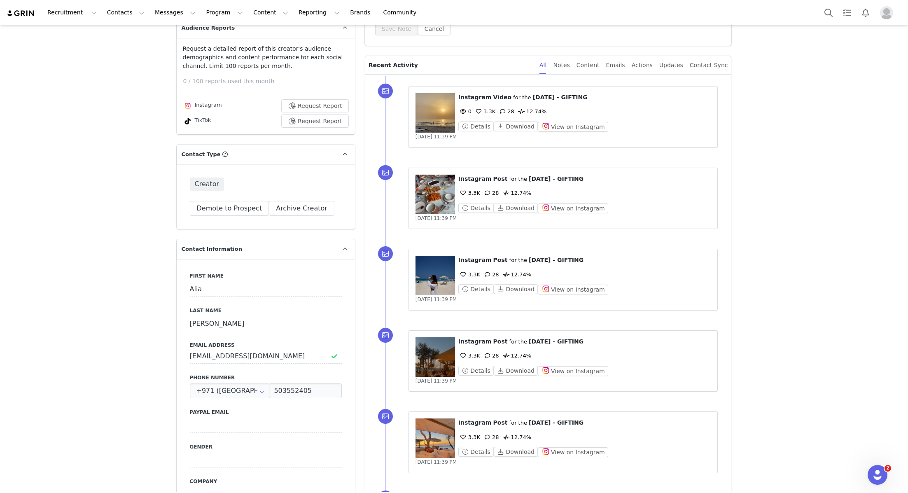
scroll to position [10, 0]
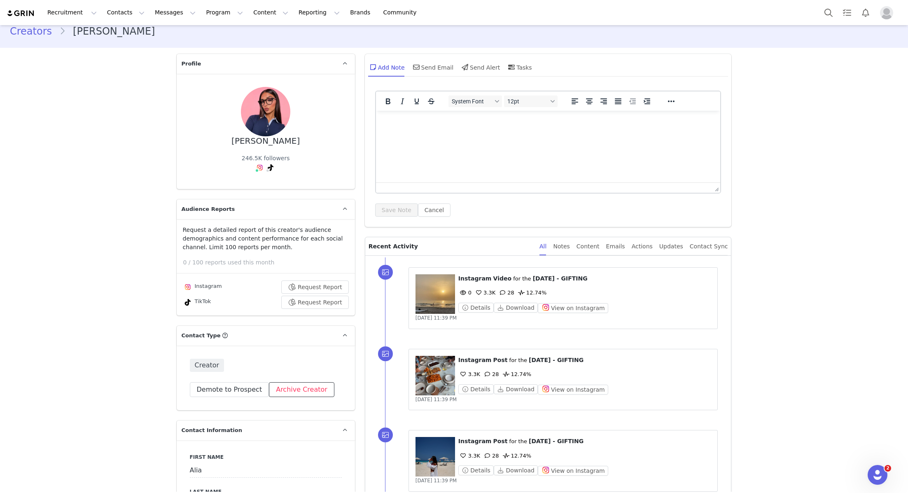
click at [290, 382] on button "Archive Creator" at bounding box center [302, 389] width 66 height 15
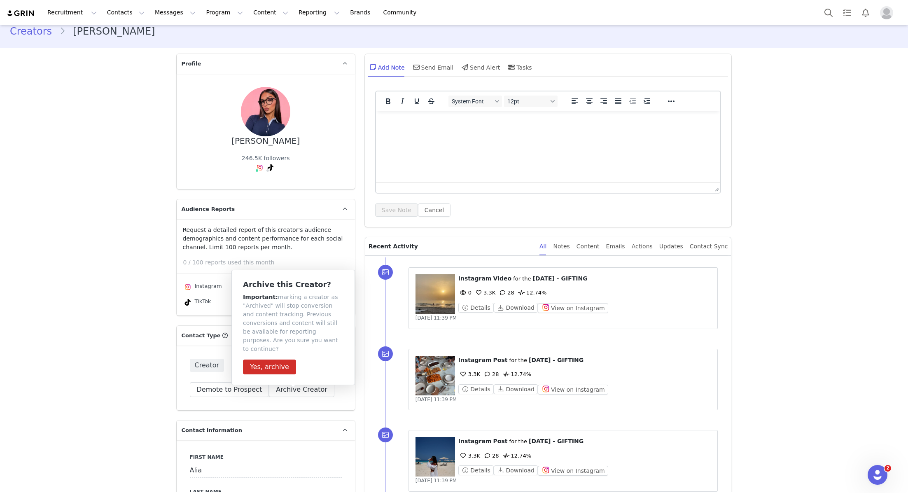
click at [270, 348] on div "Archive this Creator? Important: marking a creator as "Archived" will stop conv…" at bounding box center [293, 328] width 101 height 94
click at [271, 360] on button "Yes, archive" at bounding box center [269, 367] width 53 height 15
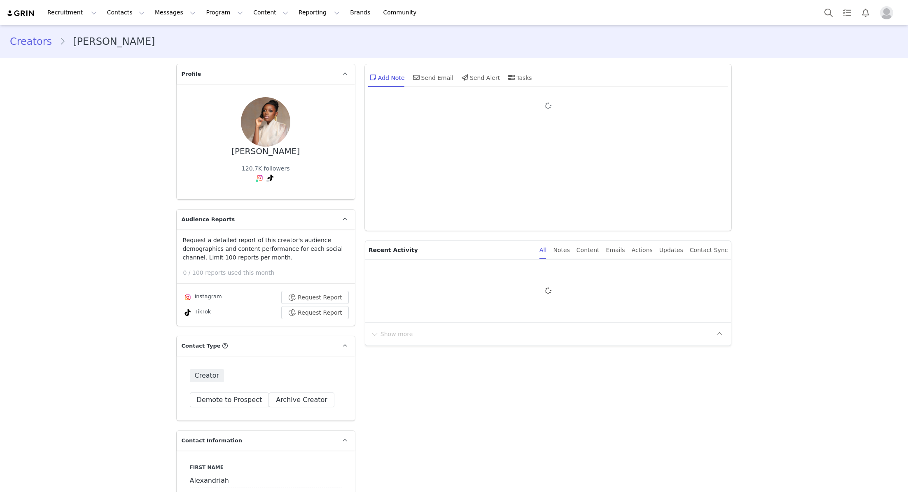
type input "+1 ([GEOGRAPHIC_DATA])"
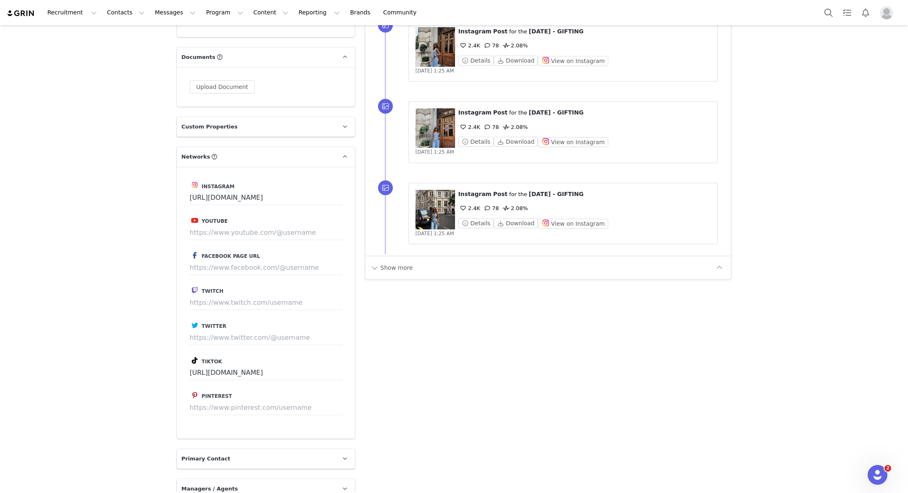
scroll to position [1148, 0]
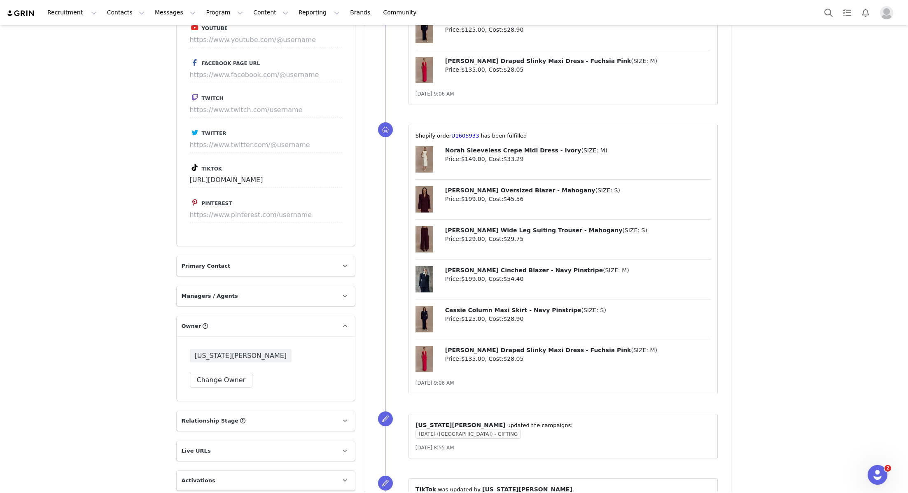
scroll to position [870, 0]
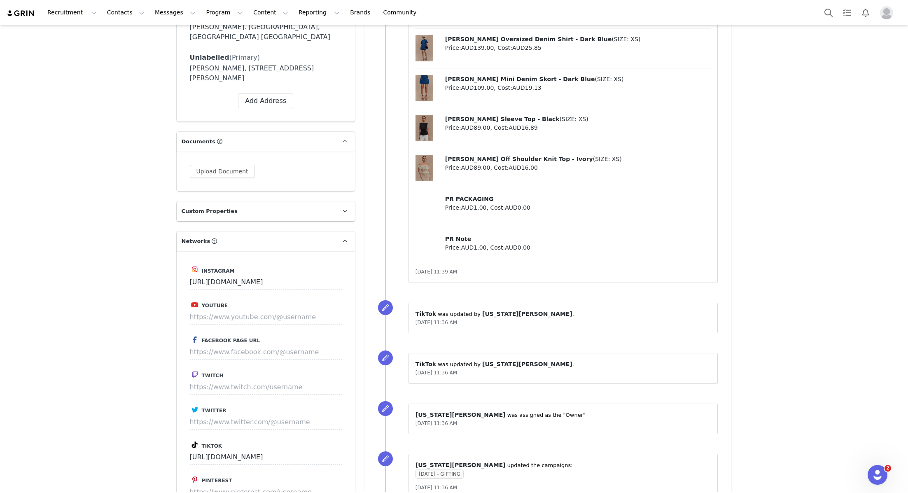
scroll to position [709, 0]
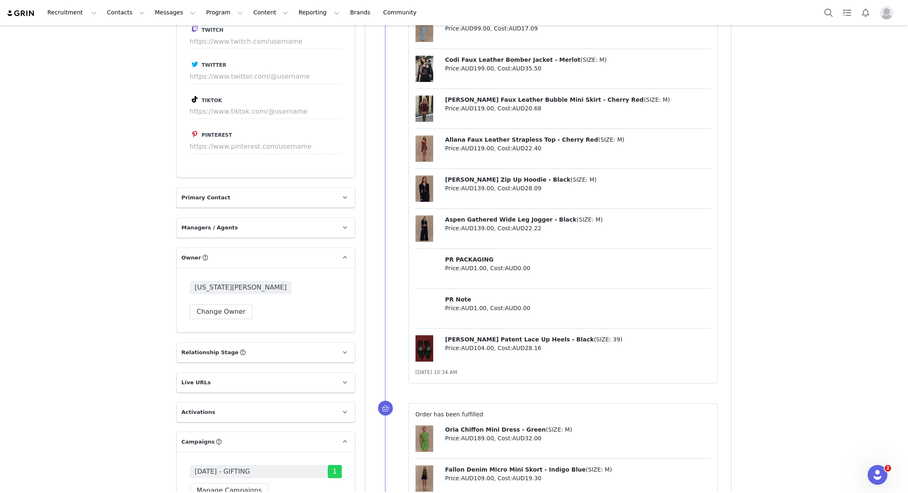
scroll to position [1328, 0]
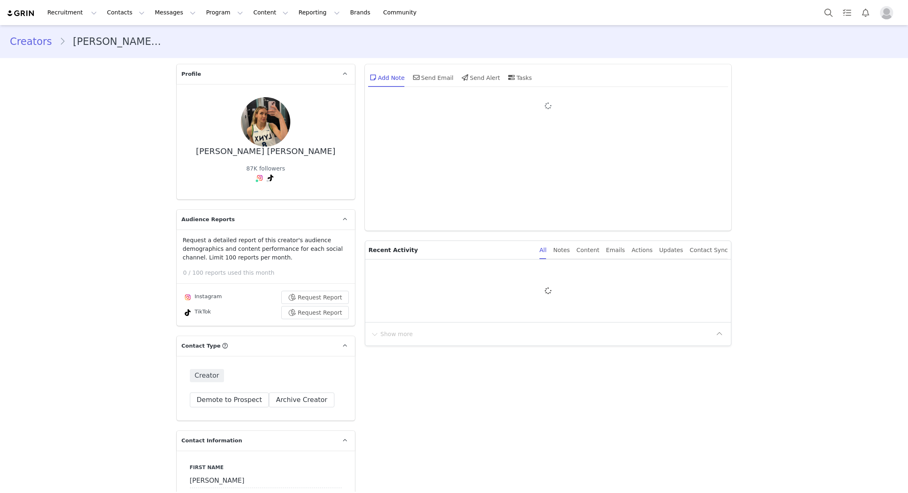
type input "+1 ([GEOGRAPHIC_DATA])"
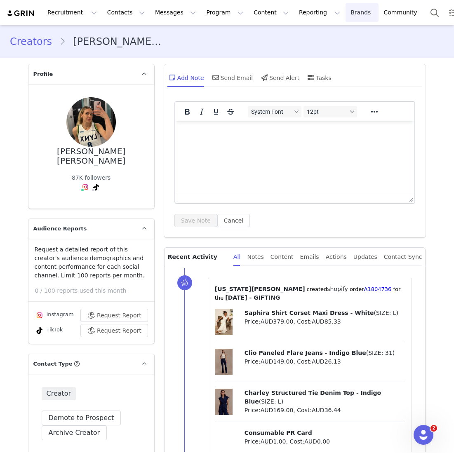
click at [345, 14] on link "Brands Brands" at bounding box center [361, 12] width 33 height 19
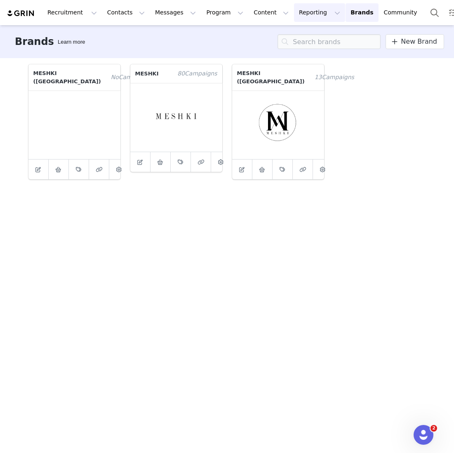
click at [294, 13] on button "Reporting Reporting" at bounding box center [319, 12] width 51 height 19
click at [345, 14] on link "Brands Brands" at bounding box center [361, 12] width 33 height 19
click at [345, 21] on link "Brands Brands" at bounding box center [361, 12] width 33 height 19
click at [256, 169] on link at bounding box center [262, 169] width 20 height 20
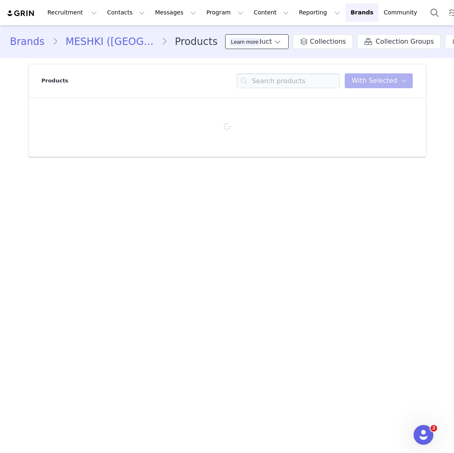
click at [273, 37] on span at bounding box center [277, 42] width 8 height 10
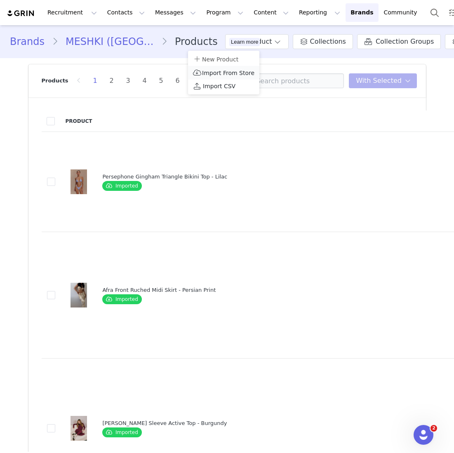
click at [224, 68] on p "Import From Store" at bounding box center [223, 72] width 61 height 9
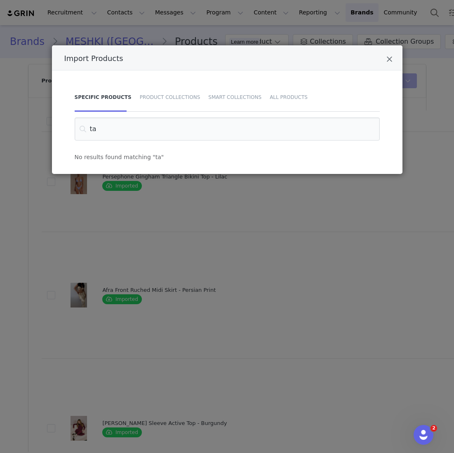
type input "ta"
click at [309, 97] on div "Specific Products Product Collections Smart Collections All Products" at bounding box center [227, 97] width 305 height 29
click at [306, 97] on div "Specific Products Product Collections Smart Collections All Products" at bounding box center [227, 97] width 305 height 29
click at [287, 97] on div "All Products" at bounding box center [286, 97] width 42 height 29
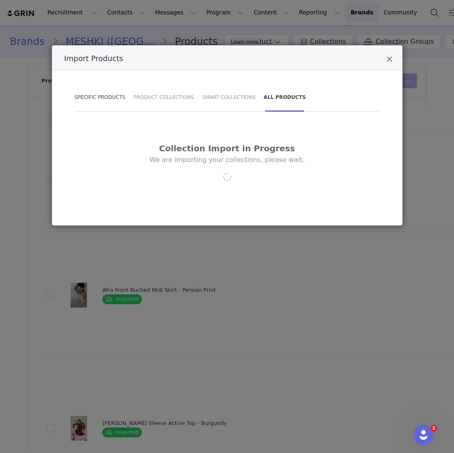
click at [104, 103] on div "Specific Products" at bounding box center [102, 97] width 55 height 29
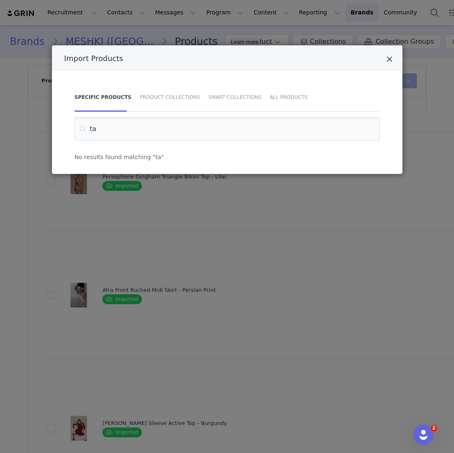
click at [391, 58] on icon "Close" at bounding box center [389, 59] width 6 height 8
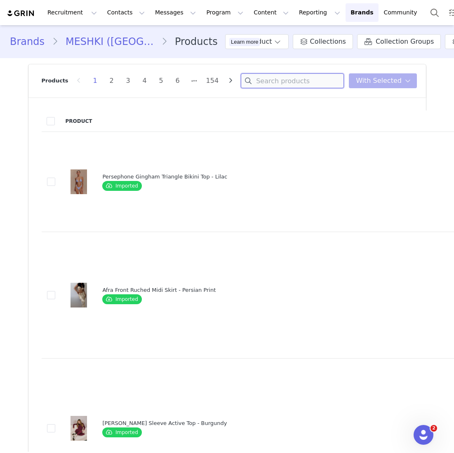
click at [275, 84] on input at bounding box center [292, 80] width 103 height 15
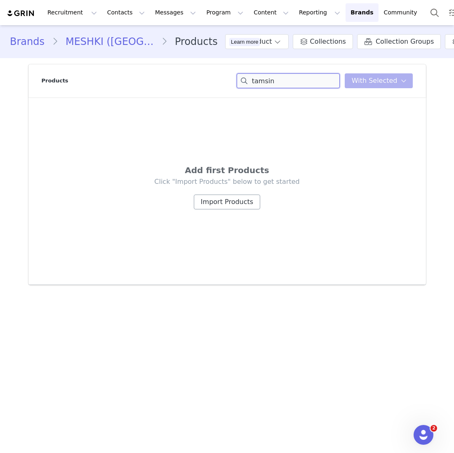
type input "tamsin"
click at [228, 200] on button "Import Products" at bounding box center [227, 201] width 66 height 15
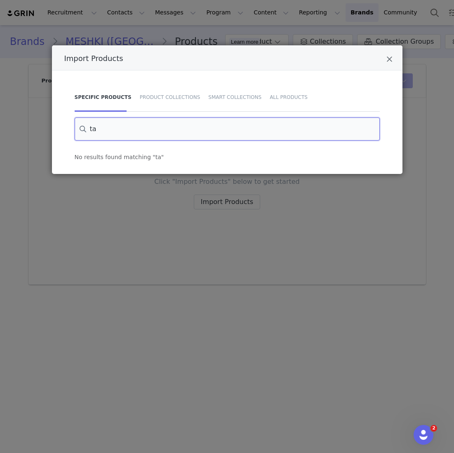
click at [152, 138] on input "ta" at bounding box center [227, 128] width 305 height 23
type input "t"
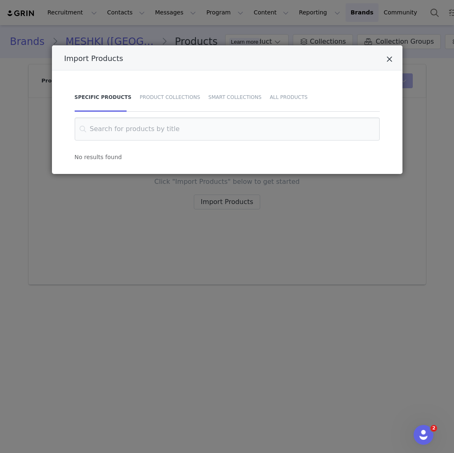
click at [391, 61] on div "Import Products" at bounding box center [227, 57] width 350 height 25
click at [387, 55] on icon "Close" at bounding box center [389, 59] width 6 height 8
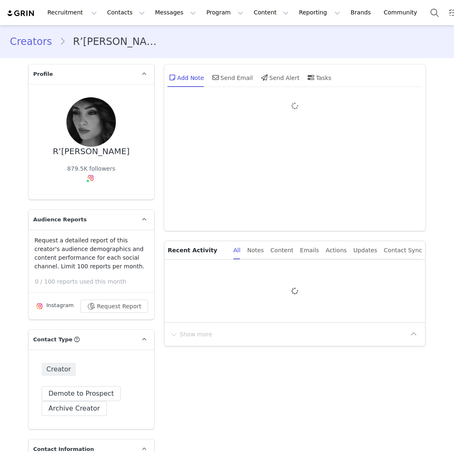
type input "+1 ([GEOGRAPHIC_DATA])"
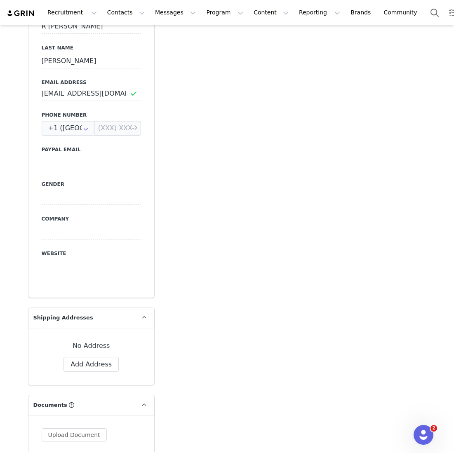
scroll to position [489, 0]
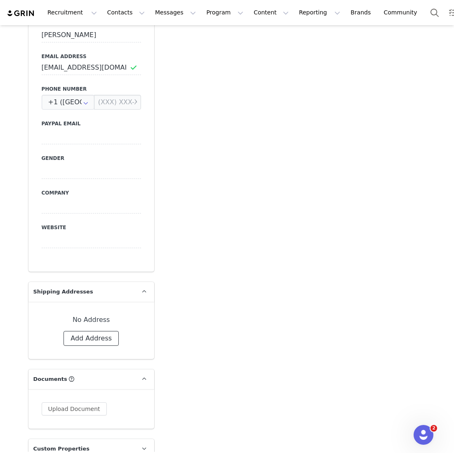
click at [98, 338] on button "Add Address" at bounding box center [90, 338] width 55 height 15
select select
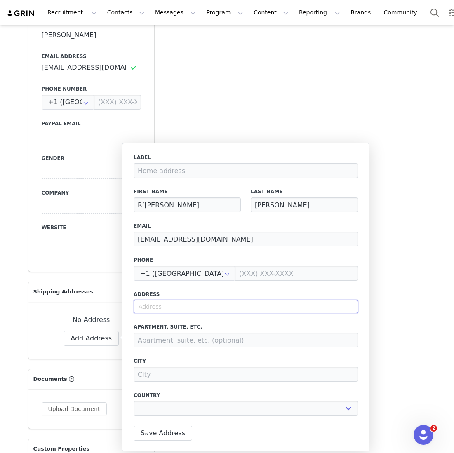
click at [158, 308] on input "text" at bounding box center [245, 306] width 224 height 13
type input "3"
select select
type input "31"
select select
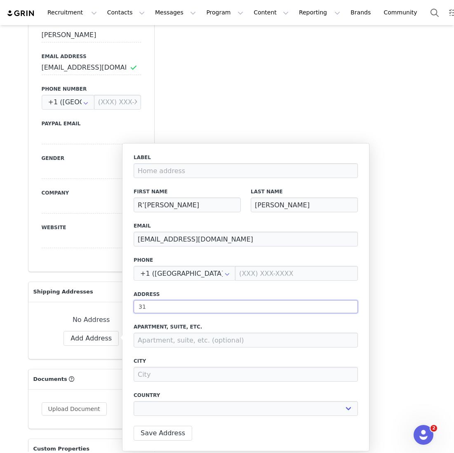
type input "311"
select select
type input "3110"
select select
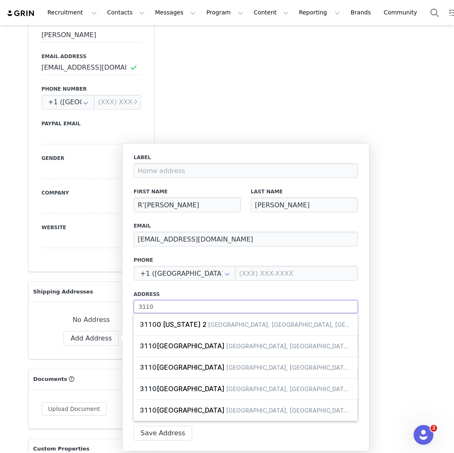
type input "3110"
select select
type input "3110 s"
select select
type input "3110 sh"
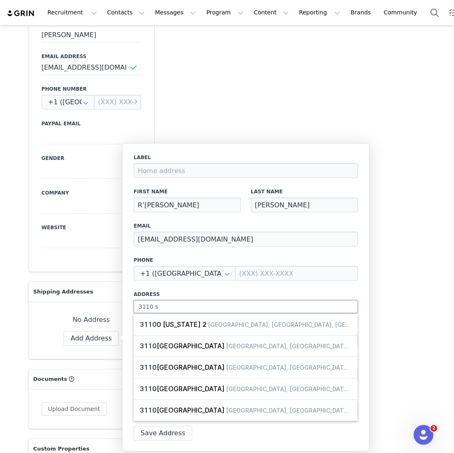
select select
type input "3110 shi"
select select
type input "3110 shil"
select select
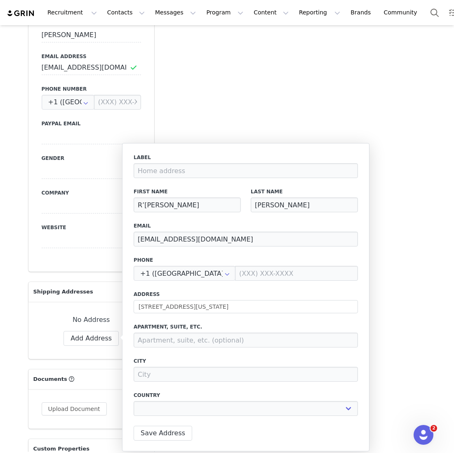
type input "[STREET_ADDRESS]"
type input "[US_STATE][GEOGRAPHIC_DATA]"
select select "[object Object]"
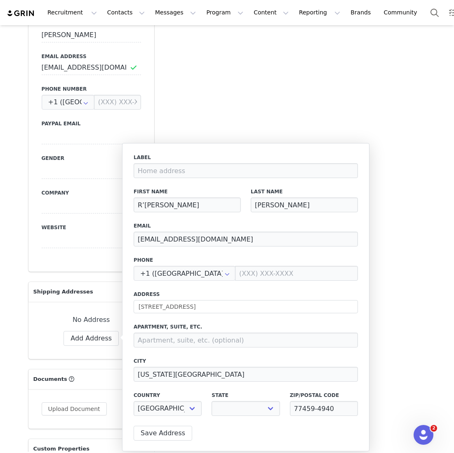
select select "[object Object]"
click at [163, 335] on input at bounding box center [245, 339] width 224 height 15
click at [335, 412] on input "77459-4940" at bounding box center [324, 408] width 68 height 15
type input "77459"
click at [173, 433] on button "Save Address" at bounding box center [162, 433] width 58 height 15
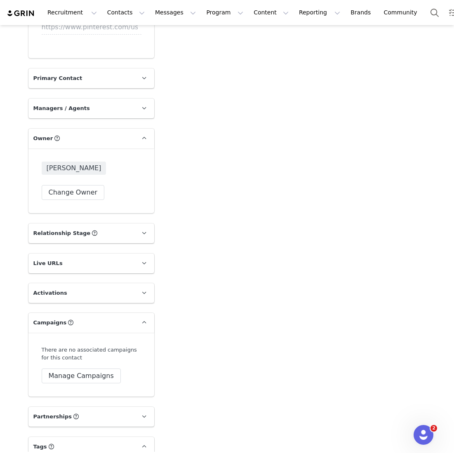
scroll to position [1259, 0]
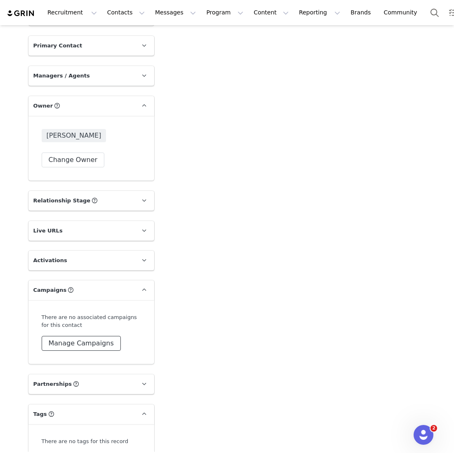
click at [80, 338] on button "Manage Campaigns" at bounding box center [81, 343] width 79 height 15
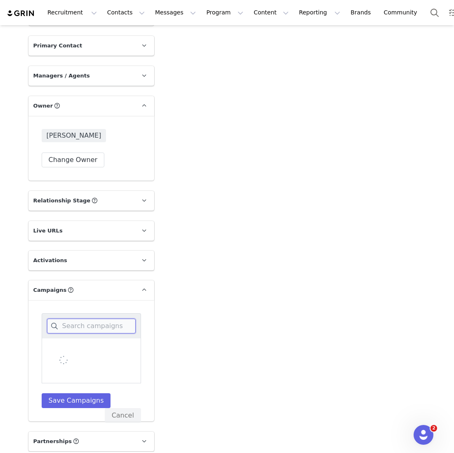
click at [80, 318] on input at bounding box center [91, 325] width 89 height 15
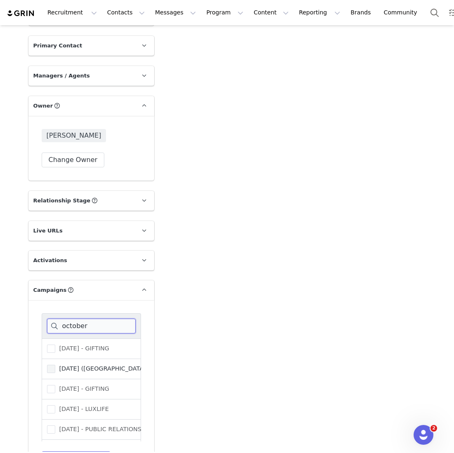
type input "october"
click at [66, 365] on span "[DATE] ([GEOGRAPHIC_DATA]) - GIFTING" at bounding box center [116, 369] width 123 height 8
click at [55, 365] on input "[DATE] ([GEOGRAPHIC_DATA]) - GIFTING" at bounding box center [55, 365] width 0 height 0
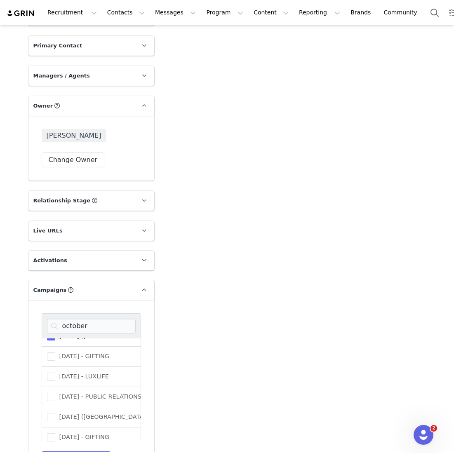
scroll to position [1340, 0]
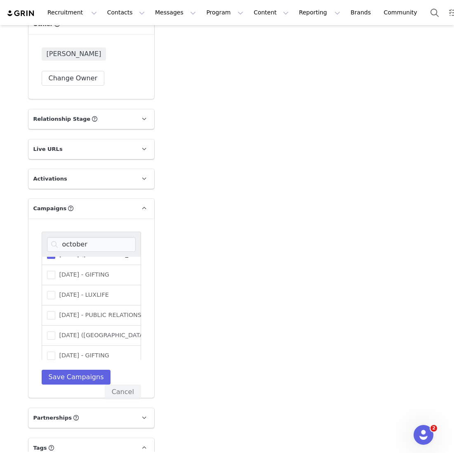
click at [78, 388] on div "october [DATE] - GIFTING [DATE] ([GEOGRAPHIC_DATA]) - GIFTING [DATE] - GIFTING …" at bounding box center [91, 307] width 126 height 179
click at [78, 374] on button "Save Campaigns" at bounding box center [76, 377] width 69 height 15
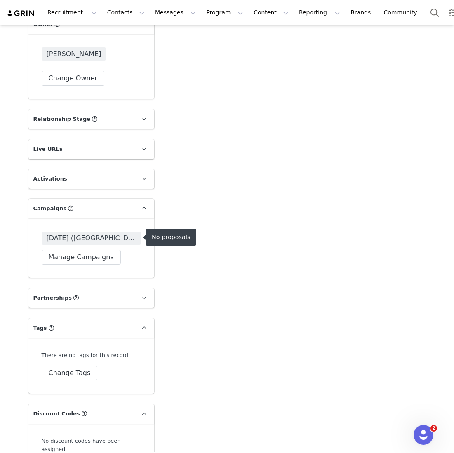
click at [113, 242] on span "[DATE] ([GEOGRAPHIC_DATA]) - GIFTING" at bounding box center [91, 238] width 99 height 13
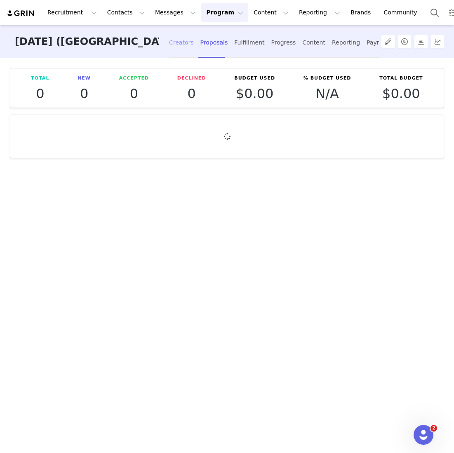
click at [169, 52] on div "Creators" at bounding box center [181, 43] width 25 height 22
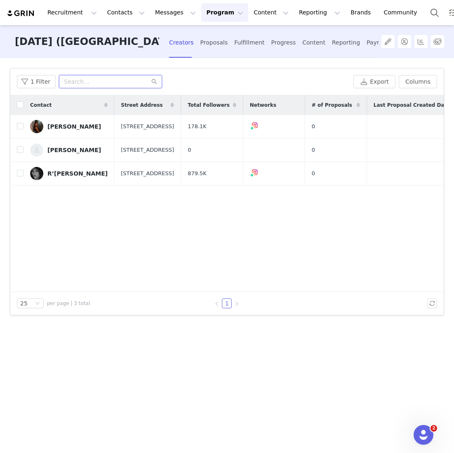
click at [107, 85] on input "text" at bounding box center [110, 81] width 103 height 13
click at [21, 178] on label at bounding box center [20, 173] width 7 height 9
click at [21, 176] on input "checkbox" at bounding box center [20, 173] width 7 height 7
checkbox input "true"
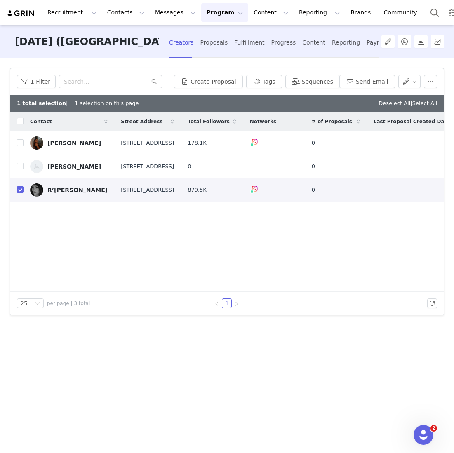
click at [210, 91] on div "1 Filter Create Proposal Tags Sequences Send Email" at bounding box center [226, 81] width 433 height 27
click at [214, 85] on button "Create Proposal" at bounding box center [208, 81] width 68 height 13
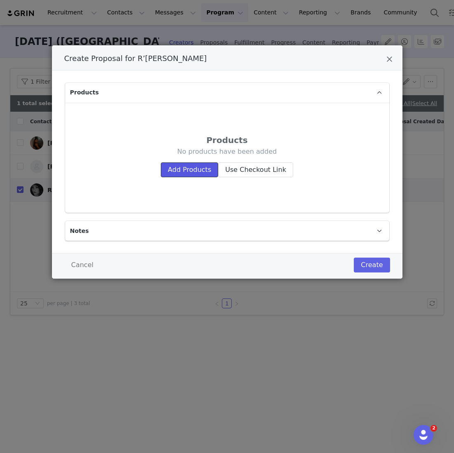
click at [197, 175] on button "Add Products" at bounding box center [189, 169] width 57 height 15
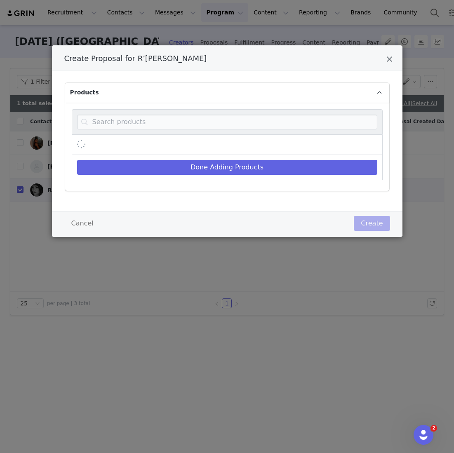
click at [182, 133] on div "Create Proposal for R’Bonney Nola" at bounding box center [227, 122] width 311 height 26
click at [180, 126] on input "Create Proposal for R’Bonney Nola" at bounding box center [227, 122] width 300 height 15
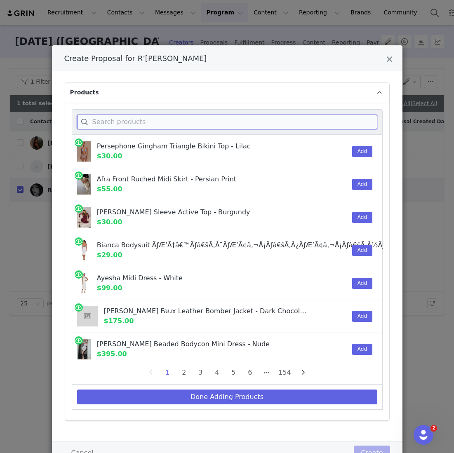
click at [182, 126] on input "Create Proposal for R’Bonney Nola" at bounding box center [227, 122] width 300 height 15
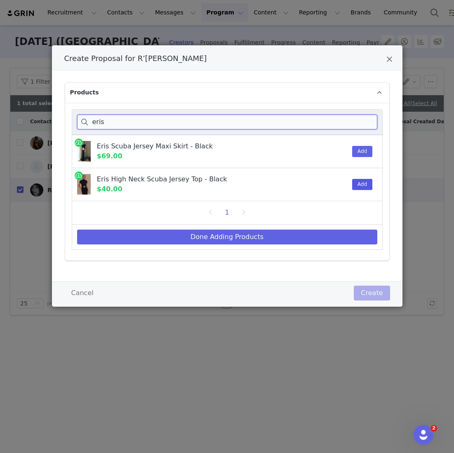
type input "eris"
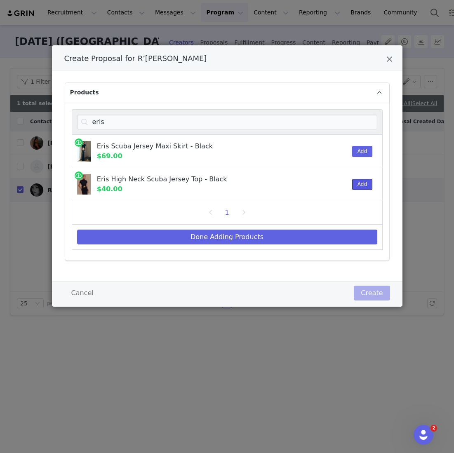
click at [359, 184] on button "Add" at bounding box center [362, 184] width 20 height 11
click at [361, 157] on div "Add" at bounding box center [359, 151] width 25 height 33
click at [362, 150] on button "Add" at bounding box center [362, 151] width 20 height 11
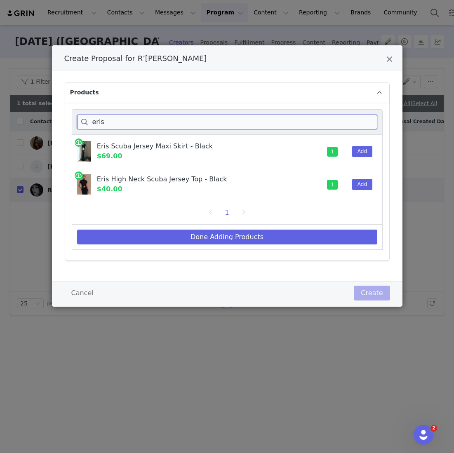
drag, startPoint x: 125, startPoint y: 128, endPoint x: 39, endPoint y: 122, distance: 86.3
click at [39, 122] on div "Create Proposal for R’[PERSON_NAME] Products eris Eris Scuba Jersey Maxi Skirt …" at bounding box center [227, 226] width 454 height 453
click at [105, 124] on input "eris" at bounding box center [227, 122] width 300 height 15
drag, startPoint x: 105, startPoint y: 124, endPoint x: 73, endPoint y: 123, distance: 33.0
click at [75, 124] on div "eris" at bounding box center [227, 122] width 311 height 26
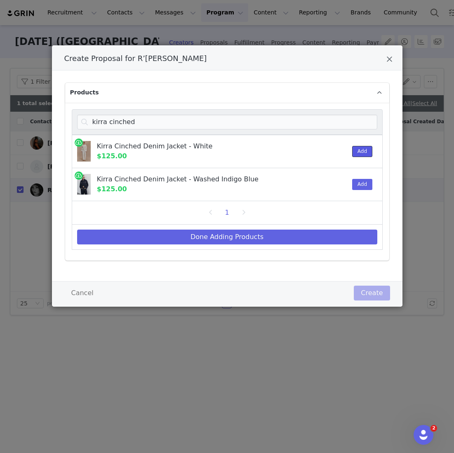
click at [358, 149] on button "Add" at bounding box center [362, 151] width 20 height 11
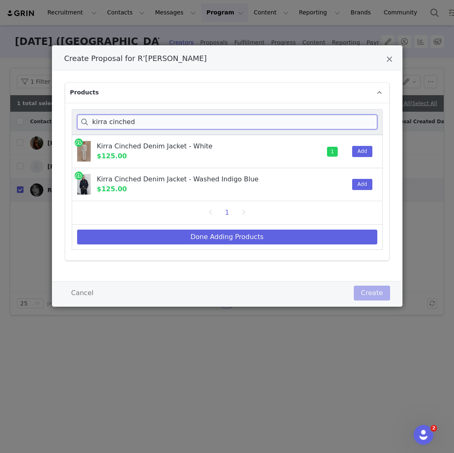
click at [66, 120] on div "kirra cinched Kirra Cinched Denim Jacket - White $125.00 1 Add Kirra Cinched De…" at bounding box center [227, 182] width 324 height 158
click at [141, 126] on input "kirra cinched" at bounding box center [227, 122] width 300 height 15
drag, startPoint x: 141, startPoint y: 126, endPoint x: 40, endPoint y: 98, distance: 104.9
click at [40, 98] on div "Create Proposal for R’[PERSON_NAME] Products kirra cinched Kirra Cinched Denim …" at bounding box center [227, 226] width 454 height 453
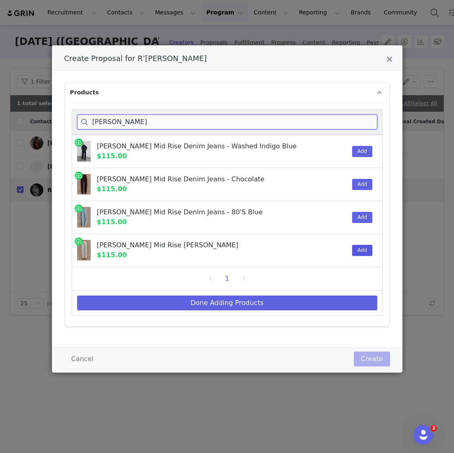
type input "[PERSON_NAME]"
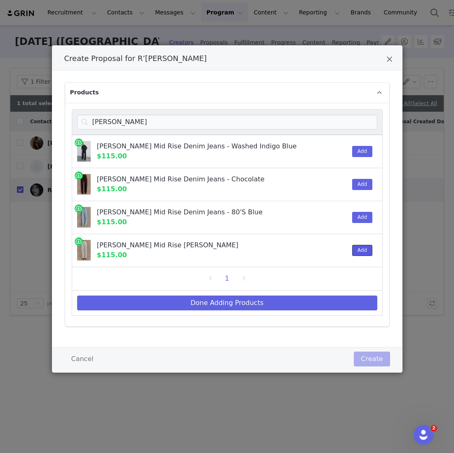
click at [365, 252] on button "Add" at bounding box center [362, 250] width 20 height 11
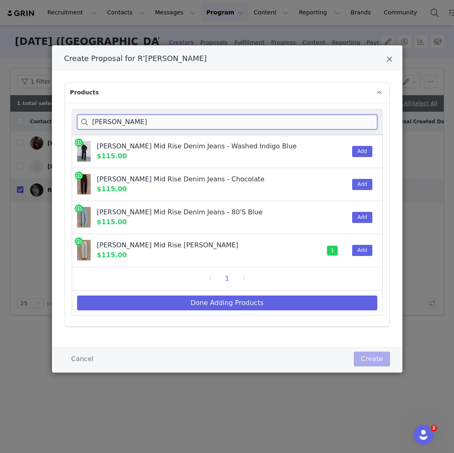
click at [136, 129] on input "[PERSON_NAME]" at bounding box center [227, 122] width 300 height 15
drag, startPoint x: 136, startPoint y: 129, endPoint x: 56, endPoint y: 109, distance: 82.7
click at [56, 109] on div "Products [PERSON_NAME] Mid Rise Denim Jeans - Washed Indigo Blue $115.00 Add [P…" at bounding box center [227, 208] width 350 height 276
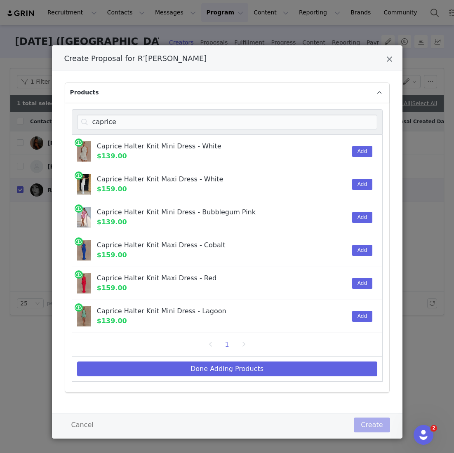
click at [311, 256] on div "Caprice Halter Knit Maxi Dress - Cobalt $159.00" at bounding box center [207, 250] width 220 height 20
click at [359, 254] on button "Add" at bounding box center [362, 250] width 20 height 11
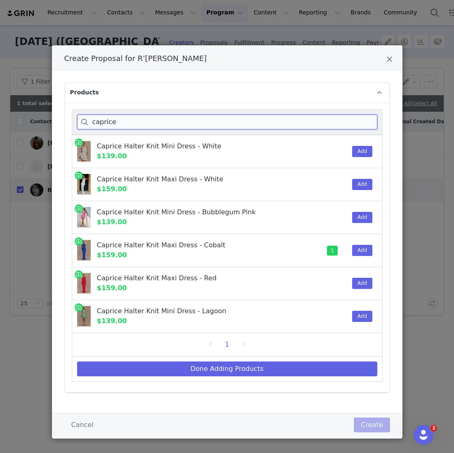
drag, startPoint x: 122, startPoint y: 127, endPoint x: 46, endPoint y: 115, distance: 76.8
click at [46, 115] on div "Create Proposal for R’[PERSON_NAME] Products caprice Caprice Halter Knit Mini D…" at bounding box center [227, 226] width 454 height 453
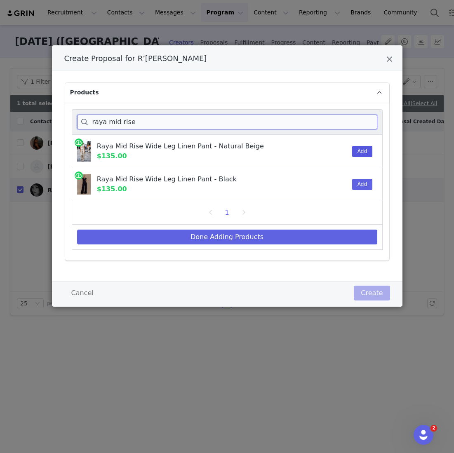
type input "raya mid rise"
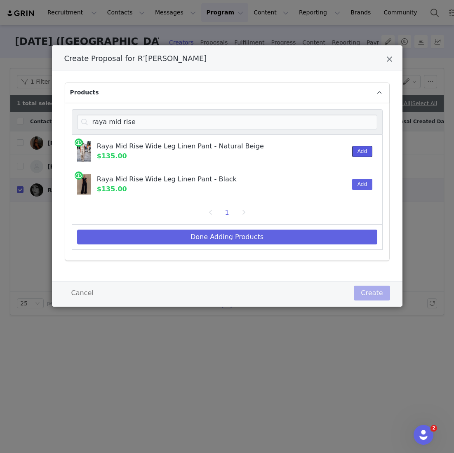
click at [364, 148] on button "Add" at bounding box center [362, 151] width 20 height 11
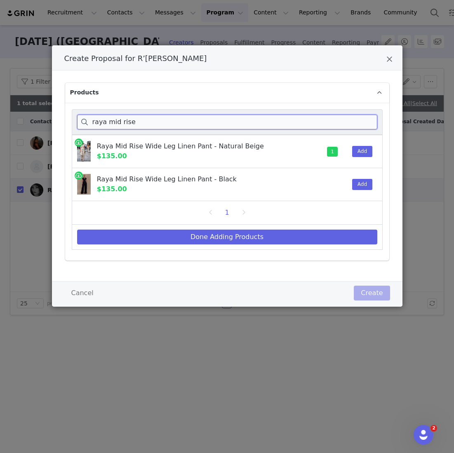
drag, startPoint x: 148, startPoint y: 124, endPoint x: 42, endPoint y: 109, distance: 107.4
click at [42, 109] on div "Create Proposal for R’[PERSON_NAME] Products raya mid rise Raya Mid Rise Wide L…" at bounding box center [227, 226] width 454 height 453
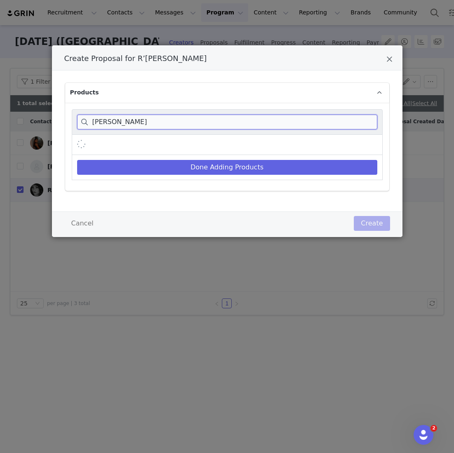
type input "[PERSON_NAME]"
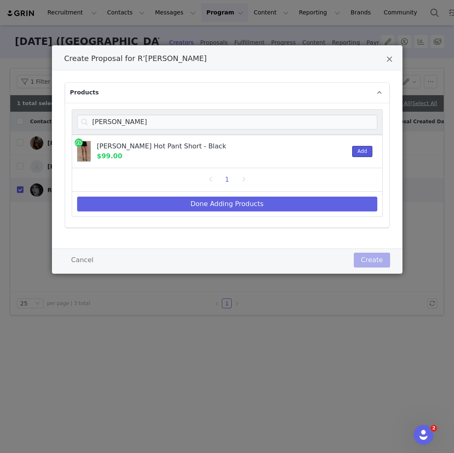
click at [360, 155] on button "Add" at bounding box center [362, 151] width 20 height 11
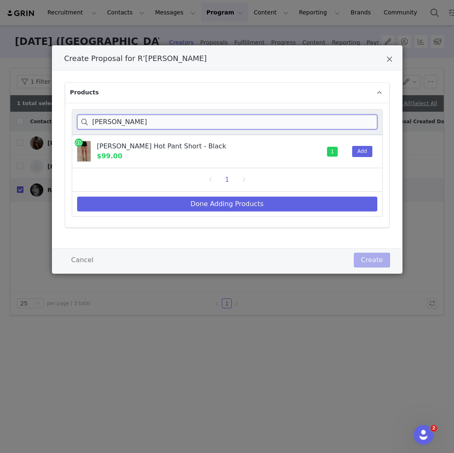
drag, startPoint x: 120, startPoint y: 123, endPoint x: 78, endPoint y: 119, distance: 42.6
click at [79, 120] on input "[PERSON_NAME]" at bounding box center [227, 122] width 300 height 15
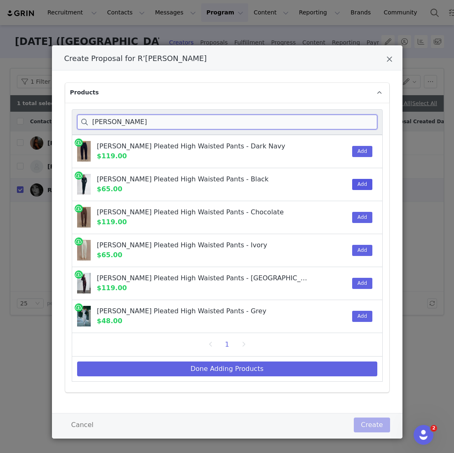
type input "[PERSON_NAME]"
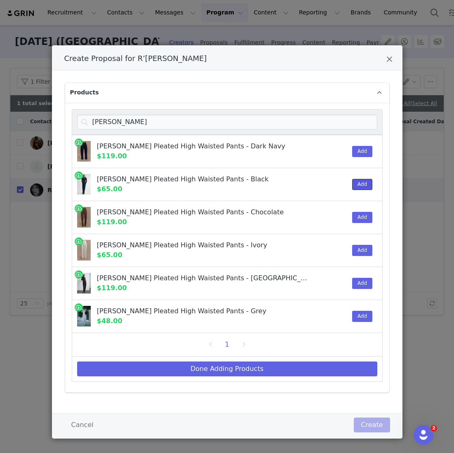
click at [354, 185] on button "Add" at bounding box center [362, 184] width 20 height 11
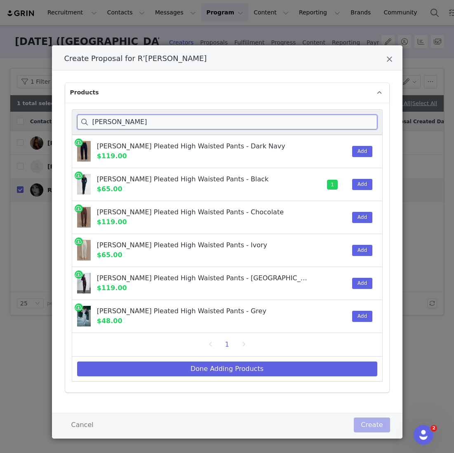
drag, startPoint x: 157, startPoint y: 128, endPoint x: 47, endPoint y: 124, distance: 109.2
click at [47, 124] on div "Create Proposal for R’[PERSON_NAME] Products penelope ple Penelope Pleated High…" at bounding box center [227, 226] width 454 height 453
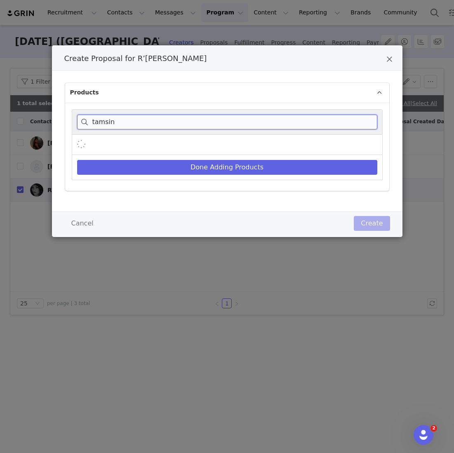
type input "tamsin"
click at [136, 126] on input "tamsin" at bounding box center [227, 122] width 300 height 15
drag, startPoint x: 135, startPoint y: 126, endPoint x: 68, endPoint y: 119, distance: 67.5
click at [69, 119] on div "tamsin There are no products matching " tamsin ". Done Adding Products" at bounding box center [227, 147] width 324 height 88
type input "l"
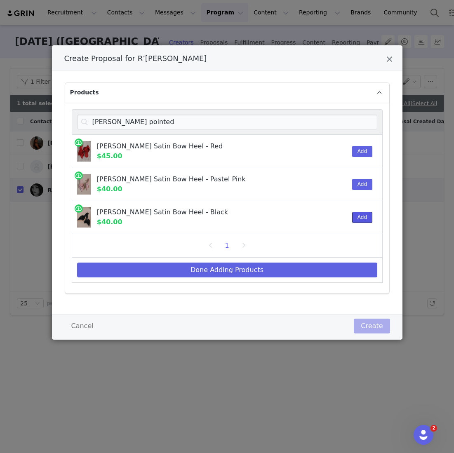
click at [360, 212] on button "Add" at bounding box center [362, 217] width 20 height 11
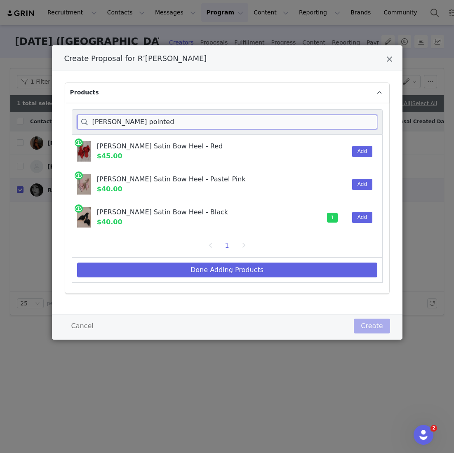
drag, startPoint x: 145, startPoint y: 120, endPoint x: 64, endPoint y: 120, distance: 80.7
click at [64, 120] on div "Products [PERSON_NAME] pointed [PERSON_NAME] Satin Bow Heel - Red $45.00 Add [P…" at bounding box center [226, 188] width 325 height 211
type input "[PERSON_NAME] sling"
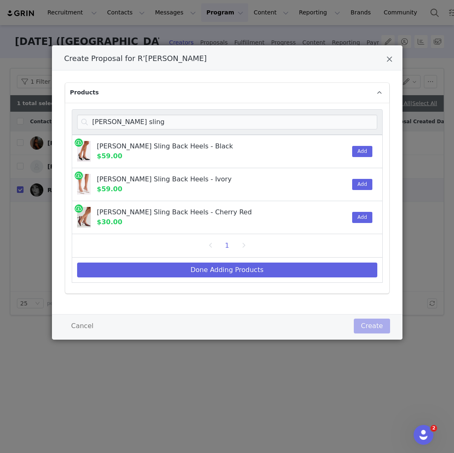
click at [371, 170] on div "Add" at bounding box center [359, 184] width 25 height 33
click at [362, 180] on button "Add" at bounding box center [362, 184] width 20 height 11
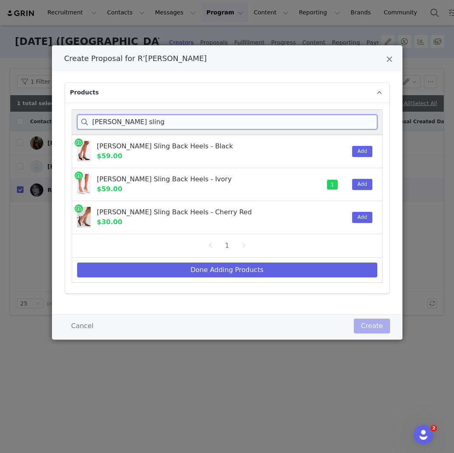
drag, startPoint x: 132, startPoint y: 123, endPoint x: 47, endPoint y: 112, distance: 86.4
click at [47, 112] on div "Create Proposal for R’[PERSON_NAME] Products [PERSON_NAME] sling [PERSON_NAME] …" at bounding box center [227, 226] width 454 height 453
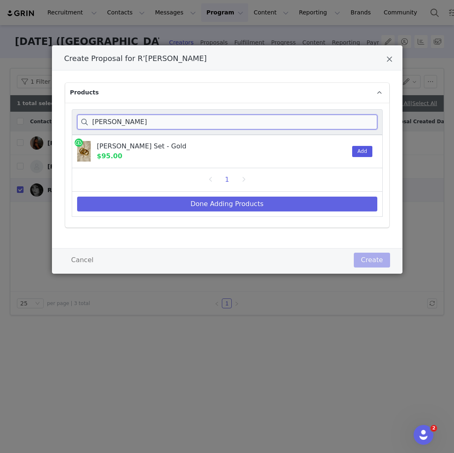
type input "[PERSON_NAME]"
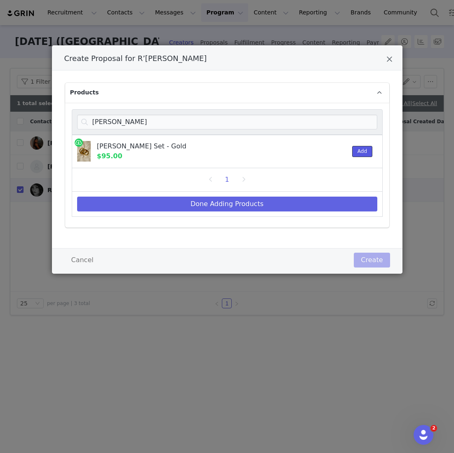
click at [357, 155] on button "Add" at bounding box center [362, 151] width 20 height 11
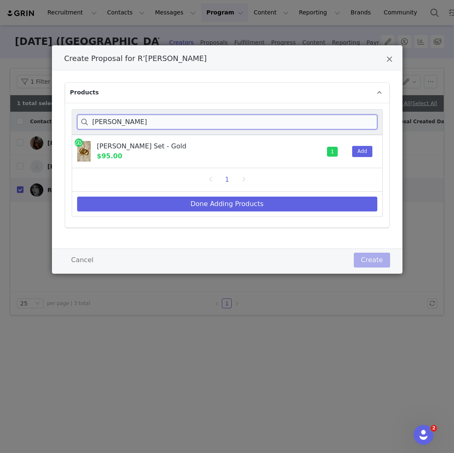
drag, startPoint x: 138, startPoint y: 122, endPoint x: 62, endPoint y: 122, distance: 75.8
click at [63, 122] on div "Products [PERSON_NAME] [PERSON_NAME] Bangle Set - Gold $95.00 1 Add 1 Done Addi…" at bounding box center [227, 159] width 350 height 178
type input "[US_STATE]"
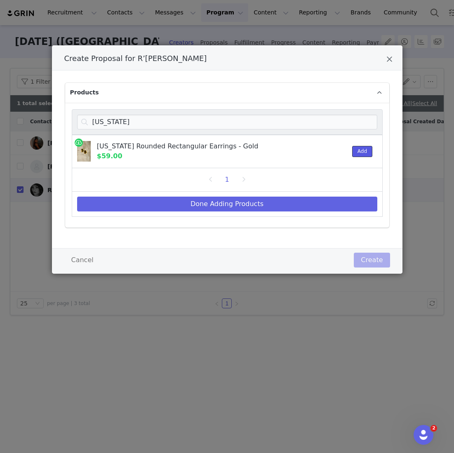
click at [366, 149] on button "Add" at bounding box center [362, 151] width 20 height 11
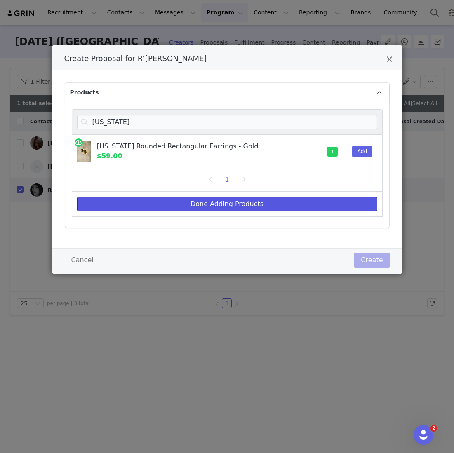
click at [244, 204] on button "Done Adding Products" at bounding box center [227, 204] width 300 height 15
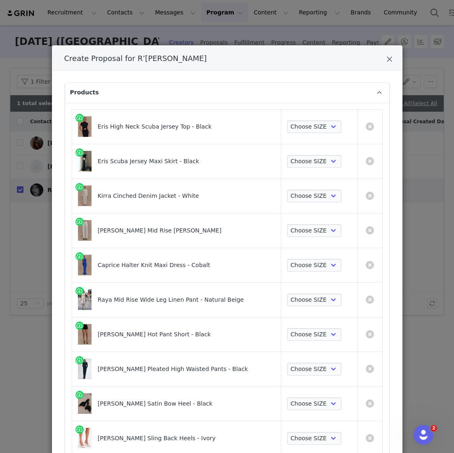
click at [311, 133] on td "Choose SIZE XXS XS S M L XL XXL 3XL" at bounding box center [319, 126] width 77 height 35
click at [310, 125] on select "Choose SIZE XXS XS S M L XL XXL 3XL" at bounding box center [314, 126] width 55 height 13
select select "28132811"
click at [287, 120] on select "Choose SIZE XXS XS S M L XL XXL 3XL" at bounding box center [314, 126] width 55 height 13
click at [298, 155] on select "Choose SIZE XXS XS S M L XL XXL 3XL" at bounding box center [314, 161] width 55 height 13
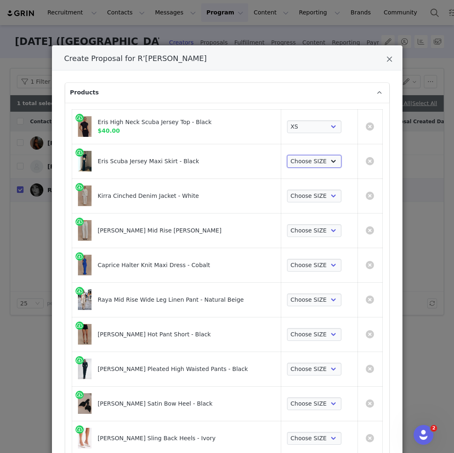
click at [310, 158] on select "Choose SIZE XXS XS S M L XL XXL 3XL" at bounding box center [314, 161] width 55 height 13
select select "28132819"
click at [287, 155] on select "Choose SIZE XXS XS S M L XL XXL 3XL" at bounding box center [314, 161] width 55 height 13
click at [302, 192] on select "Choose SIZE XXS XS S M L XL XXL 3XL" at bounding box center [314, 196] width 55 height 13
select select "28015395"
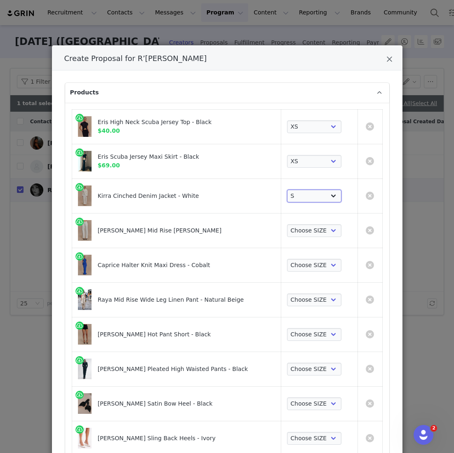
click at [287, 190] on select "Choose SIZE XXS XS S M L XL XXL 3XL" at bounding box center [314, 196] width 55 height 13
click at [302, 230] on select "Choose SIZE 4 6 7 8 9 10 11 12 14 16 18" at bounding box center [314, 230] width 55 height 13
click at [287, 224] on select "Choose SIZE 4 6 7 8 9 10 11 12 14 16 18" at bounding box center [314, 230] width 55 height 13
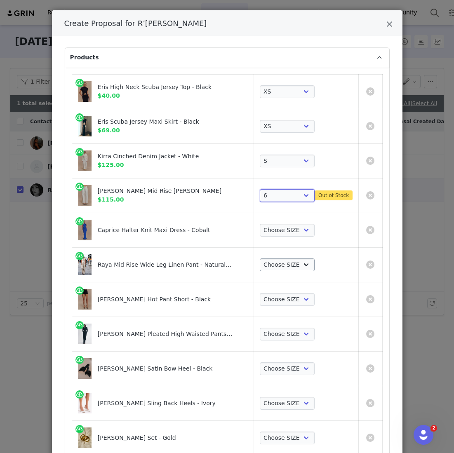
scroll to position [47, 0]
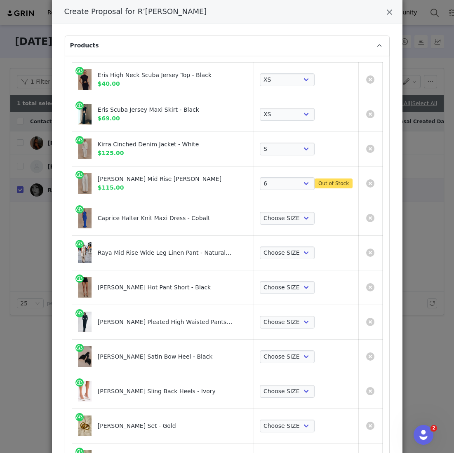
click at [289, 191] on td "Choose SIZE 4 6 7 8 9 10 11 12 14 16 18 Out of Stock" at bounding box center [306, 183] width 105 height 35
click at [289, 185] on select "Choose SIZE 4 6 7 8 9 10 11 12 14 16 18" at bounding box center [287, 183] width 55 height 13
select select "28015384"
click at [283, 177] on select "Choose SIZE 4 6 7 8 9 10 11 12 14 16 18" at bounding box center [287, 183] width 55 height 13
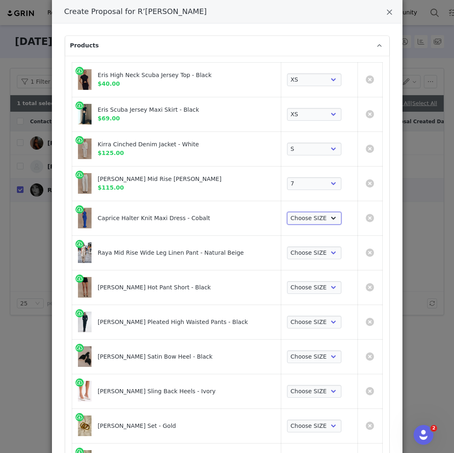
click at [297, 215] on select "Choose SIZE XXS XS S M L XL XXL 3XL" at bounding box center [314, 218] width 55 height 13
click at [287, 212] on select "Choose SIZE XXS XS S M L XL XXL 3XL" at bounding box center [314, 218] width 55 height 13
click at [303, 219] on select "Choose SIZE XXS XS S M L XL XXL 3XL" at bounding box center [314, 218] width 55 height 13
select select "27573448"
click at [287, 212] on select "Choose SIZE XXS XS S M L XL XXL 3XL" at bounding box center [314, 218] width 55 height 13
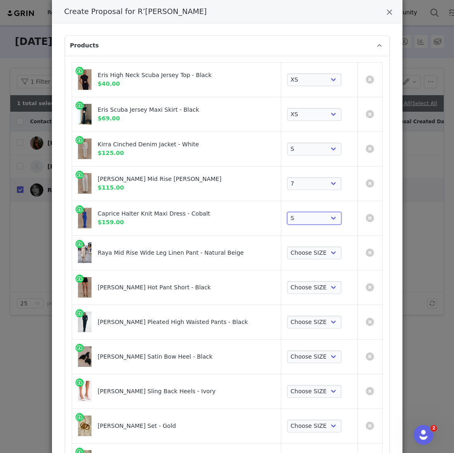
scroll to position [70, 0]
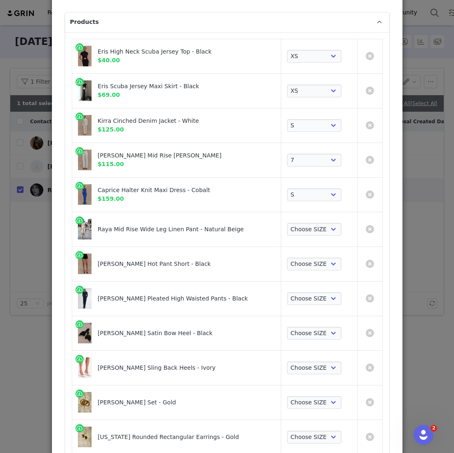
click at [339, 231] on div "Choose SIZE XXS XS S M L XL XXL 3XL" at bounding box center [319, 229] width 65 height 13
click at [323, 231] on select "Choose SIZE XXS XS S M L XL XXL 3XL" at bounding box center [314, 229] width 55 height 13
select select "27591554"
click at [287, 223] on select "Choose SIZE XXS XS S M L XL XXL 3XL" at bounding box center [314, 229] width 55 height 13
click at [296, 267] on select "Choose SIZE XXS XS S M L XL XXL 3XL" at bounding box center [314, 263] width 55 height 13
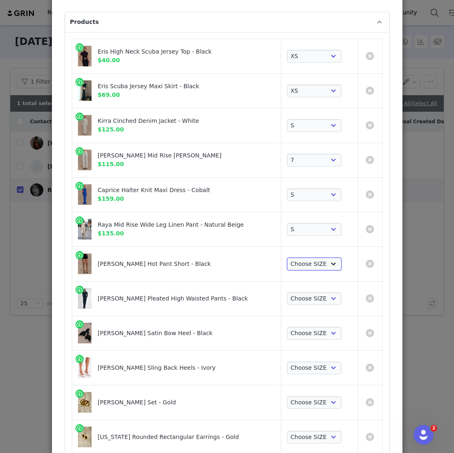
select select "28140576"
click at [287, 257] on select "Choose SIZE XXS XS S M L XL XXL 3XL" at bounding box center [314, 263] width 55 height 13
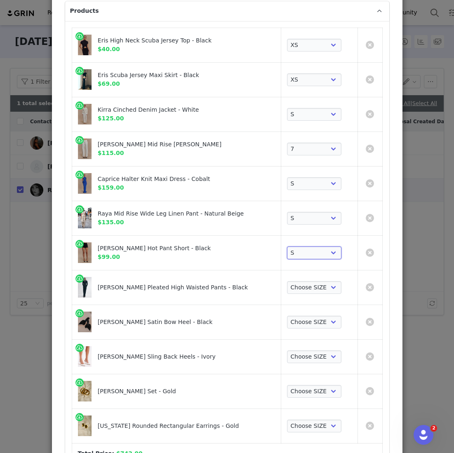
scroll to position [83, 0]
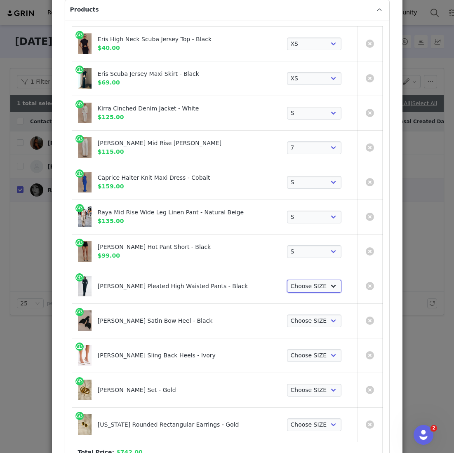
click at [306, 288] on select "Choose SIZE XXS XS S M L XL XXL 3XL" at bounding box center [314, 286] width 55 height 13
select select "27733001"
click at [287, 280] on select "Choose SIZE XXS XS S M L XL XXL 3XL" at bounding box center [314, 286] width 55 height 13
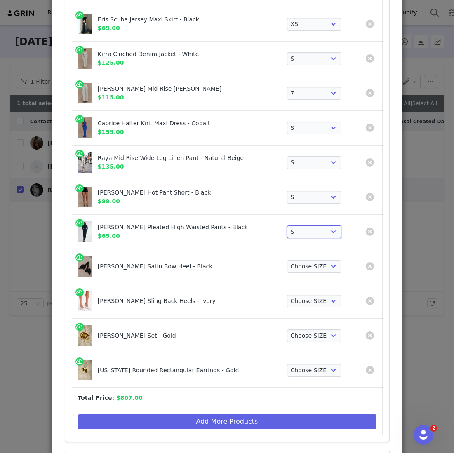
scroll to position [138, 0]
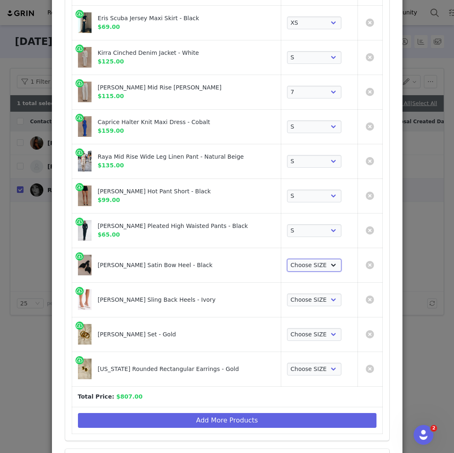
click at [311, 260] on select "Choose SIZE 35 36 37 38 39 40 41" at bounding box center [314, 265] width 55 height 13
select select "27837567"
click at [287, 259] on select "Choose SIZE 35 36 37 38 39 40 41" at bounding box center [314, 265] width 55 height 13
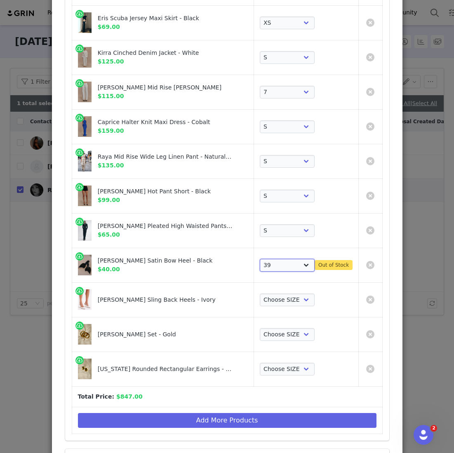
click at [271, 263] on select "Choose SIZE 35 36 37 38 39 40 41" at bounding box center [287, 265] width 55 height 13
click at [260, 259] on select "Choose SIZE 35 36 37 38 39 40 41" at bounding box center [287, 265] width 55 height 13
click at [373, 263] on link "Create Proposal for R’Bonney Nola" at bounding box center [370, 265] width 8 height 8
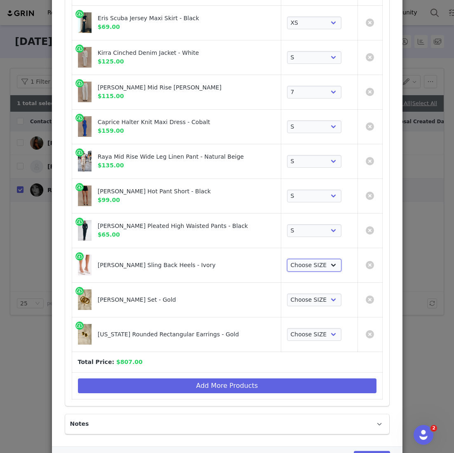
click at [313, 265] on select "Choose SIZE 35 36 37 38 39 40 41" at bounding box center [314, 265] width 55 height 13
select select "28001295"
click at [287, 259] on select "Choose SIZE 35 36 37 38 39 40 41" at bounding box center [314, 265] width 55 height 13
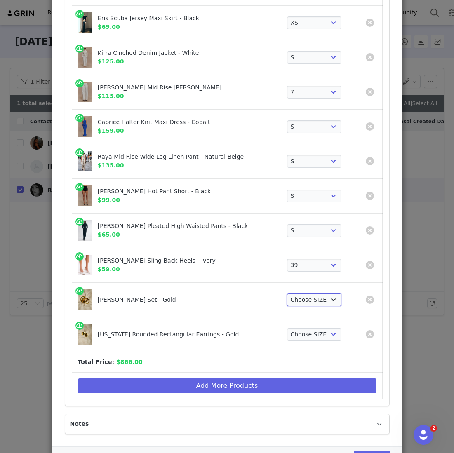
click at [295, 295] on select "Choose SIZE One Size" at bounding box center [314, 299] width 55 height 13
select select "27985790"
click at [287, 293] on select "Choose SIZE One Size" at bounding box center [314, 299] width 55 height 13
click at [300, 338] on select "Choose SIZE One Size" at bounding box center [314, 334] width 55 height 13
select select "28031612"
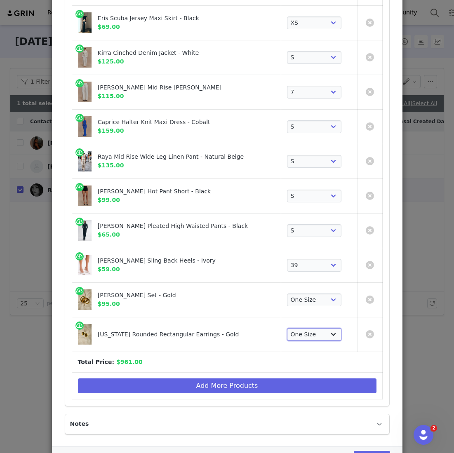
click at [287, 328] on select "Choose SIZE One Size" at bounding box center [314, 334] width 55 height 13
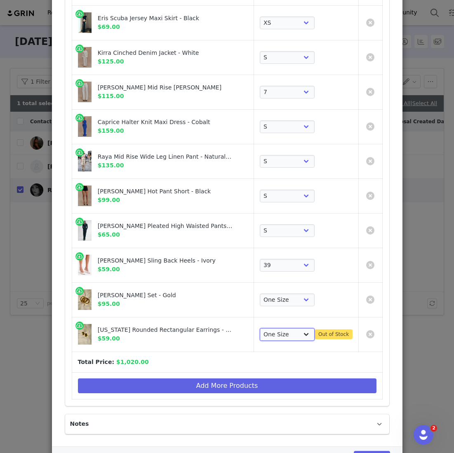
click at [280, 335] on select "Choose SIZE One Size" at bounding box center [287, 334] width 55 height 13
click at [260, 328] on select "Choose SIZE One Size" at bounding box center [287, 334] width 55 height 13
click at [372, 335] on link "Create Proposal for R’Bonney Nola" at bounding box center [370, 334] width 8 height 8
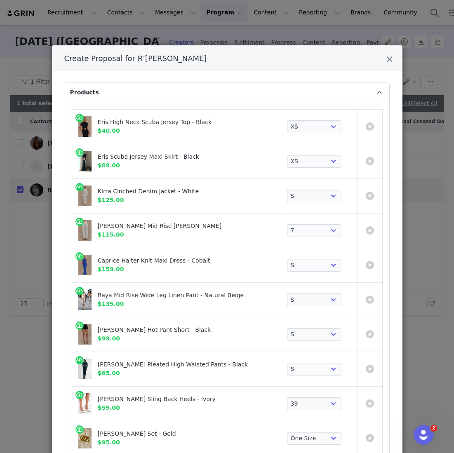
scroll to position [141, 0]
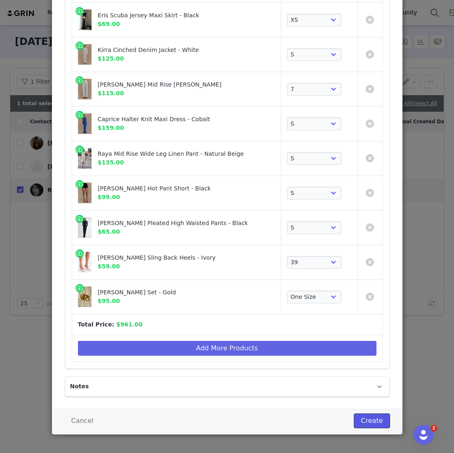
click at [371, 420] on button "Create" at bounding box center [371, 420] width 36 height 15
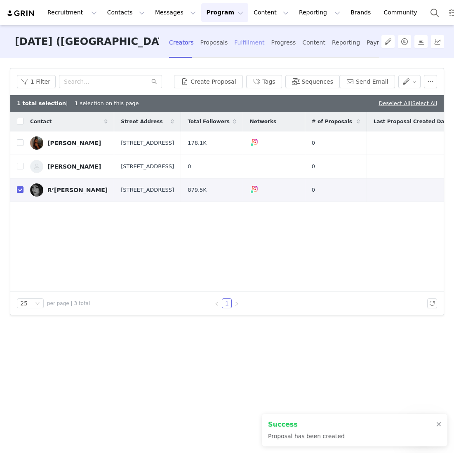
click at [249, 45] on div "Fulfillment" at bounding box center [249, 43] width 30 height 22
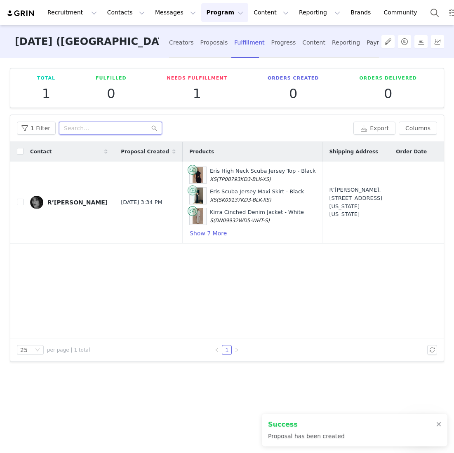
click at [89, 129] on input "text" at bounding box center [110, 128] width 103 height 13
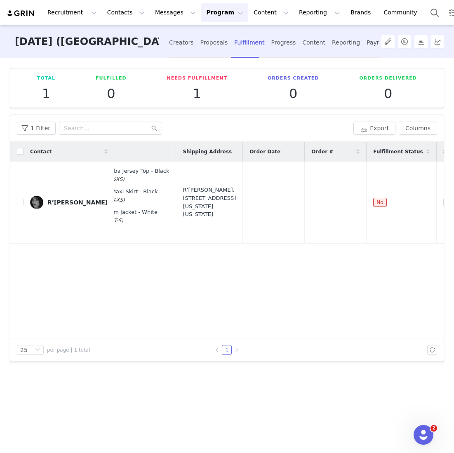
click at [200, 258] on div "Contact Proposal Created Products Shipping Address Order Date Order # Fulfillme…" at bounding box center [226, 240] width 433 height 197
click at [364, 202] on button "button" at bounding box center [366, 202] width 10 height 10
click at [379, 202] on button "button" at bounding box center [379, 202] width 10 height 10
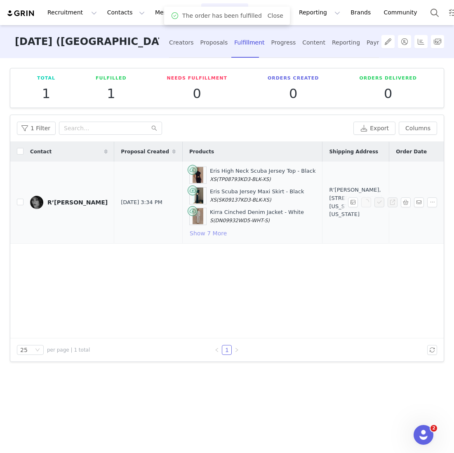
click at [189, 234] on button "Show 7 More" at bounding box center [208, 233] width 38 height 10
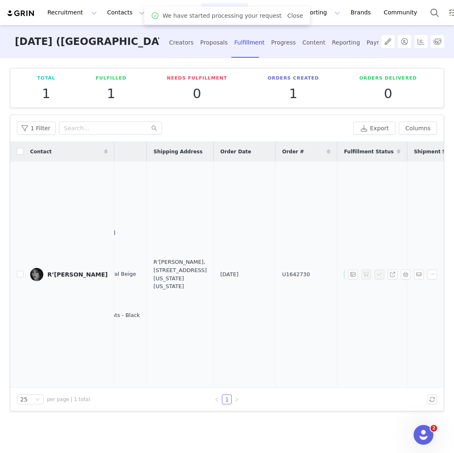
scroll to position [0, 231]
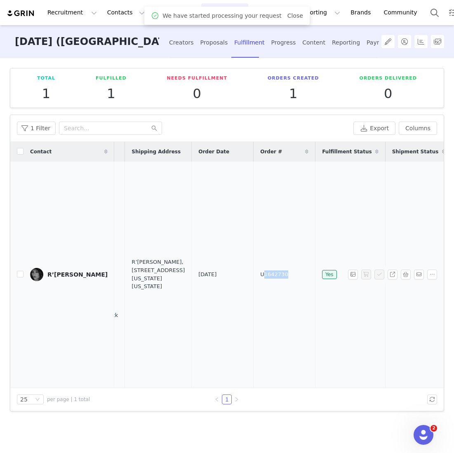
drag, startPoint x: 248, startPoint y: 270, endPoint x: 213, endPoint y: 270, distance: 34.6
click at [253, 270] on td "U1642730" at bounding box center [284, 274] width 62 height 226
copy span "U1642730"
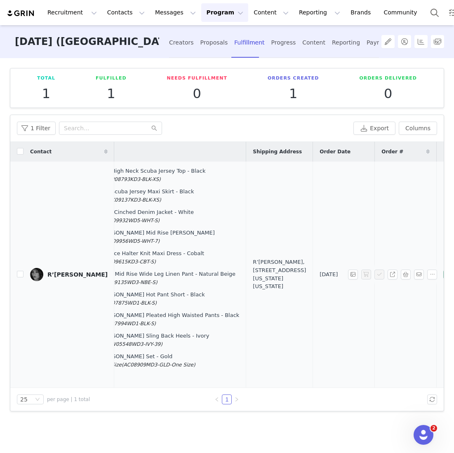
scroll to position [0, 25]
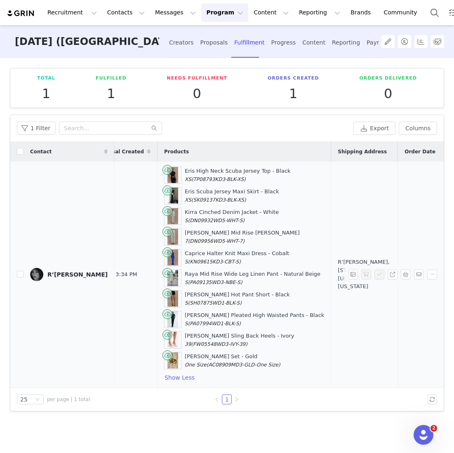
drag, startPoint x: 159, startPoint y: 173, endPoint x: 256, endPoint y: 351, distance: 203.3
click at [256, 351] on div "Eris High Neck Scuba Jersey Top - Black XS (TP08793KD3-BLK-XS) Eris Scuba Jerse…" at bounding box center [244, 274] width 160 height 216
copy div "Eris High Neck Scuba Jersey Top - Black XS (TP08793KD3-BLK-XS) Eris Scuba Jerse…"
